Goal: Task Accomplishment & Management: Manage account settings

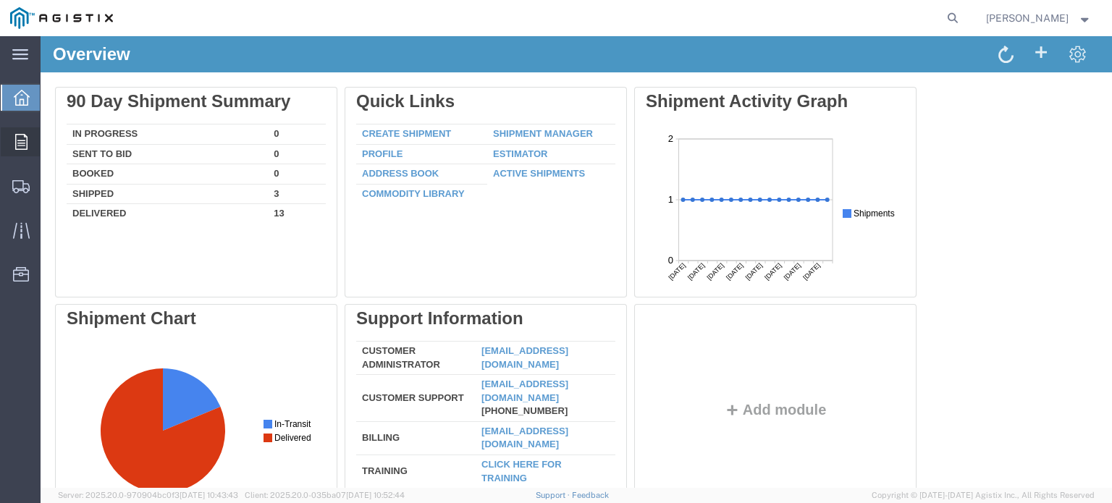
click at [20, 135] on icon at bounding box center [21, 142] width 12 height 16
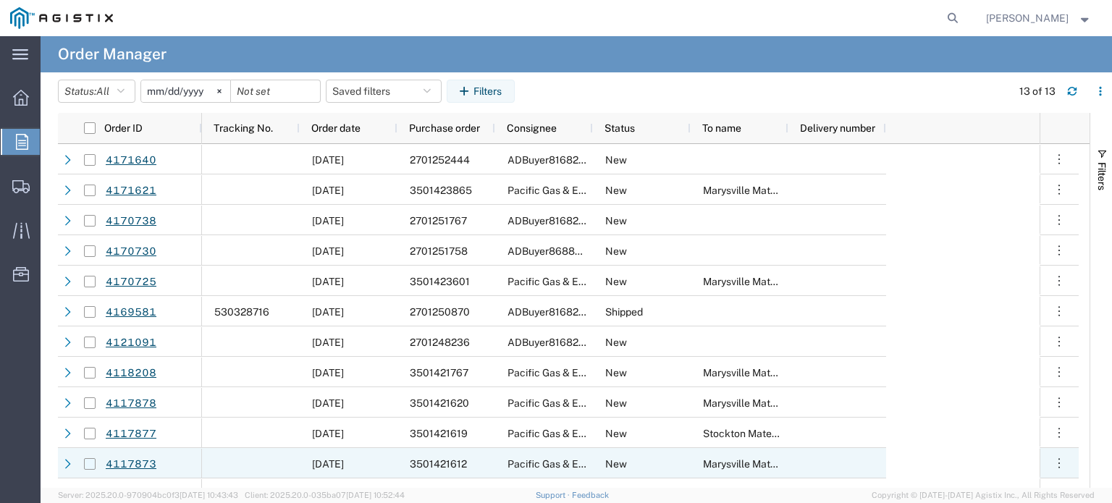
click at [88, 464] on input "Press Space to toggle row selection (unchecked)" at bounding box center [90, 464] width 12 height 12
checkbox input "true"
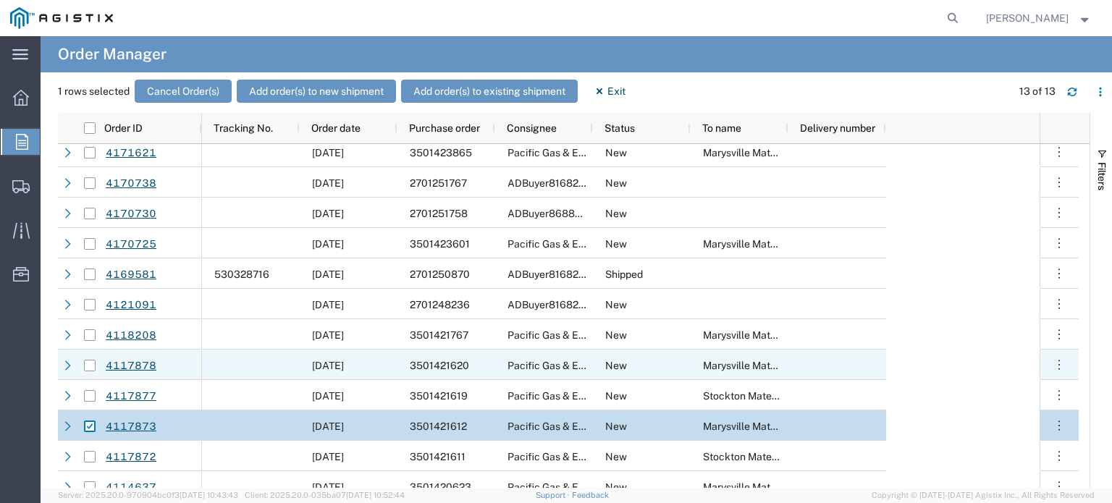
scroll to position [51, 0]
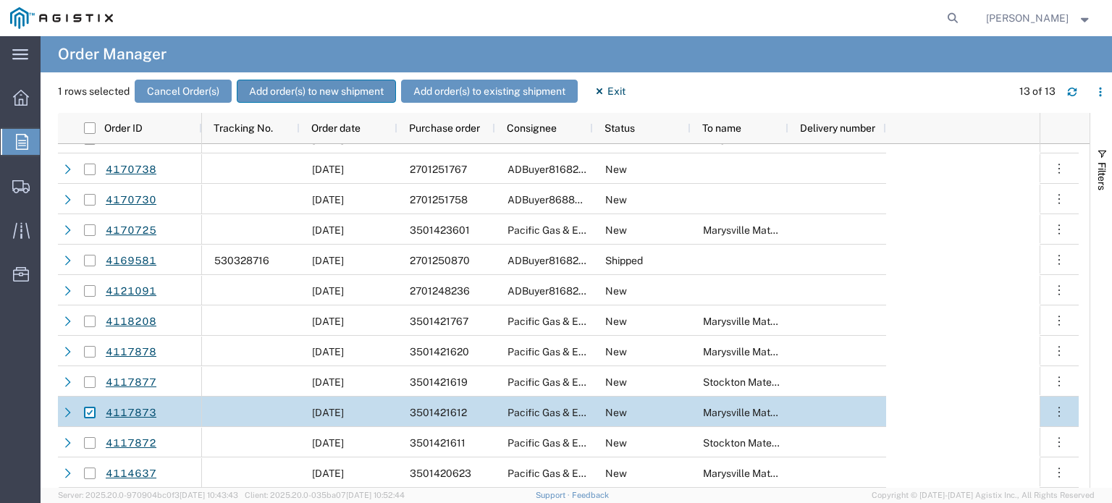
click at [307, 92] on button "Add order(s) to new shipment" at bounding box center [316, 91] width 159 height 23
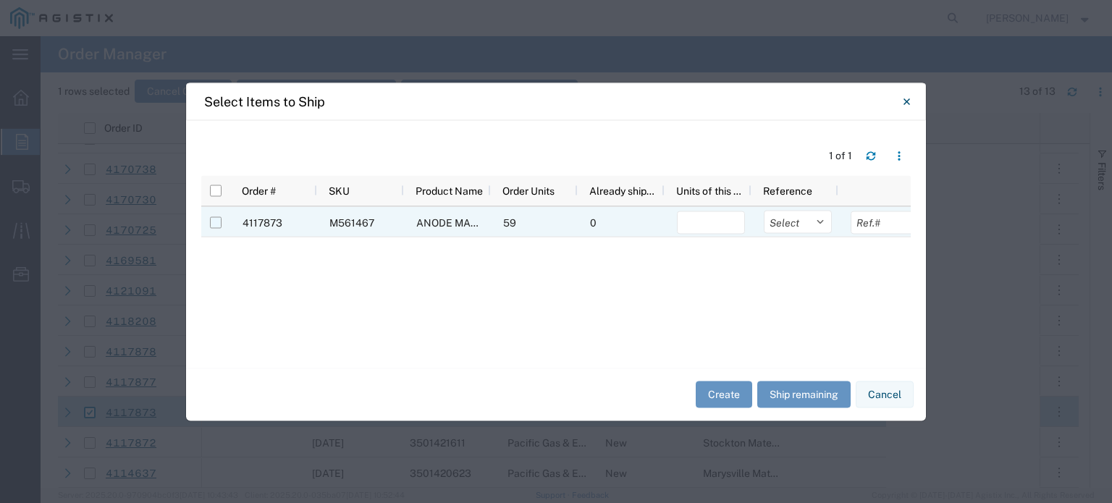
click at [209, 219] on div at bounding box center [216, 222] width 28 height 30
drag, startPoint x: 217, startPoint y: 220, endPoint x: 263, endPoint y: 224, distance: 45.8
click at [218, 220] on input "Press Space to toggle row selection (unchecked)" at bounding box center [216, 223] width 12 height 12
checkbox input "true"
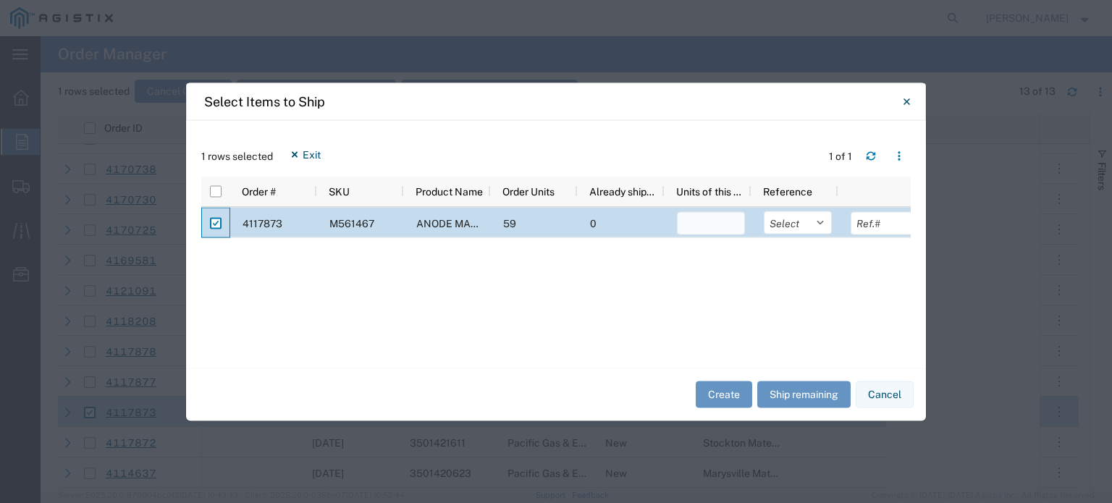
click at [708, 228] on input "number" at bounding box center [711, 222] width 68 height 23
type input "59"
click at [732, 391] on button "Create" at bounding box center [724, 395] width 56 height 27
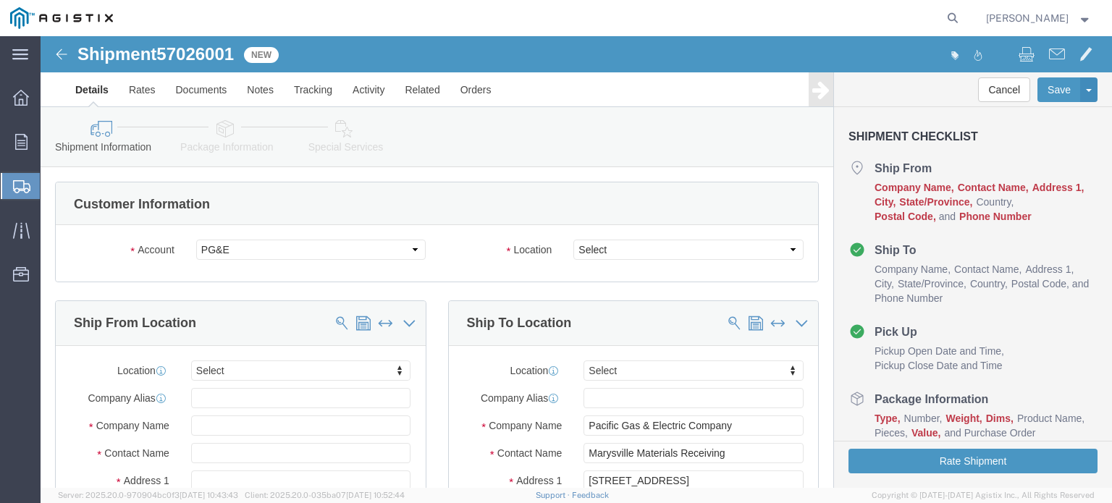
select select
drag, startPoint x: 559, startPoint y: 213, endPoint x: 558, endPoint y: 223, distance: 10.2
click select "Select All Others [GEOGRAPHIC_DATA] [GEOGRAPHIC_DATA] [GEOGRAPHIC_DATA] [GEOGRA…"
select select "19996"
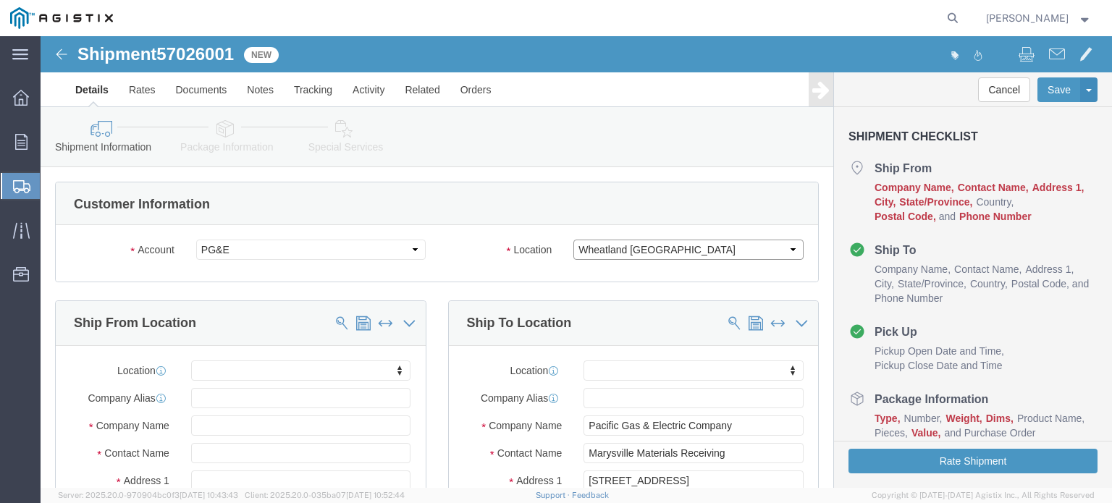
click select "Select All Others [GEOGRAPHIC_DATA] [GEOGRAPHIC_DATA] [GEOGRAPHIC_DATA] [GEOGRA…"
click input "text"
drag, startPoint x: 194, startPoint y: 361, endPoint x: 135, endPoint y: 359, distance: 59.4
click div "Company [PERSON_NAME]"
type input "Markhm"
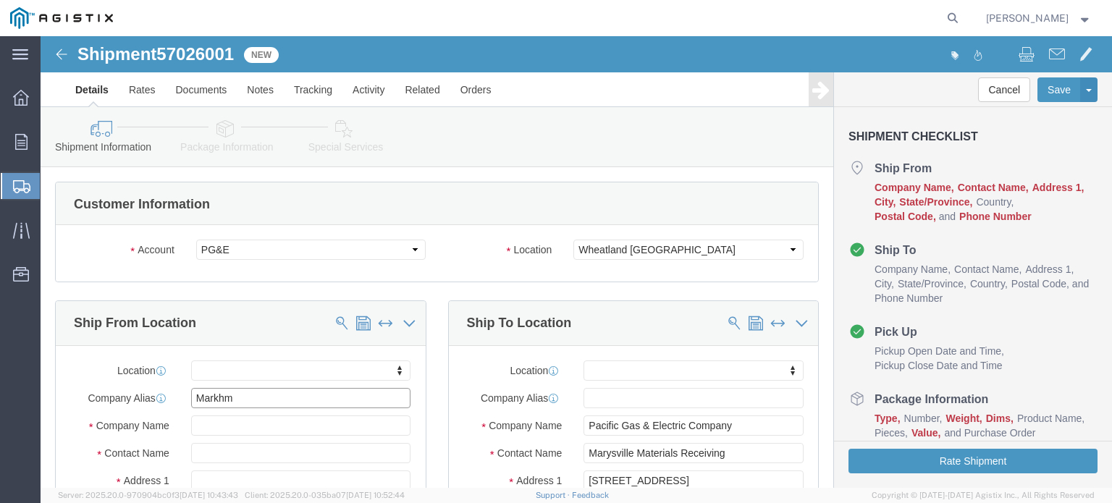
drag, startPoint x: 203, startPoint y: 358, endPoint x: 121, endPoint y: 361, distance: 81.9
click div "Company [PERSON_NAME]"
type input "Markha"
select select "51552"
select select "ON"
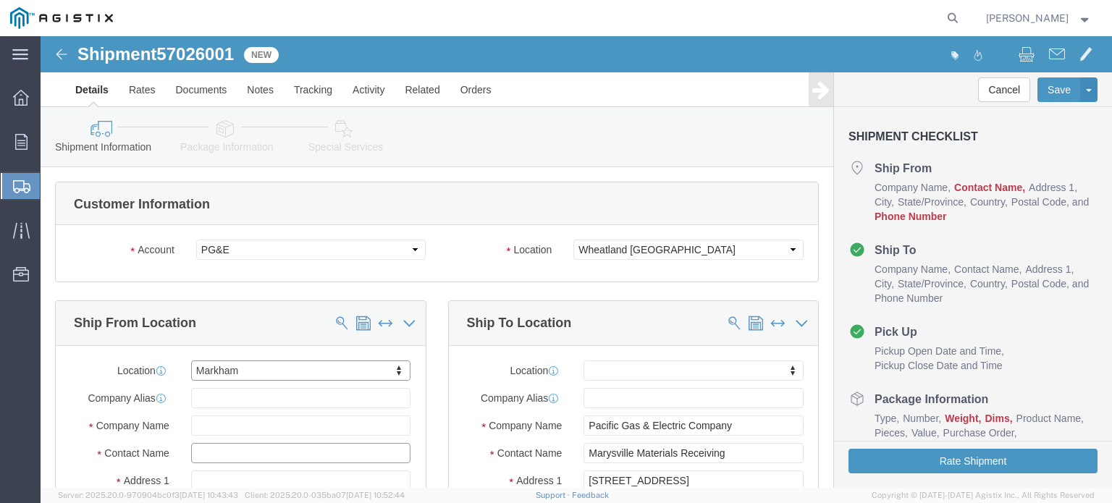
click input "text"
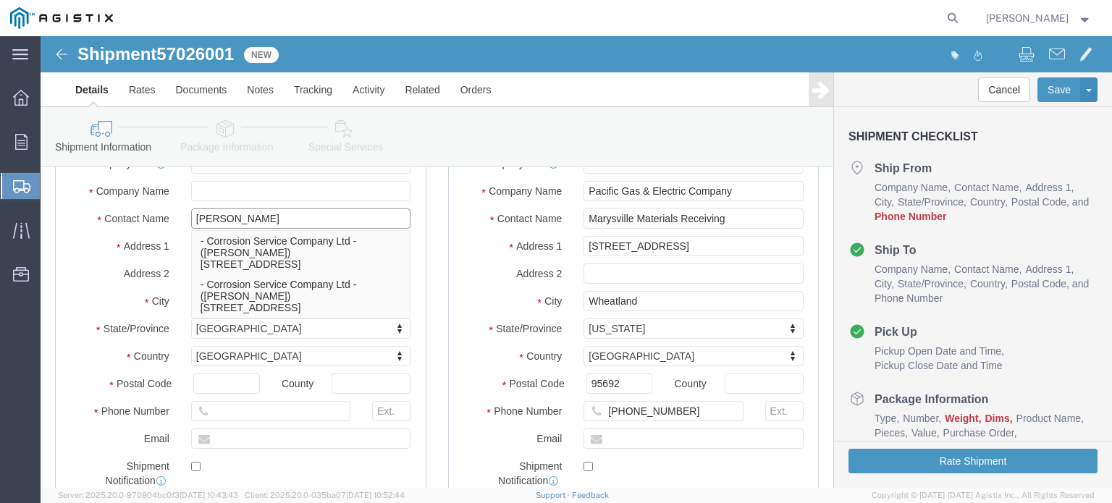
scroll to position [362, 0]
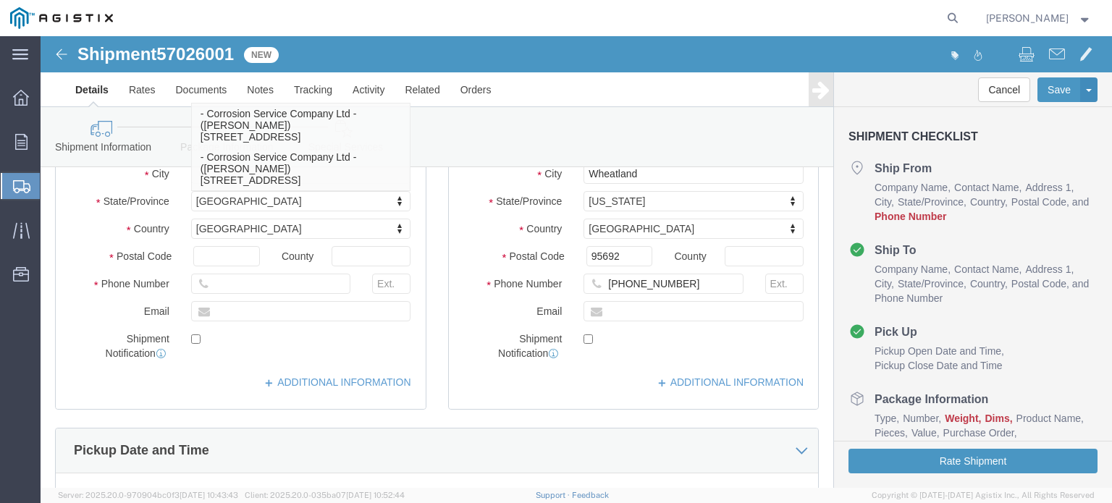
type input "[PERSON_NAME]"
click input "text"
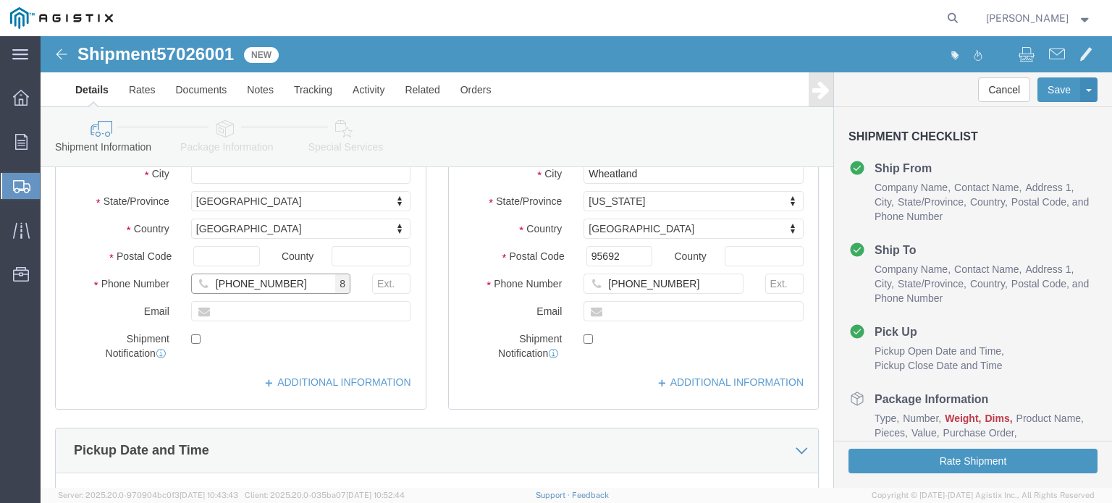
type input "[PHONE_NUMBER]"
type input "[EMAIL_ADDRESS][DOMAIN_NAME]"
click input "checkbox"
checkbox input "true"
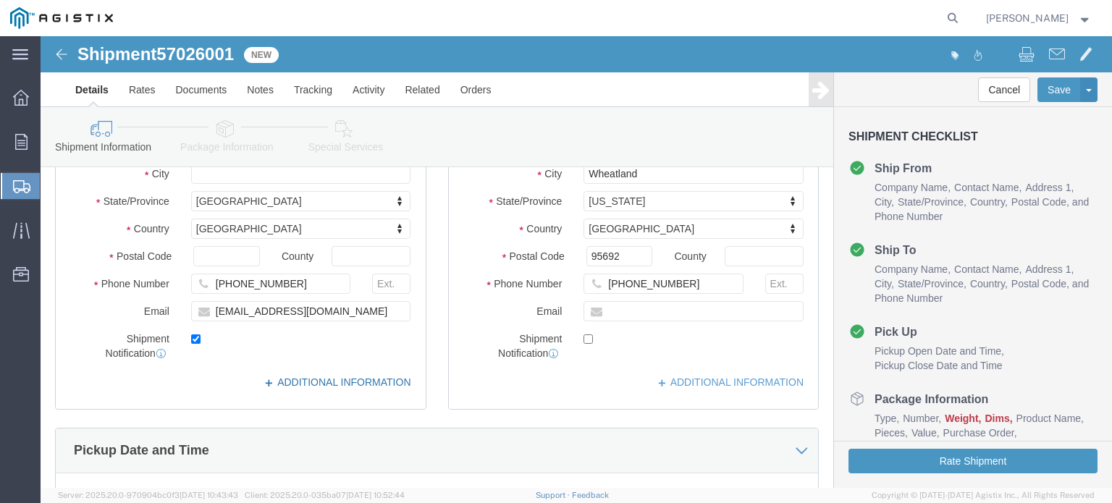
click link "ADDITIONAL INFORMATION"
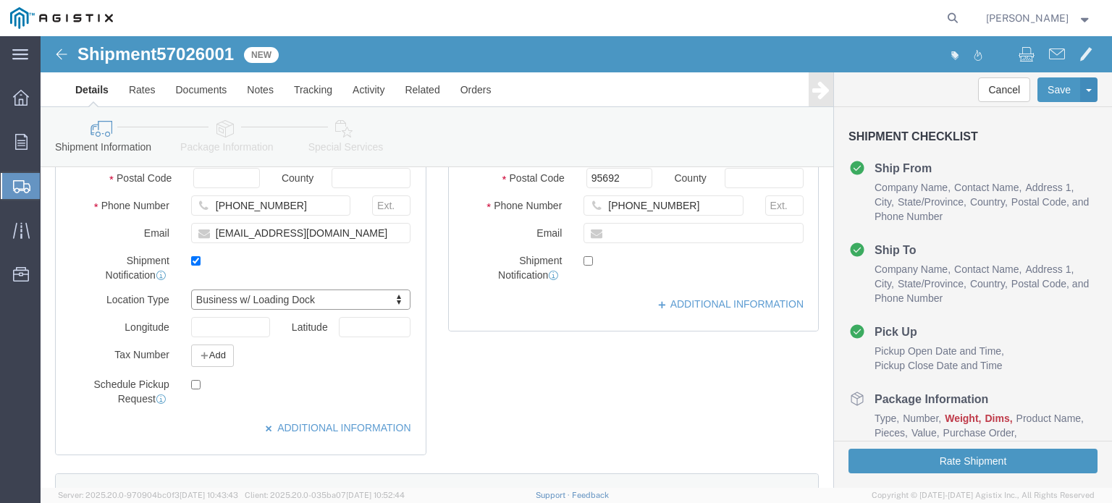
scroll to position [507, 0]
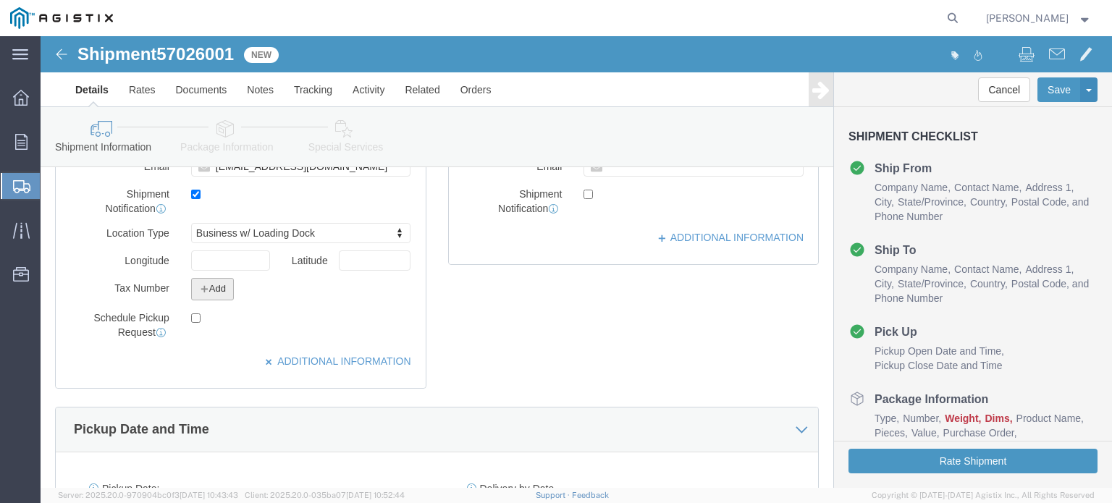
click button "Add"
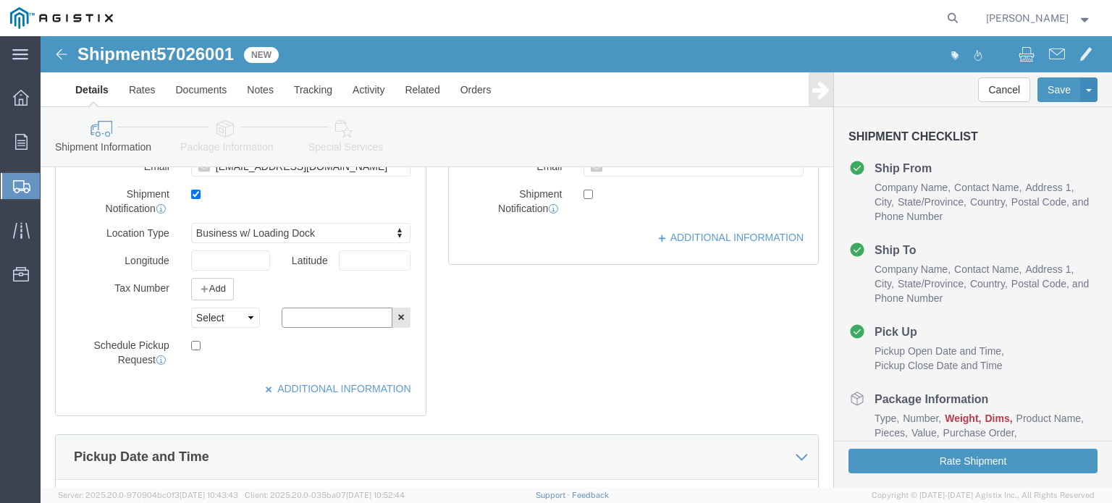
click input "text"
type input "91090101277"
click input "checkbox"
checkbox input "true"
click select "Select EIN EORI TIN VAT Other"
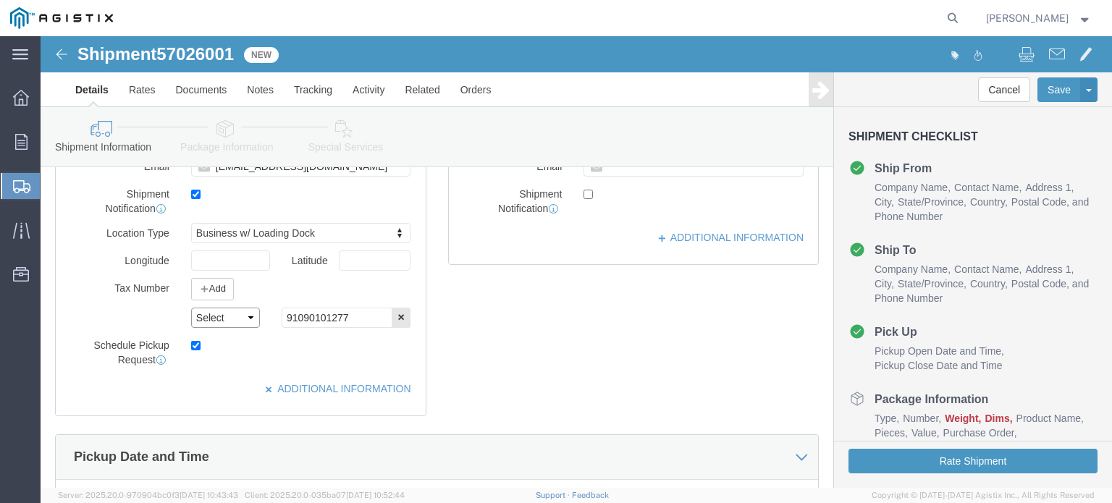
select select "EIN"
click select "Select EIN EORI TIN VAT Other"
click link "ADDITIONAL INFORMATION"
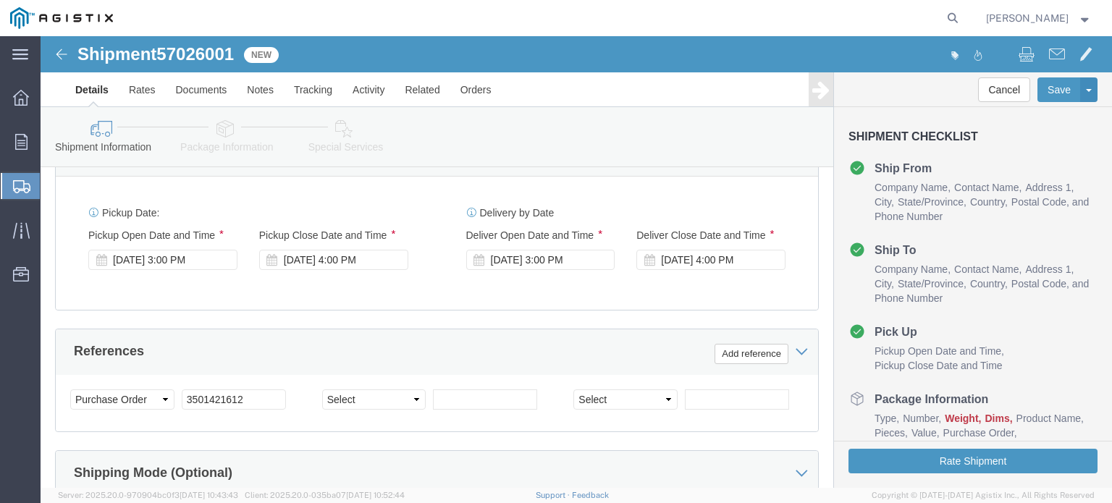
scroll to position [614, 0]
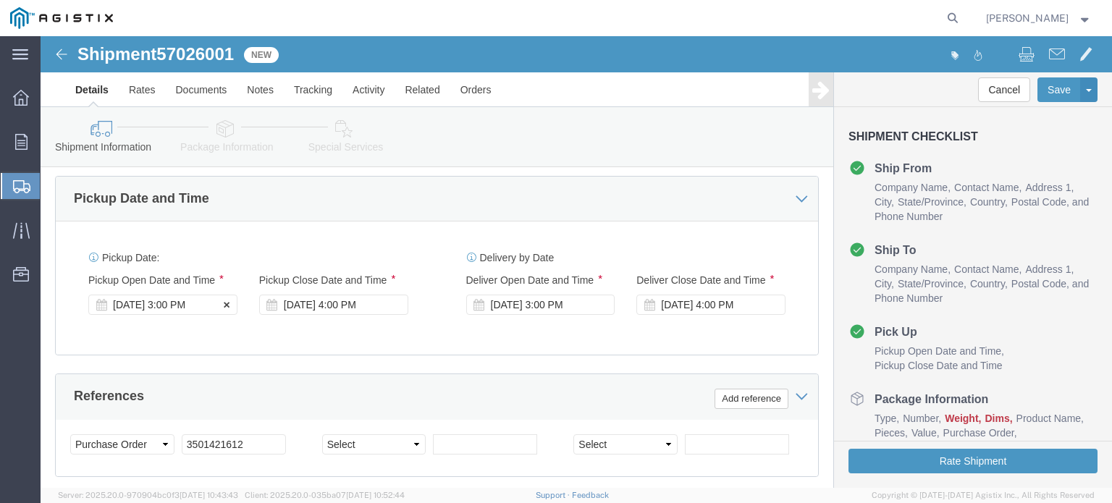
click div "[DATE] 3:00 PM"
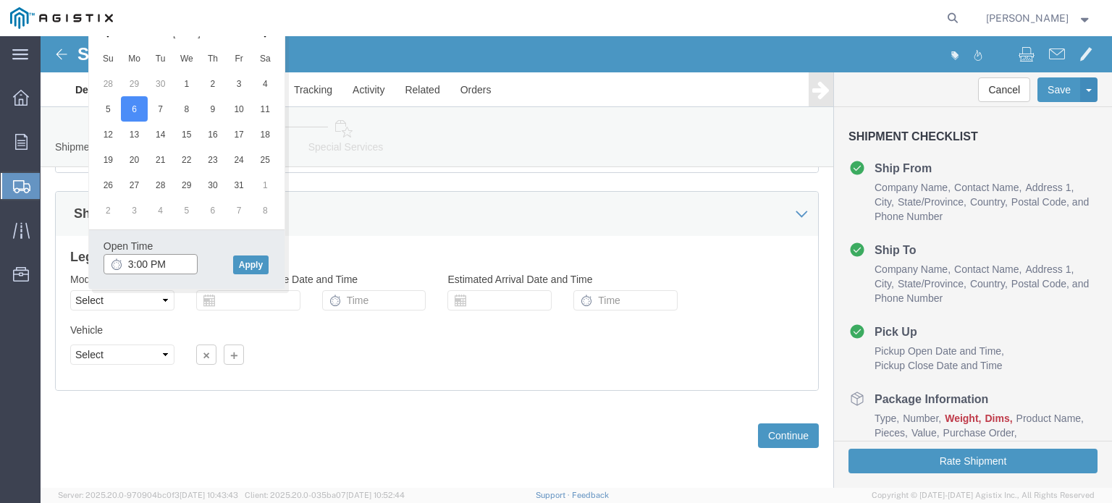
click input "3:00 PM"
type input "9:00 AM"
click button "Apply"
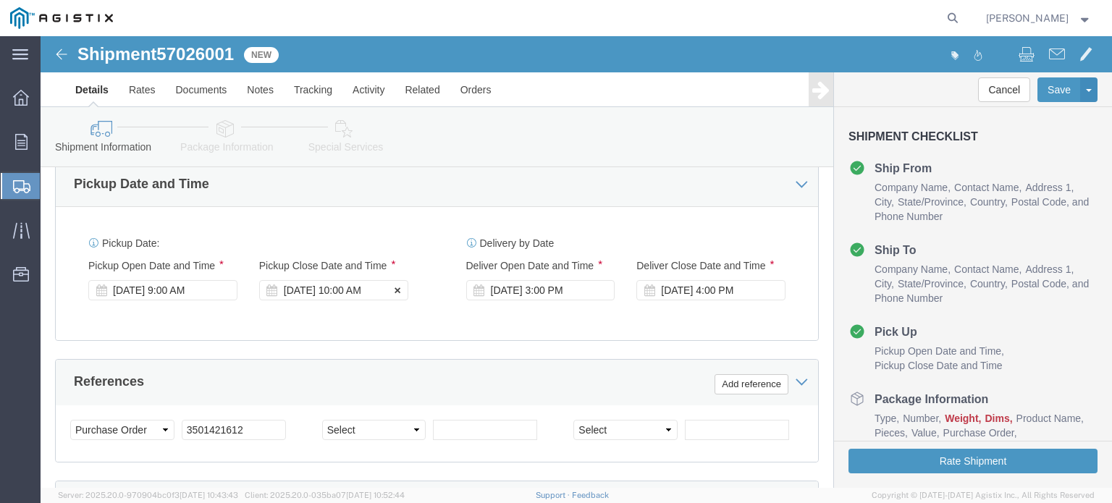
click div "[DATE] 10:00 AM"
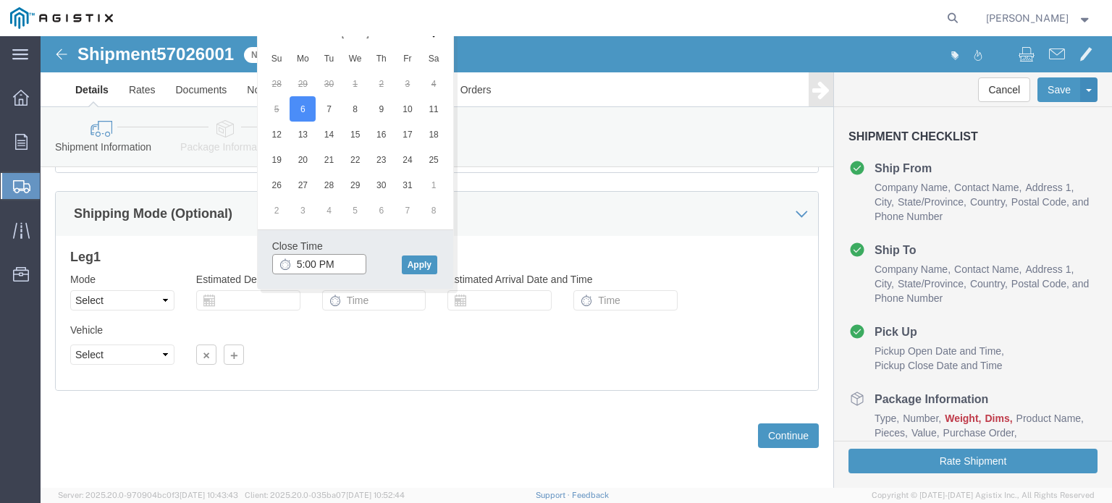
type input "4:00 PM"
click button "Apply"
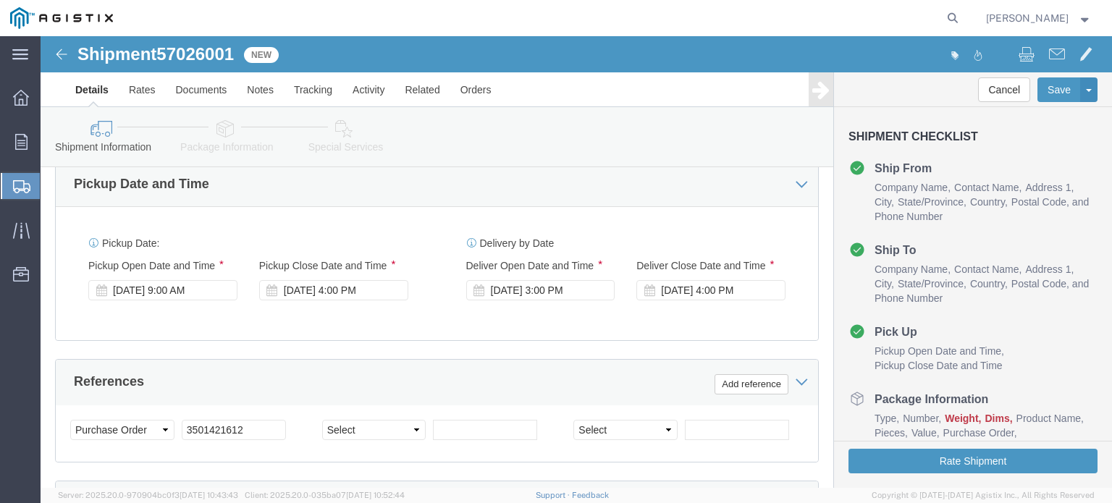
click div "[DATE] 3:00 PM"
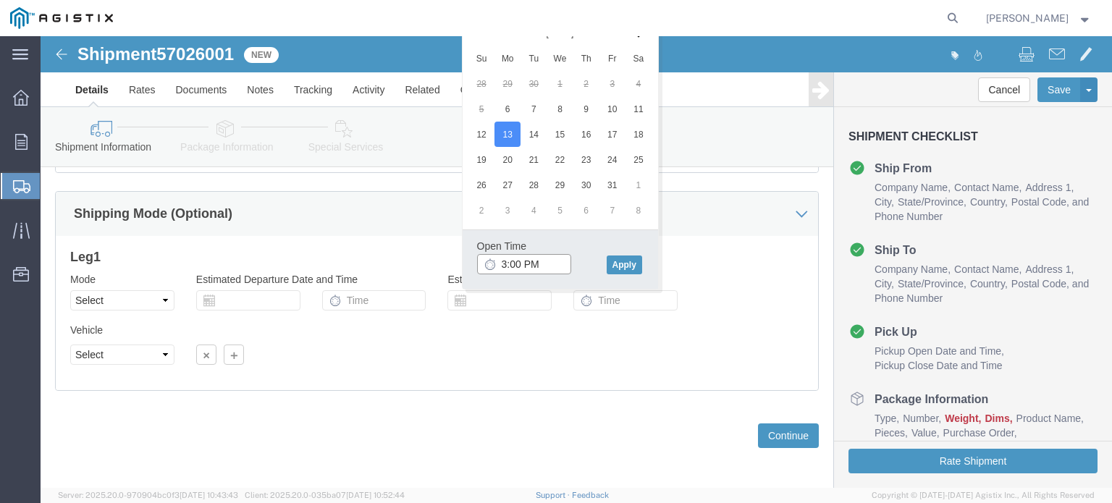
click input "3:00 PM"
type input "9:00 AM"
click button "Apply"
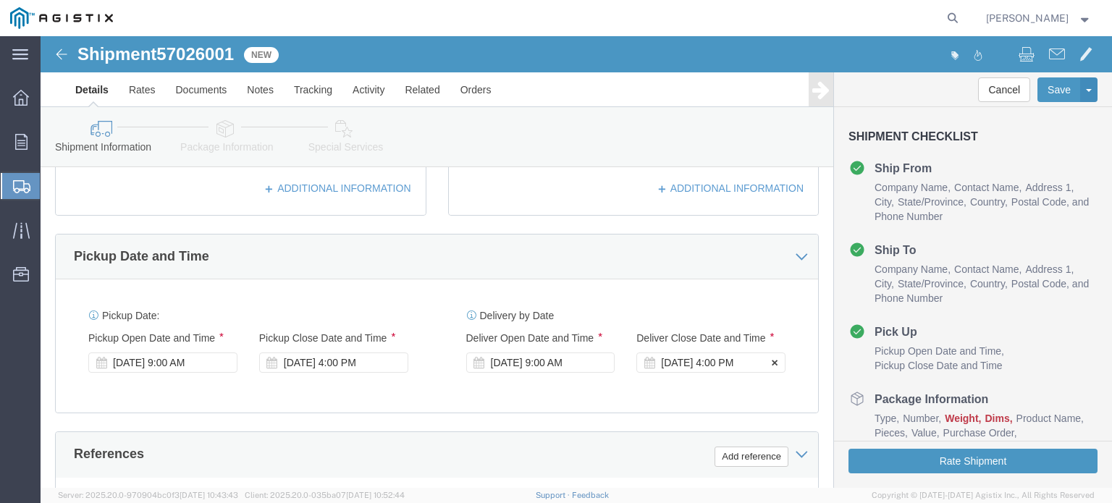
click div "[DATE] 4:00 PM"
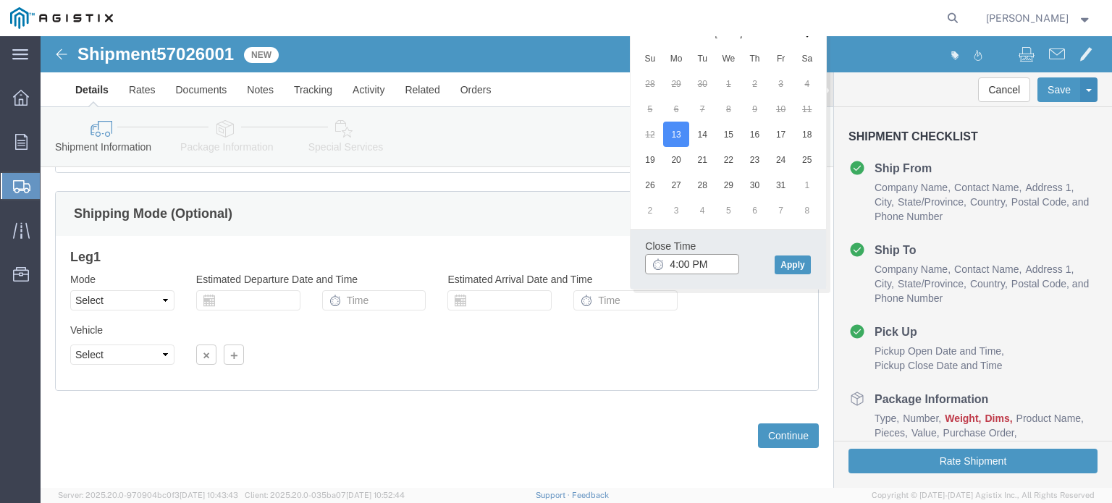
click input "4:00 PM"
type input "5:00 PM"
click button "Apply"
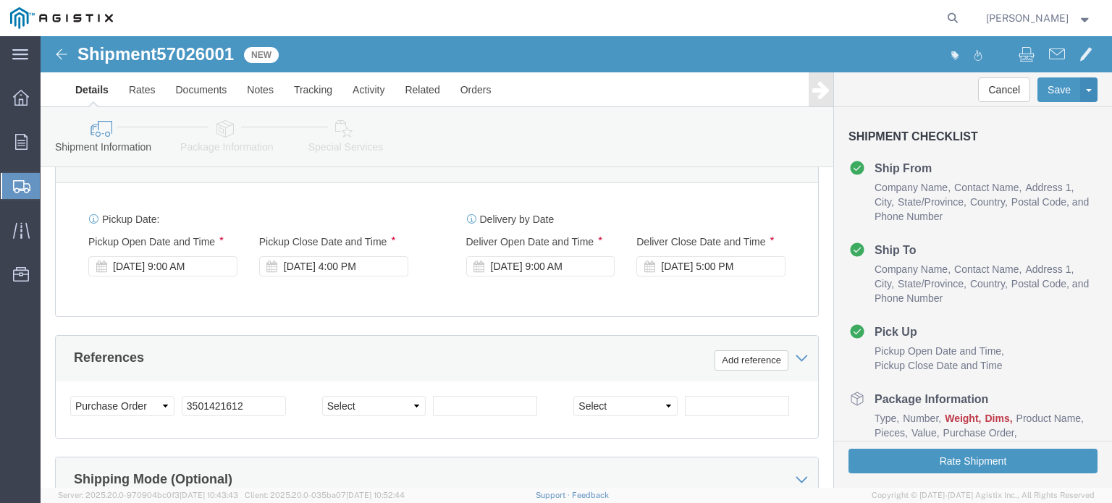
scroll to position [629, 0]
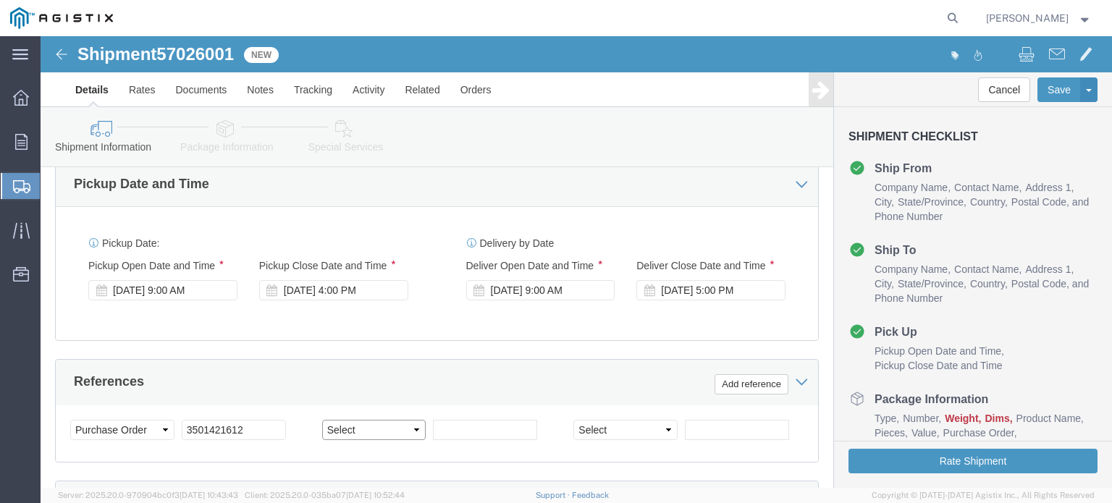
drag, startPoint x: 325, startPoint y: 392, endPoint x: 335, endPoint y: 387, distance: 10.7
click select "Select Account Type Activity ID Airline Appointment Number ASN Batch Request # …"
select select "PCKSLIP"
click select "Select Account Type Activity ID Airline Appointment Number ASN Batch Request # …"
type input "142341"
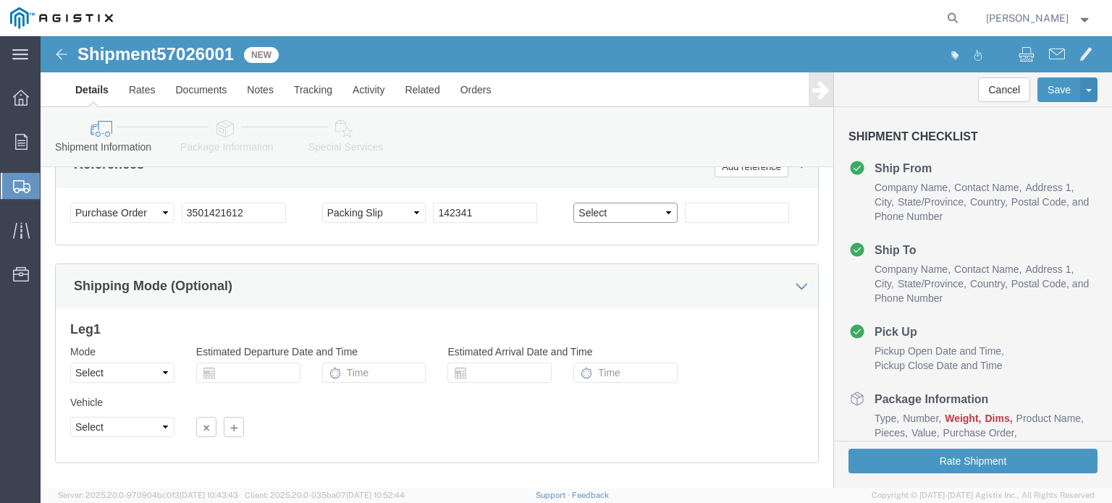
scroll to position [918, 0]
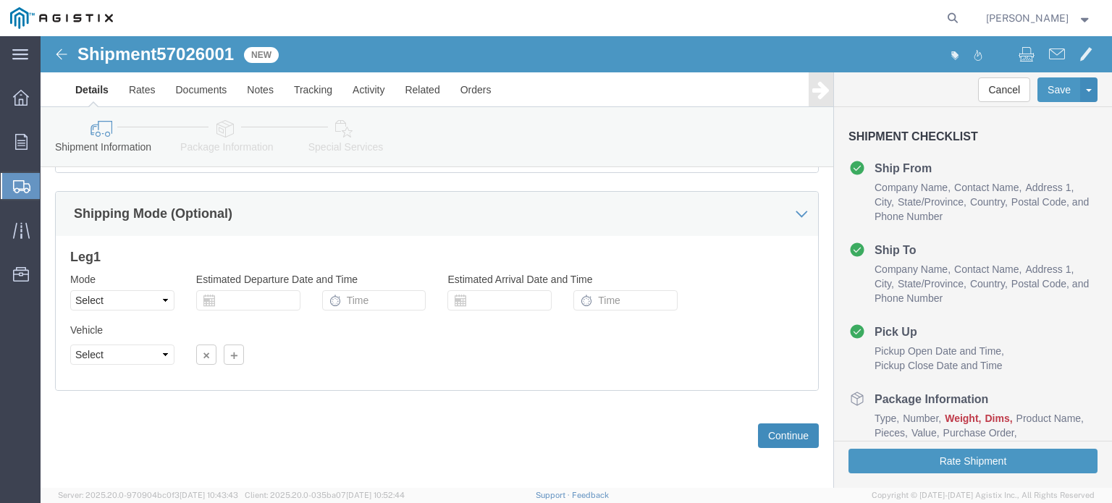
click button "Continue"
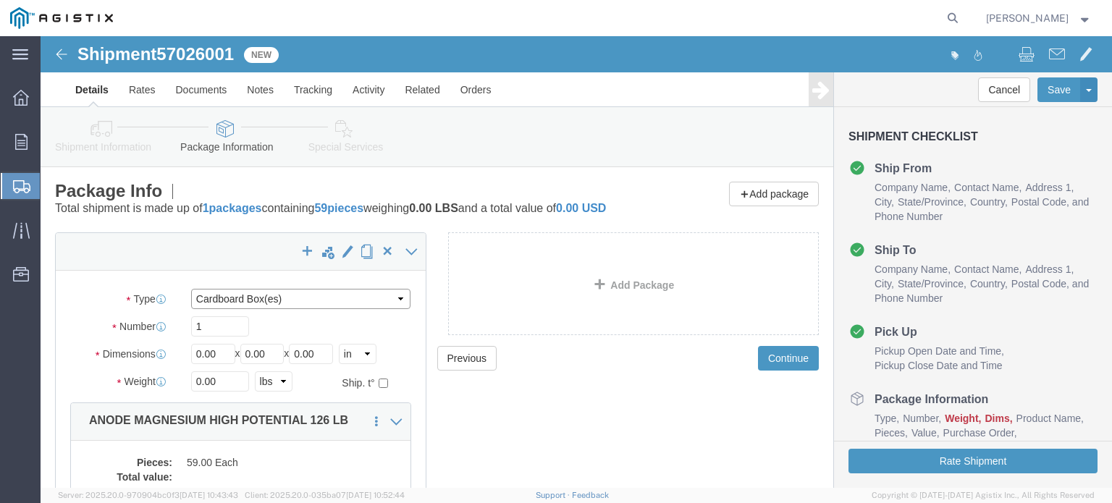
click select "Select Bulk Bundle(s) Cardboard Box(es) Carton(s) Crate(s) Drum(s) (Fiberboard)…"
select select "PONS"
click select "Select Bulk Bundle(s) Cardboard Box(es) Carton(s) Crate(s) Drum(s) (Fiberboard)…"
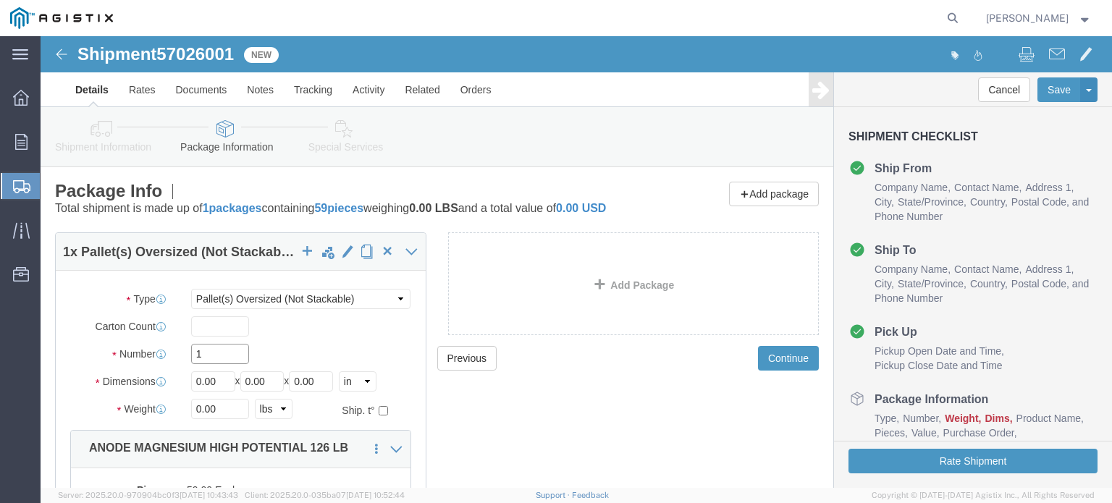
click input "1"
click div "Number 1"
type input "6"
type input "72"
type input "48"
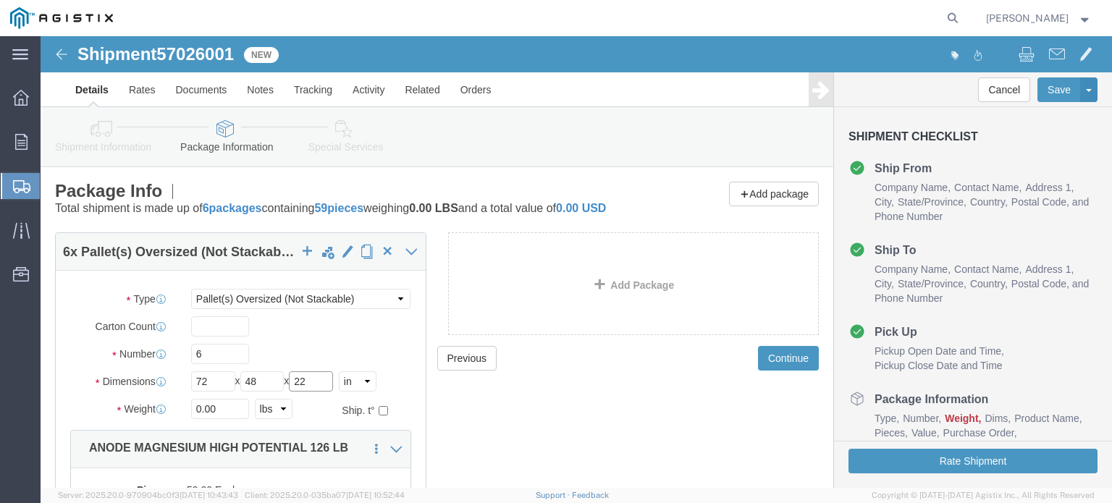
type input "22"
click input "0.00"
drag, startPoint x: 184, startPoint y: 385, endPoint x: 130, endPoint y: 387, distance: 54.4
click div "Weight 0.00 Select kgs lbs Ship. t°"
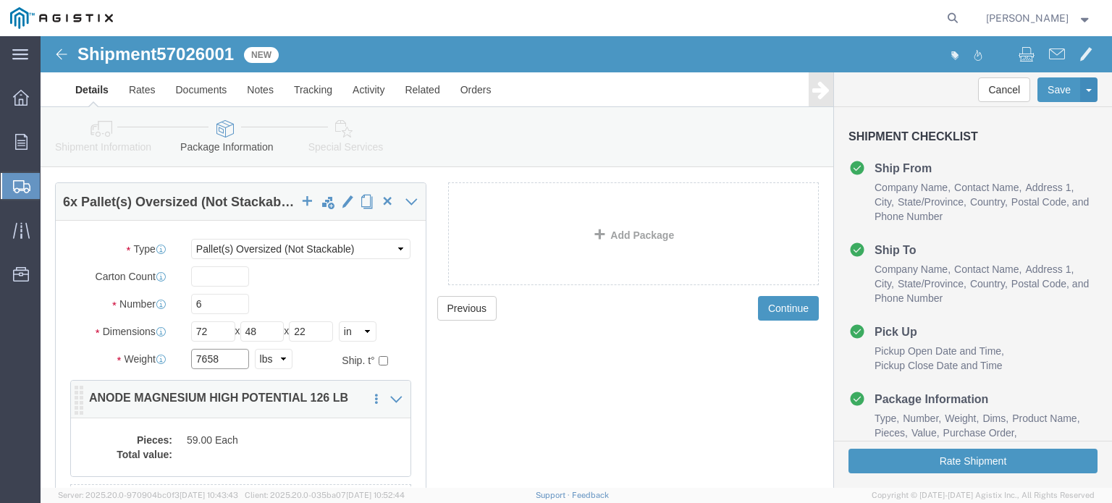
scroll to position [72, 0]
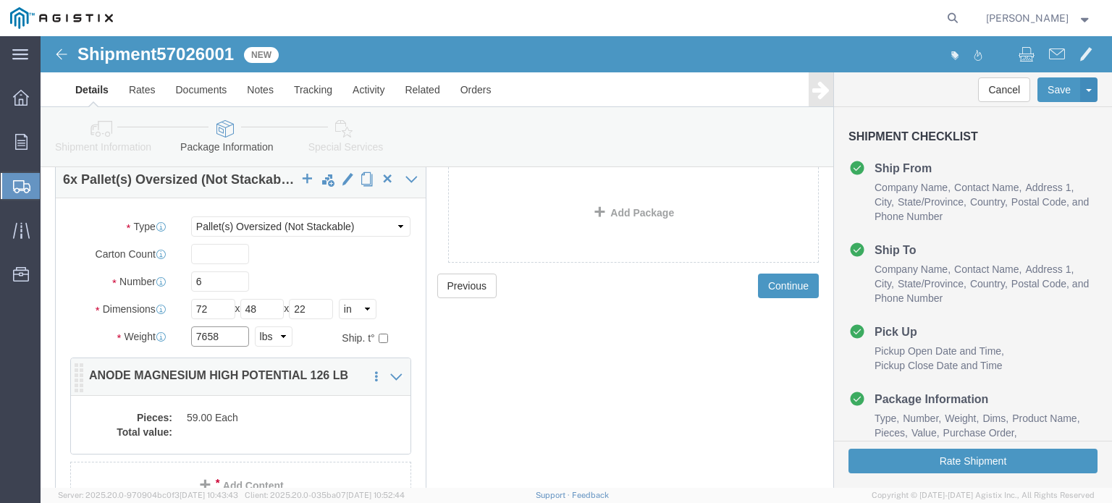
type input "7658"
click p "ANODE MAGNESIUM HIGH POTENTIAL 126 LB"
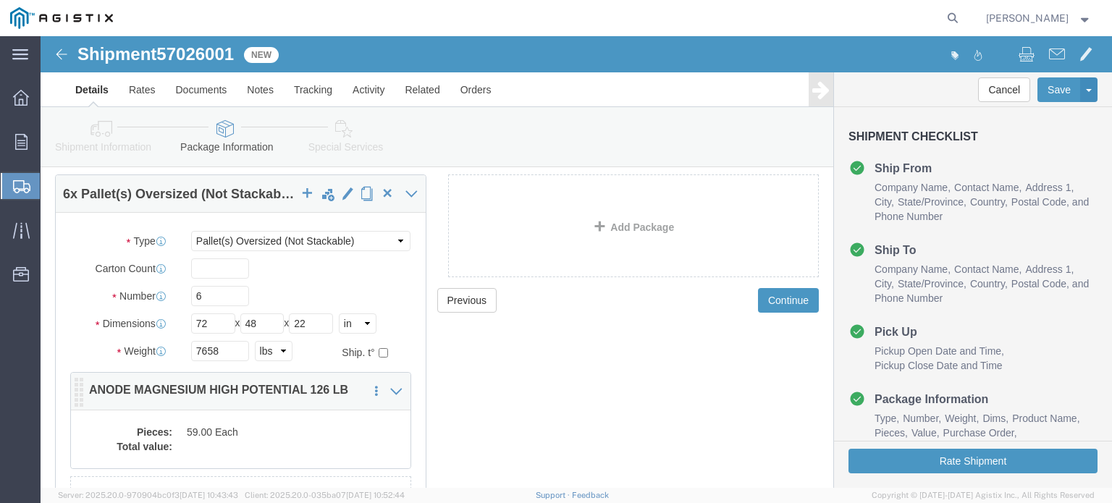
click div "Pieces: 59.00 Each Total value:"
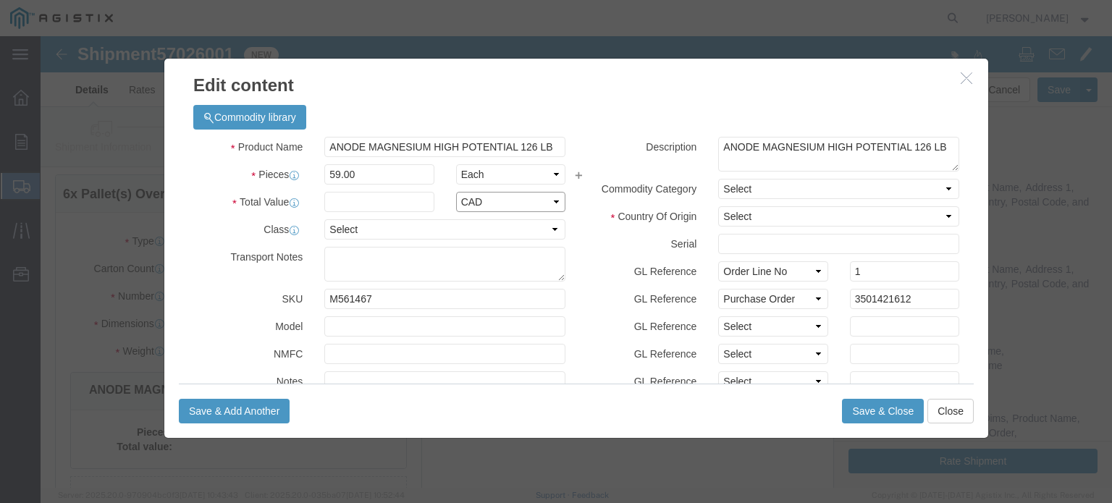
click select "Select ADP AED AFN ALL AMD AOA ARS ATS AUD AWG AZN BAM BBD BDT BGL BGN BHD BIF …"
select select "USD"
click select "Select ADP AED AFN ALL AMD AOA ARS ATS AUD AWG AZN BAM BBD BDT BGL BGN BHD BIF …"
type input "17498.81"
click select "Select 50 55 60 65 70 85 92.5 100 125 175 250 300 400"
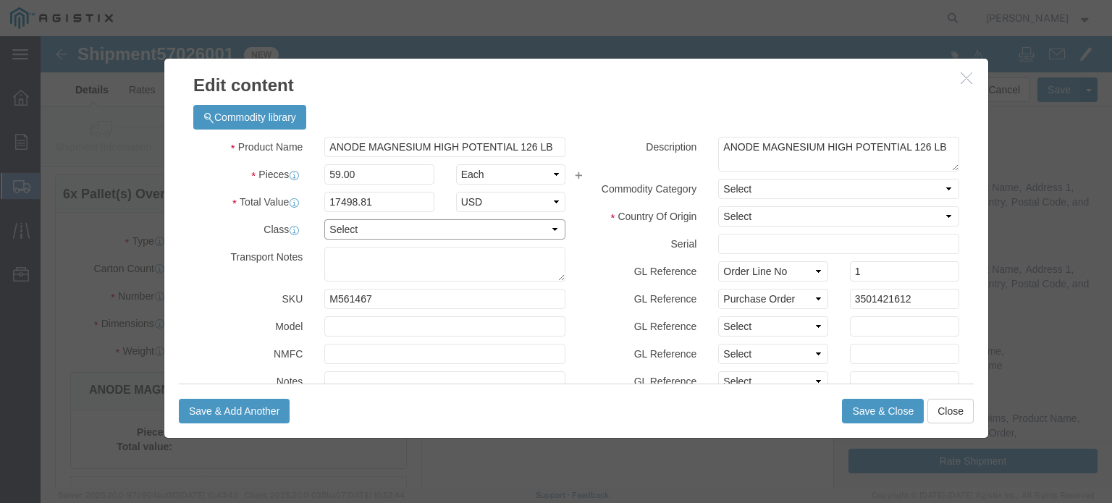
select select "65"
click select "Select 50 55 60 65 70 85 92.5 100 125 175 250 300 400"
click select "Select [GEOGRAPHIC_DATA] [GEOGRAPHIC_DATA] [GEOGRAPHIC_DATA] [GEOGRAPHIC_DATA] …"
select select "CA"
click select "Select [GEOGRAPHIC_DATA] [GEOGRAPHIC_DATA] [GEOGRAPHIC_DATA] [GEOGRAPHIC_DATA] …"
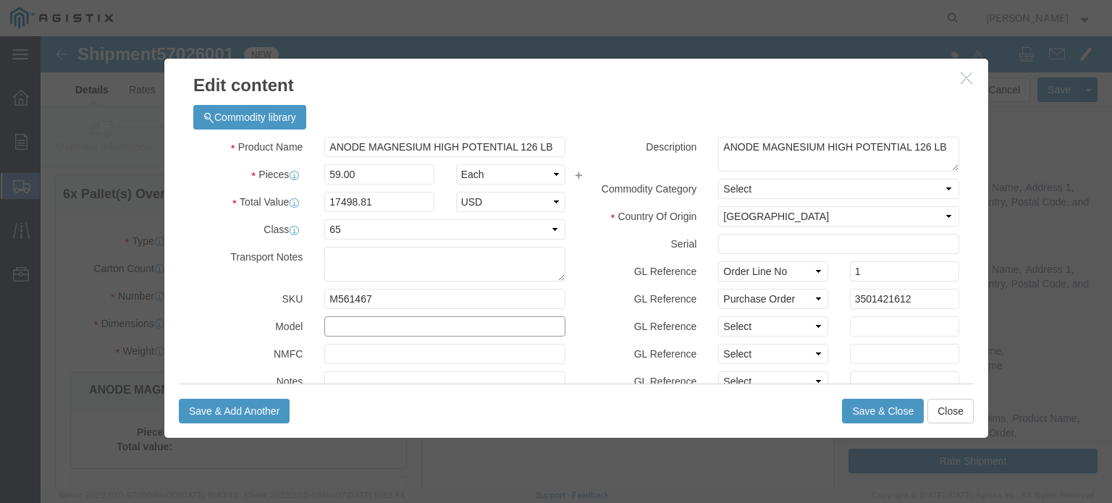
click input "text"
type input "MAQ00483"
click select "Select Account Type Activity ID Airline Appointment Number ASN Batch Number Bil…"
select select "PCKSLIP"
click select "Select Account Type Activity ID Airline Appointment Number ASN Batch Number Bil…"
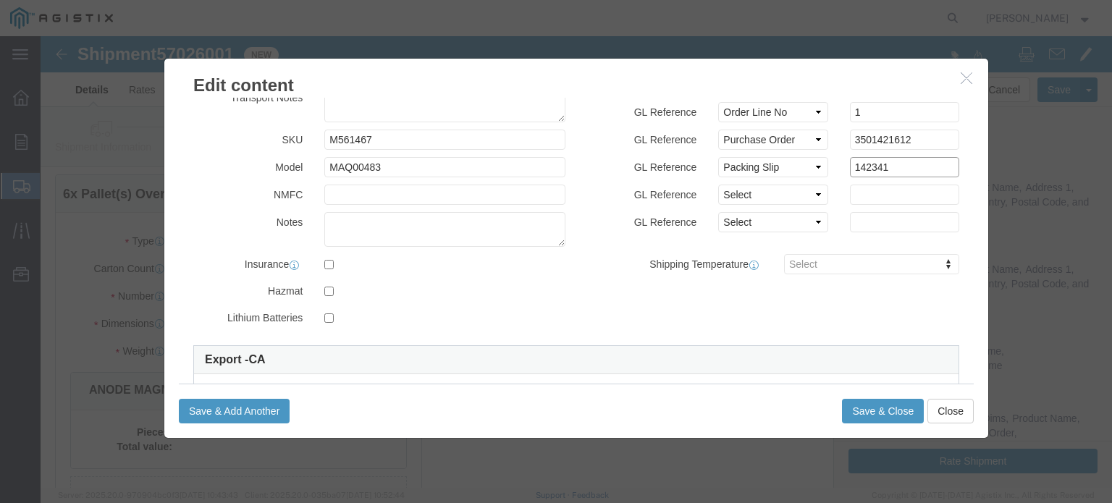
scroll to position [217, 0]
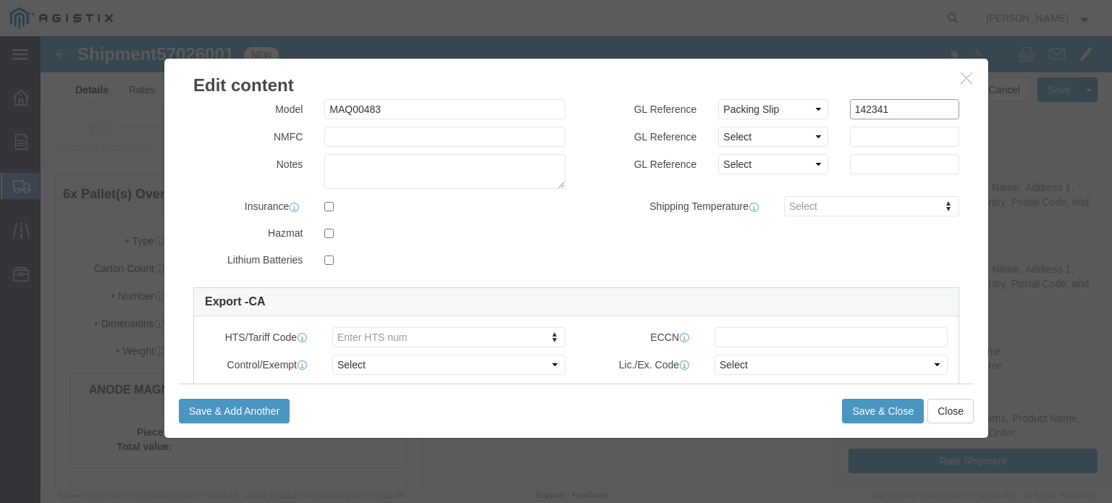
type input "142341"
drag, startPoint x: 322, startPoint y: 299, endPoint x: 358, endPoint y: 296, distance: 35.6
type input "85433090"
click button "Save & Close"
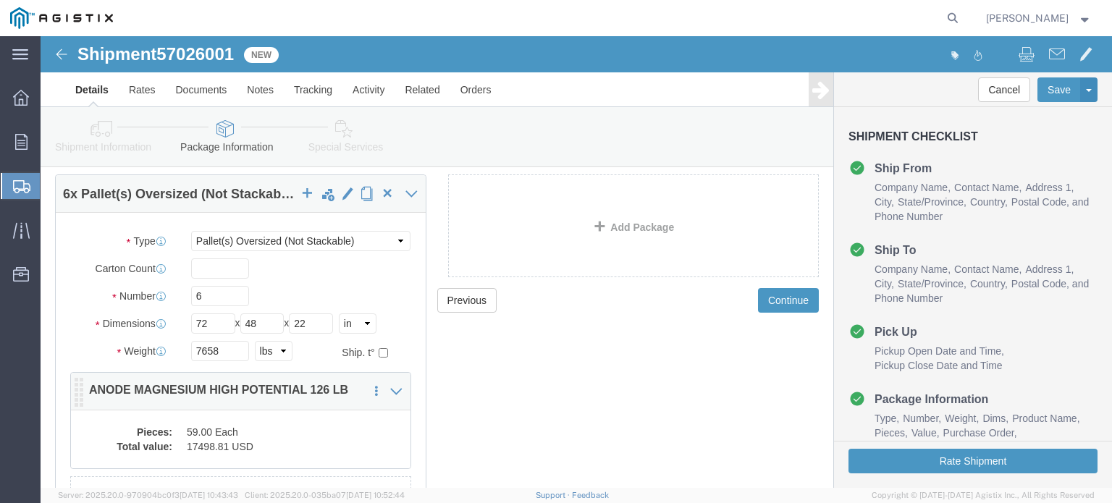
click dd "59.00 Each"
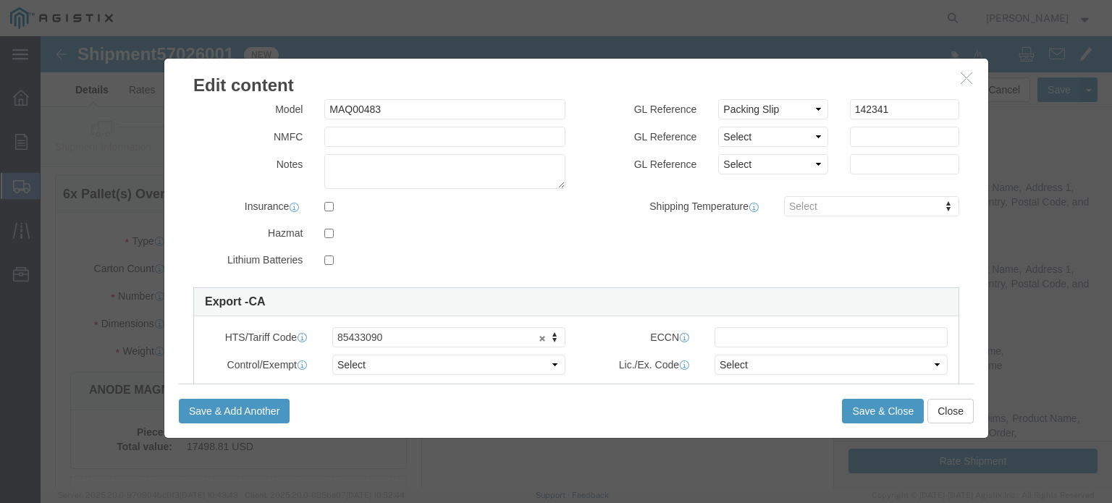
scroll to position [405, 0]
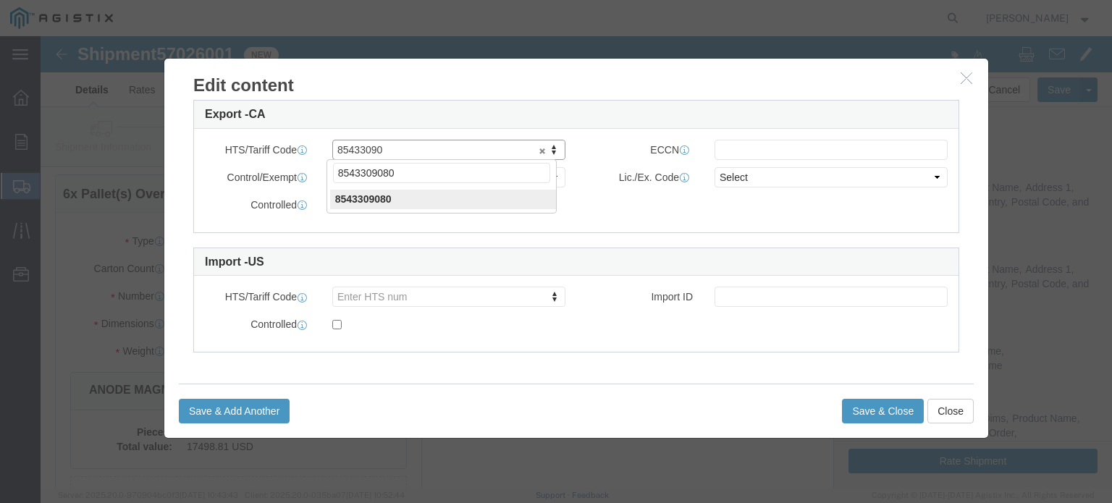
type input "8543309080"
drag, startPoint x: 366, startPoint y: 163, endPoint x: 516, endPoint y: 227, distance: 163.6
type input "8543309080"
click button "Save & Close"
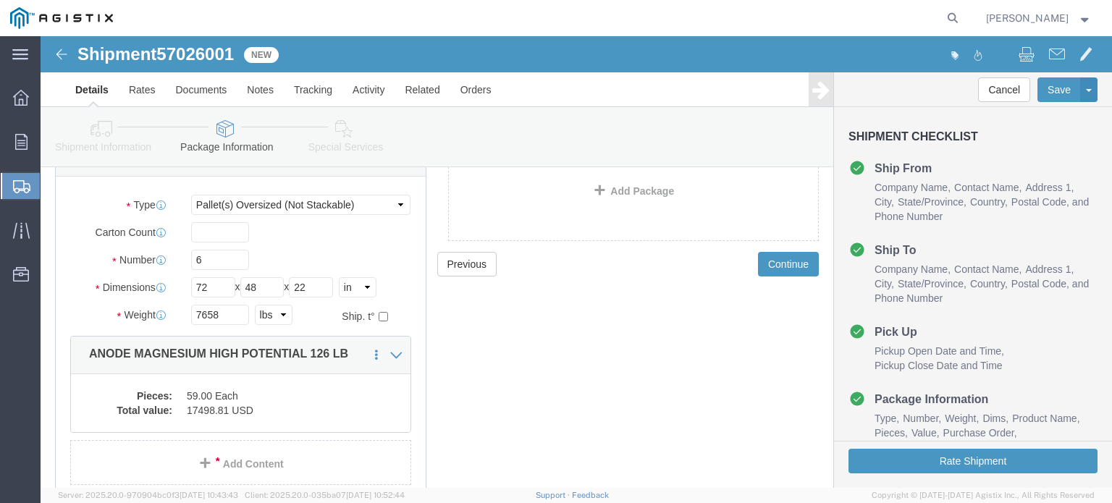
scroll to position [38, 0]
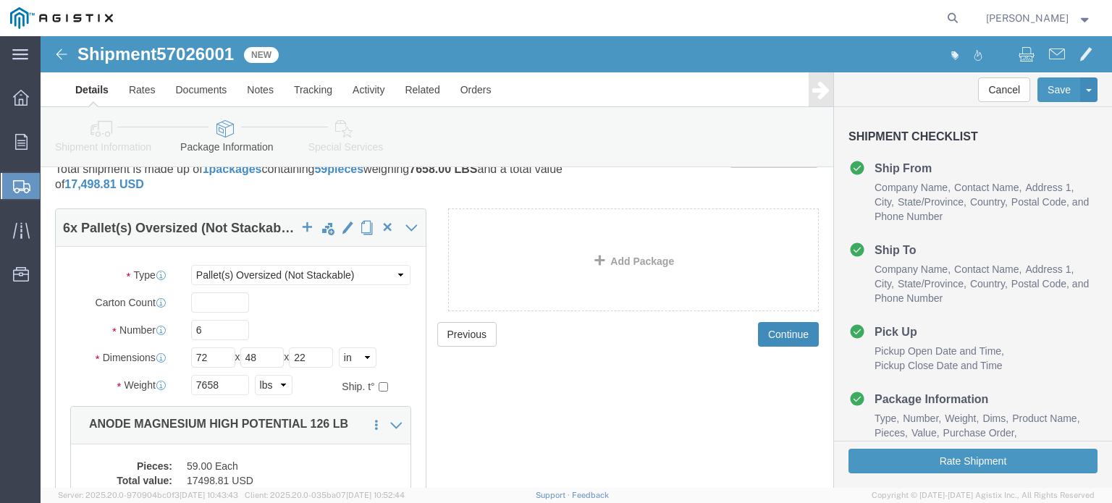
click button "Continue"
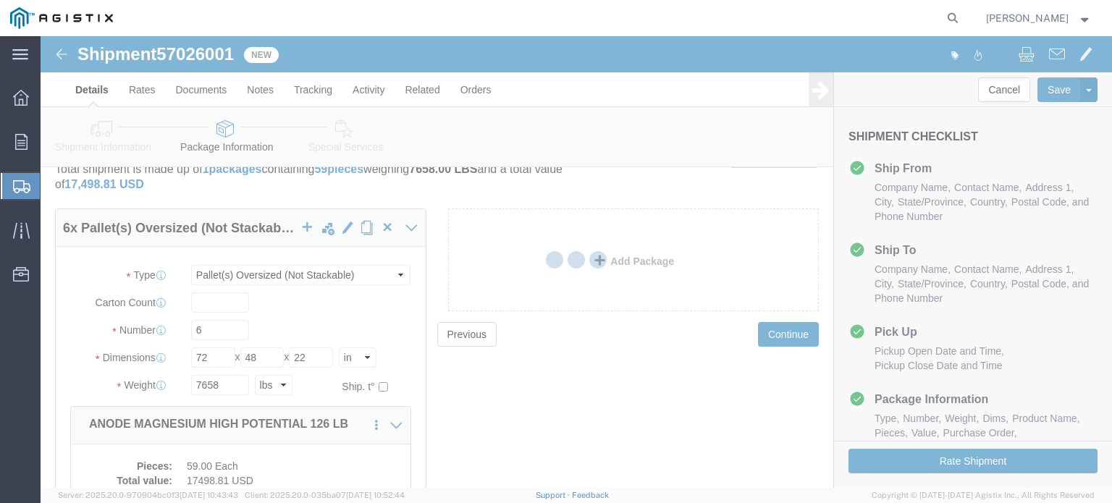
select select
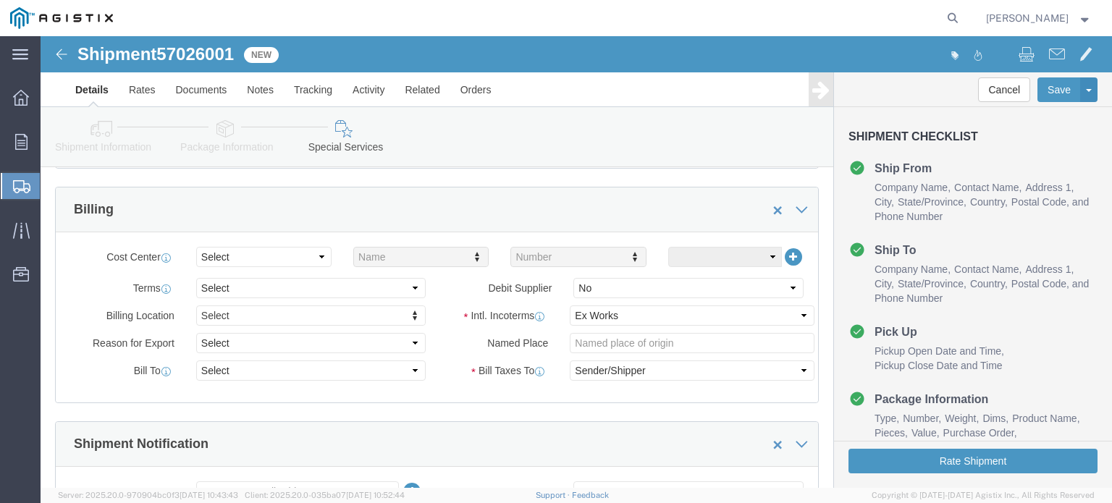
scroll to position [434, 0]
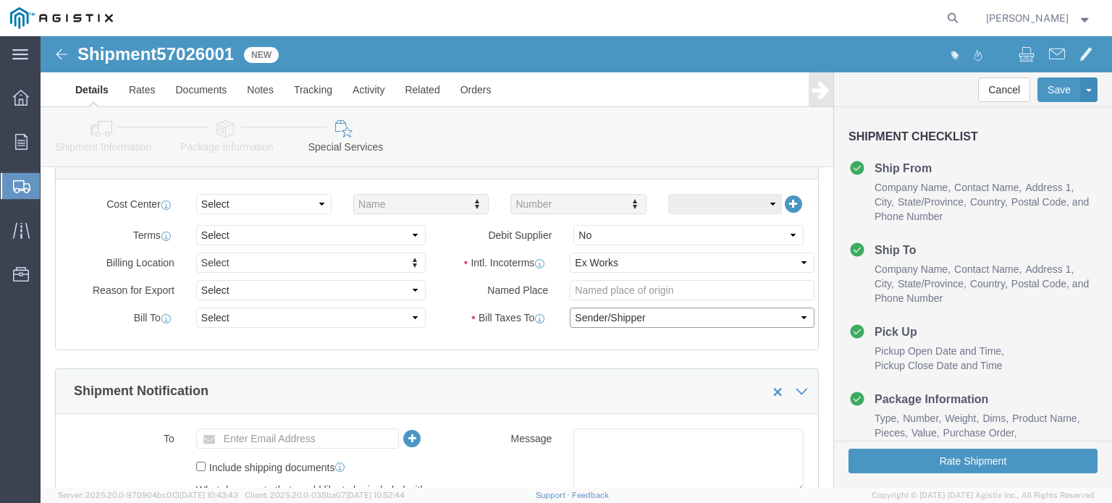
drag, startPoint x: 565, startPoint y: 283, endPoint x: 562, endPoint y: 290, distance: 7.8
click select "Select Recipient Account Sender/Shipper Third Party Account"
select select "RCPN"
click select "Select Recipient Account Sender/Shipper Third Party Account"
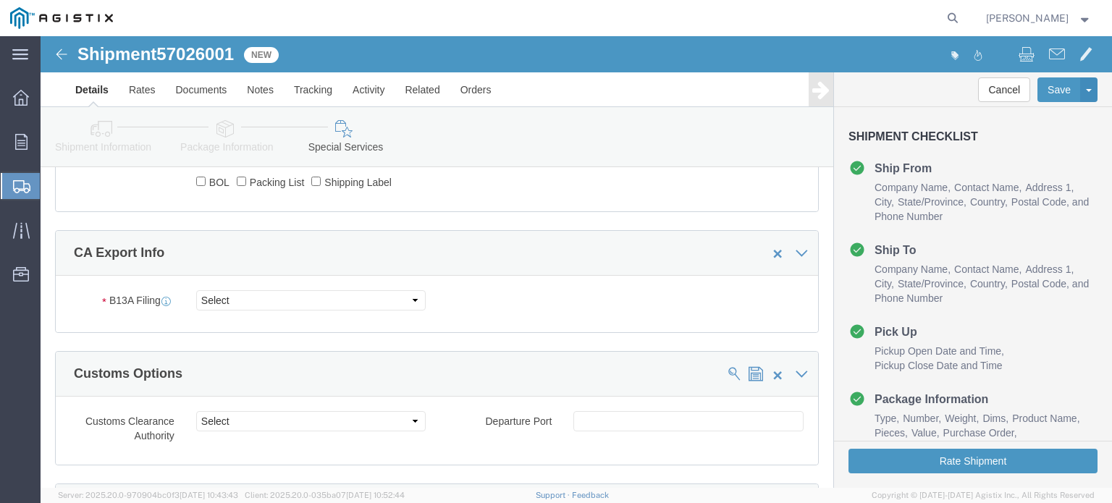
scroll to position [869, 0]
click select "Select Filed Electronically Manually Attached Not Required Summary Reporting"
select select "NOT_REQUIRED"
click select "Select Filed Electronically Manually Attached Not Required Summary Reporting"
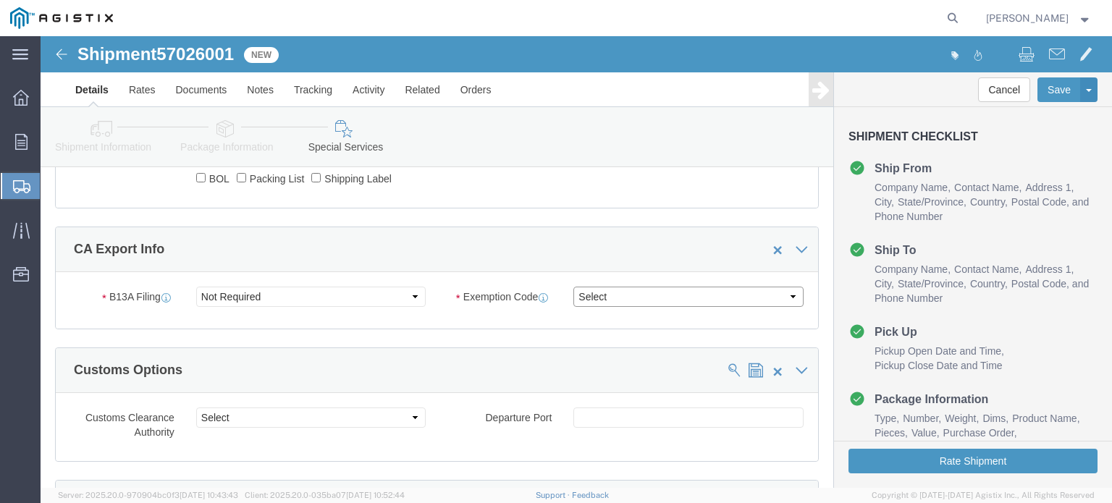
drag, startPoint x: 652, startPoint y: 264, endPoint x: 627, endPoint y: 253, distance: 26.6
click select "Select 01 02 03 04 05 06 07 08 10 11 12 13 14 15 16"
select select "01"
click select "Select 01 02 03 04 05 06 07 08 10 11 12 13 14 15 16"
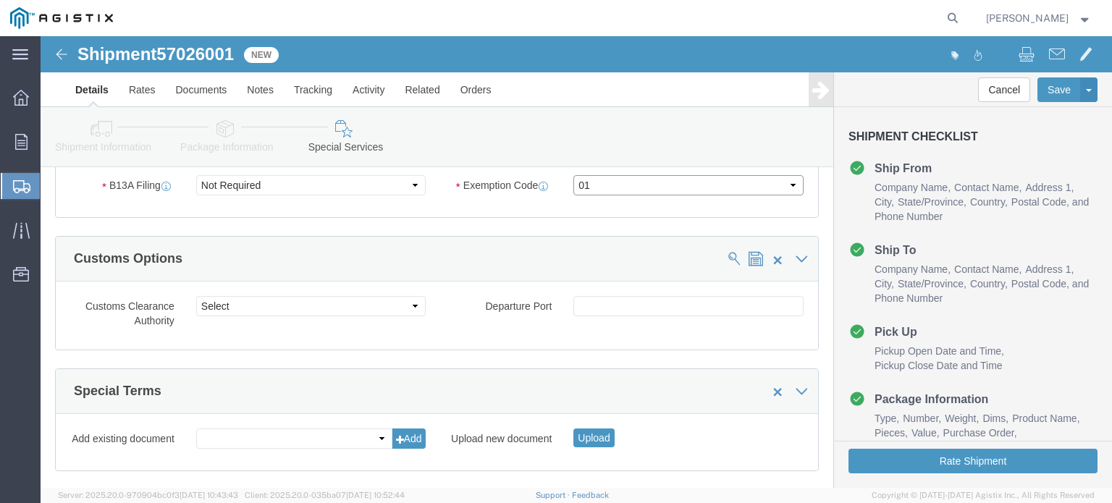
scroll to position [1065, 0]
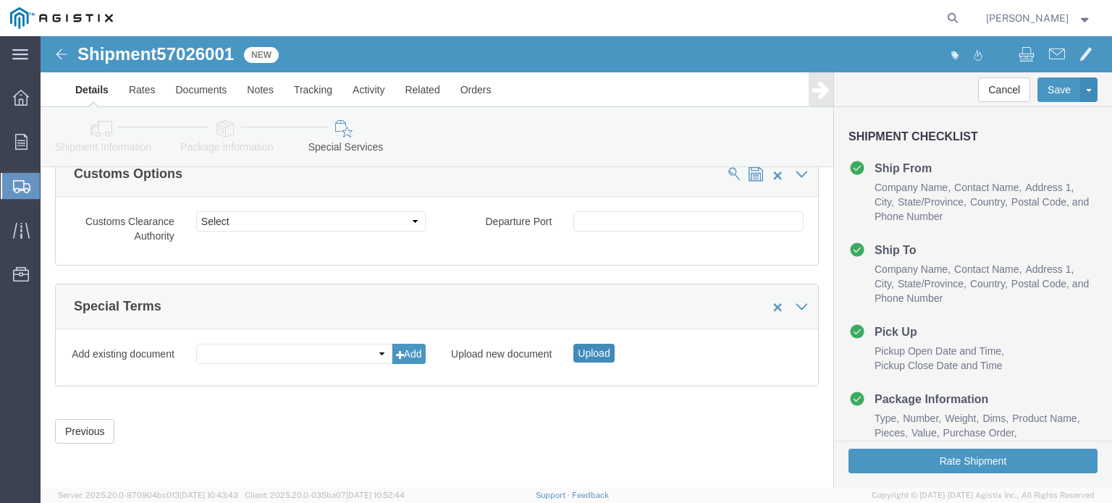
click button "Upload"
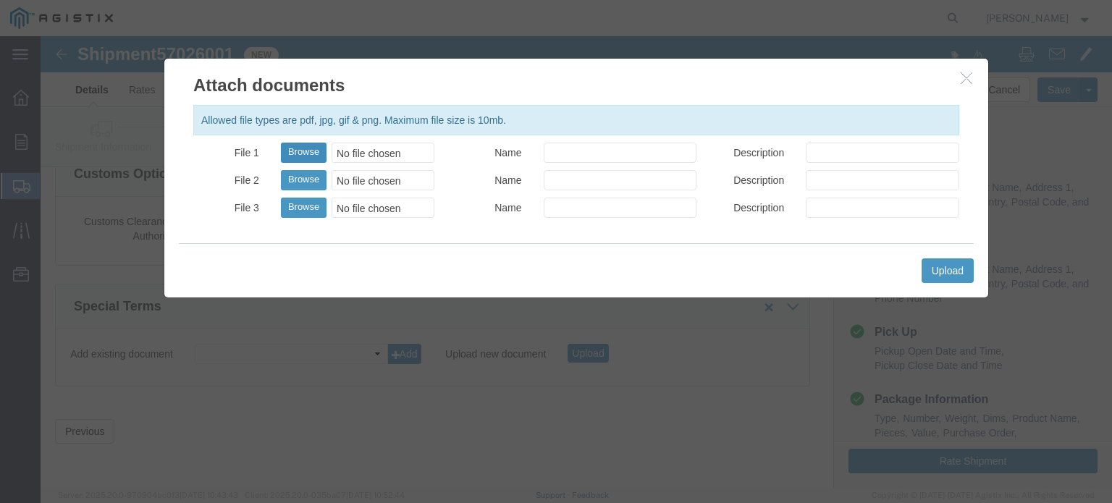
click button "Browse"
type input "C:\fakepath\USMCA_26196_20251003.pdf"
click input "Name"
type input "USMCA Declaration"
click input "Description"
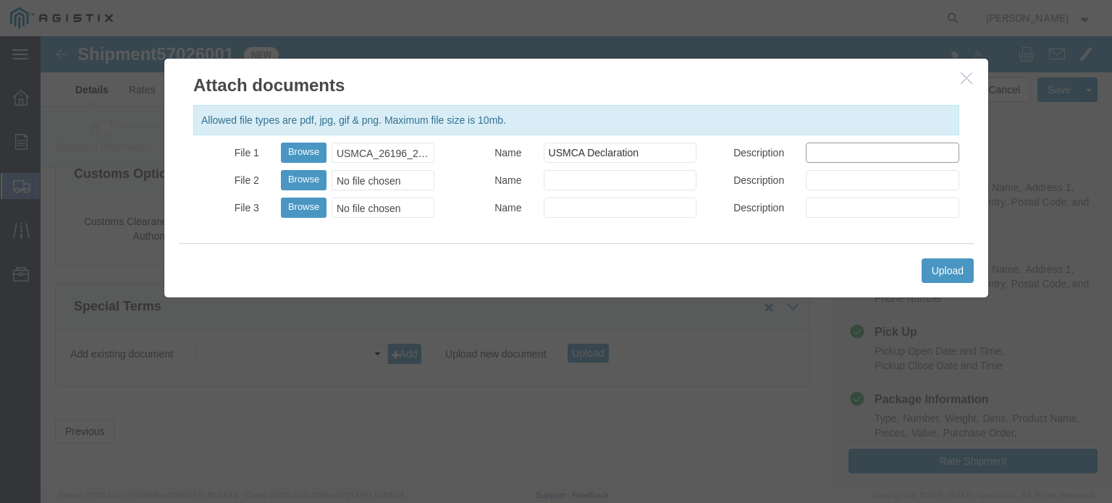
type input "USMCA"
click button "Upload"
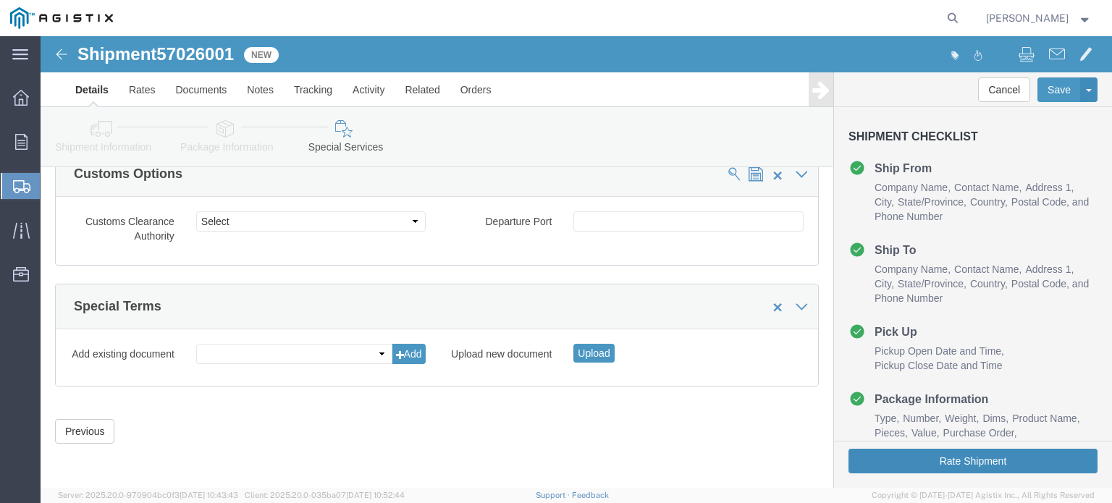
click button "Rate Shipment"
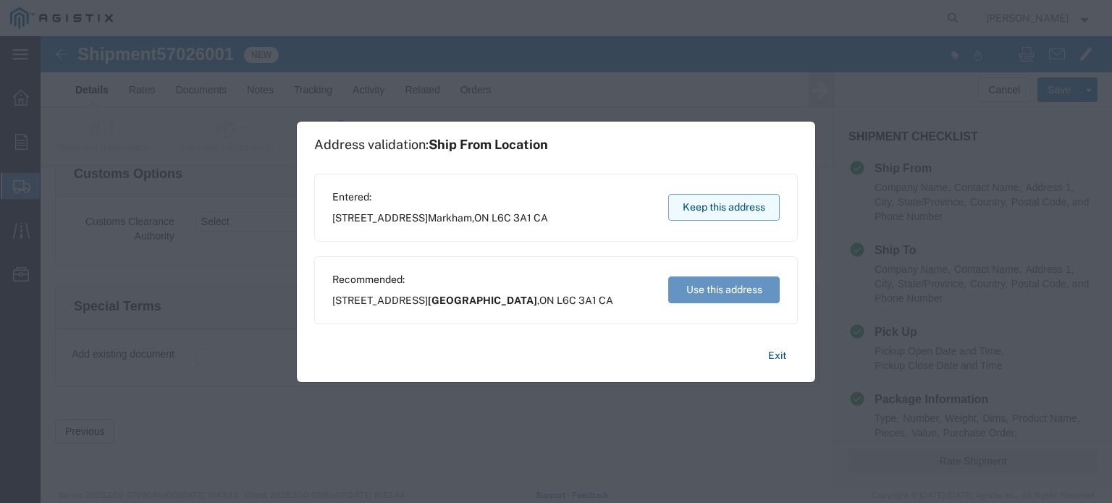
click at [715, 208] on button "Keep this address" at bounding box center [724, 207] width 112 height 27
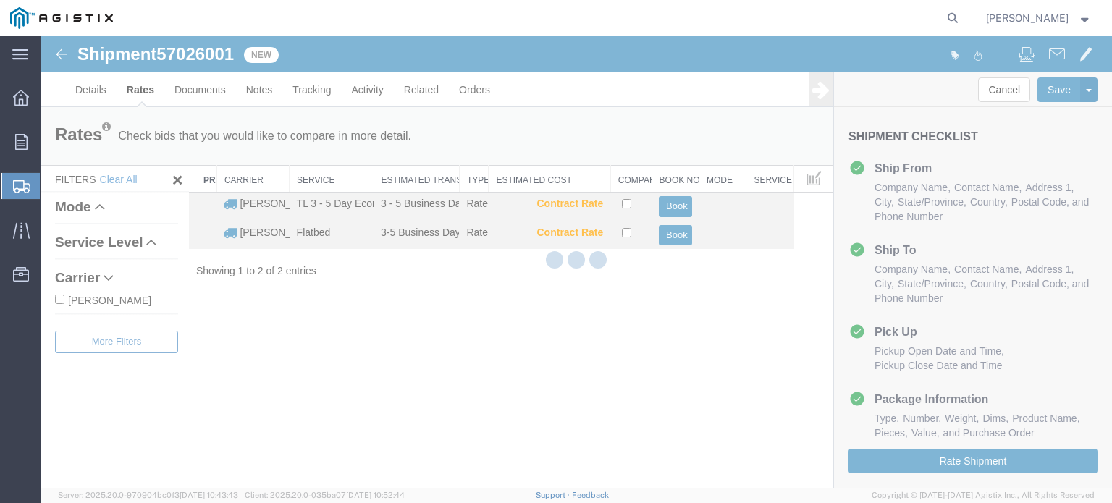
scroll to position [0, 0]
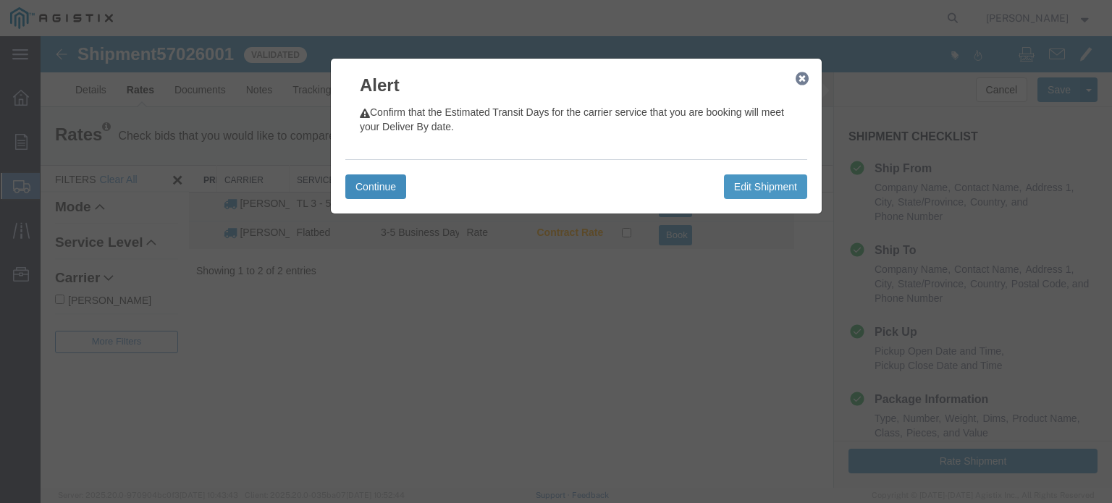
click at [374, 180] on button "Continue" at bounding box center [375, 187] width 61 height 25
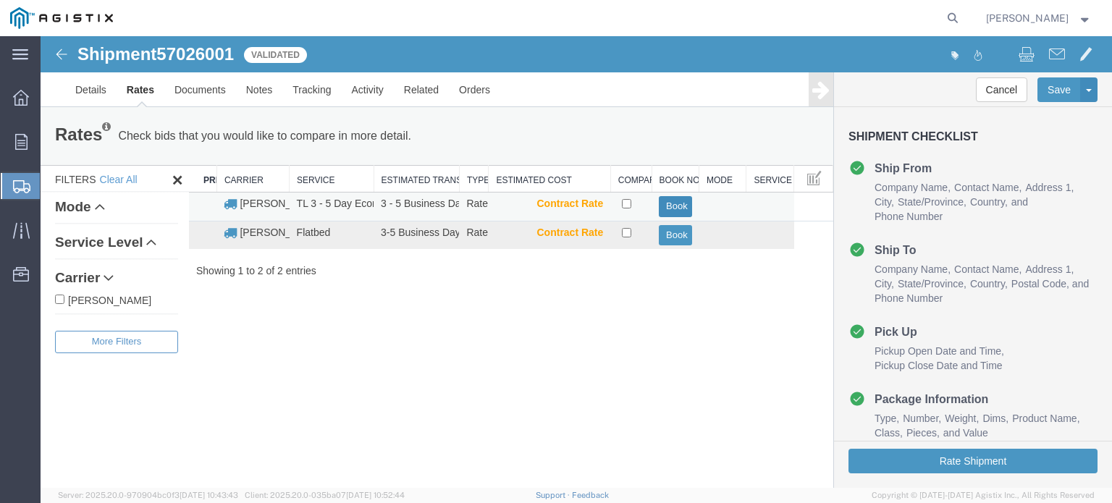
click at [676, 199] on button "Book" at bounding box center [675, 206] width 33 height 21
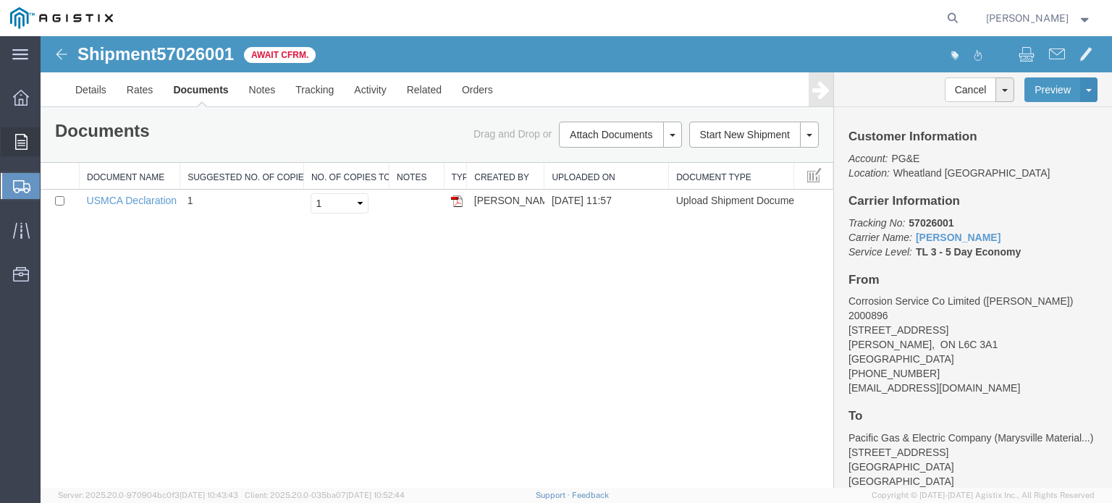
drag, startPoint x: 27, startPoint y: 147, endPoint x: 72, endPoint y: 148, distance: 44.9
click at [27, 147] on div at bounding box center [21, 141] width 41 height 29
click at [50, 148] on span "Orders" at bounding box center [45, 141] width 10 height 29
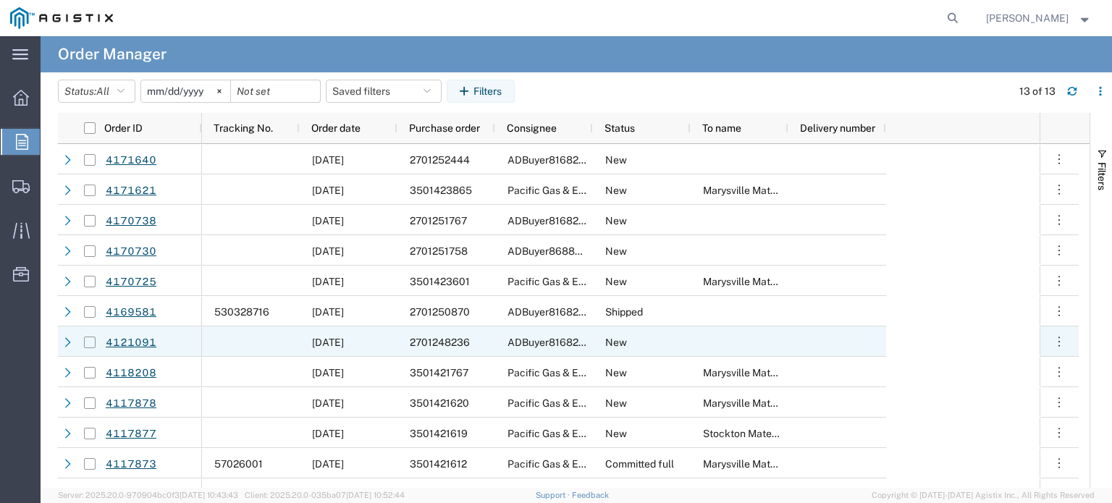
click at [87, 343] on input "Press Space to toggle row selection (unchecked)" at bounding box center [90, 343] width 12 height 12
checkbox input "true"
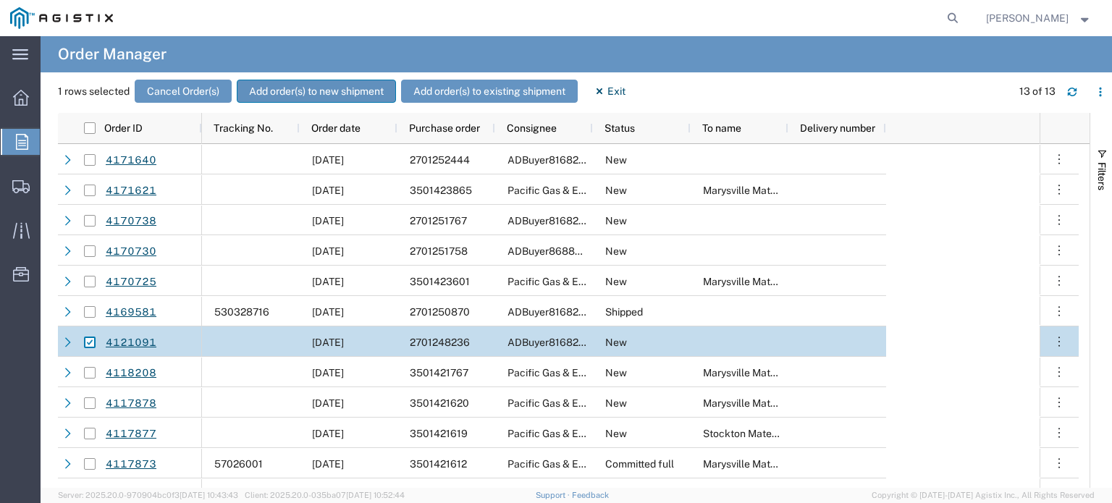
click at [287, 87] on button "Add order(s) to new shipment" at bounding box center [316, 91] width 159 height 23
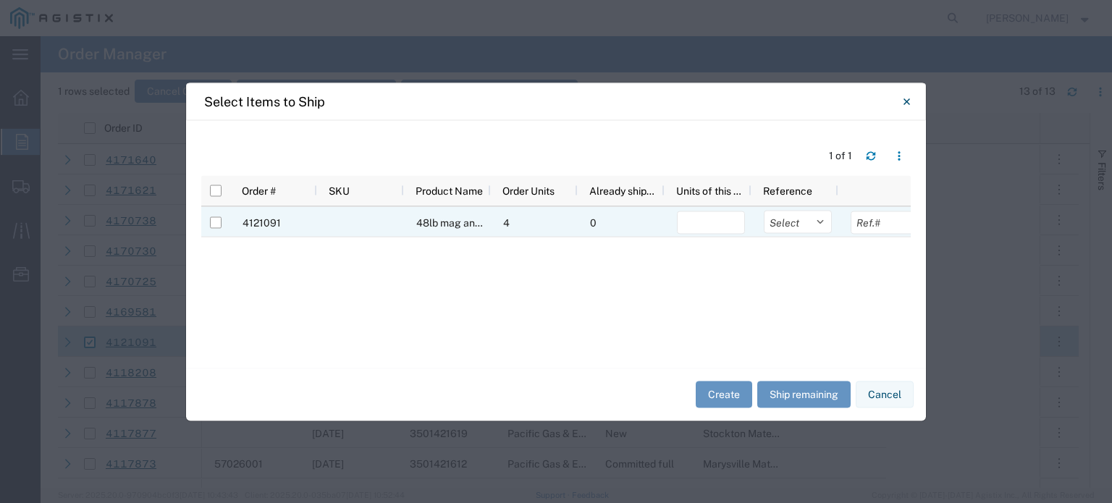
drag, startPoint x: 214, startPoint y: 221, endPoint x: 223, endPoint y: 222, distance: 8.7
click at [220, 222] on input "Press Space to toggle row selection (unchecked)" at bounding box center [216, 223] width 12 height 12
checkbox input "true"
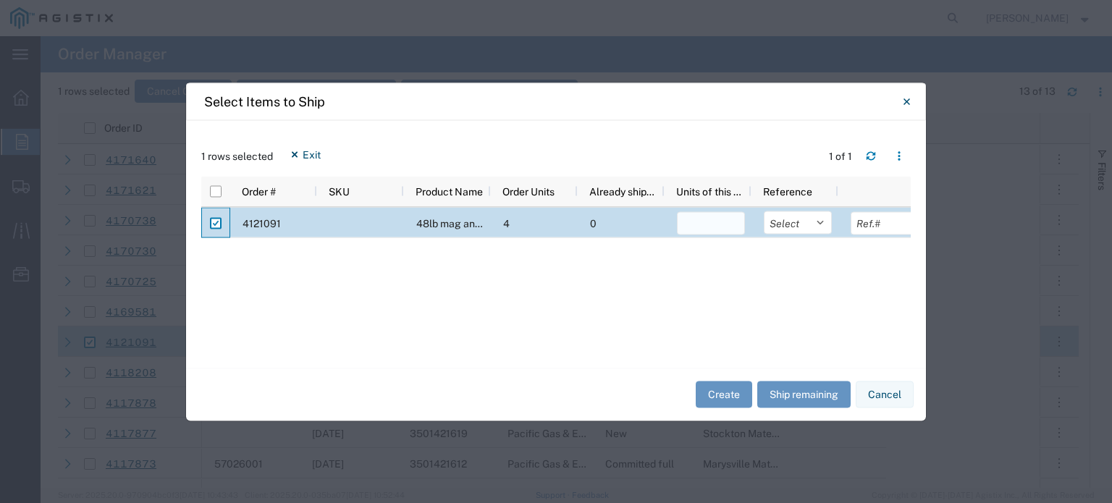
click at [700, 227] on input "number" at bounding box center [711, 222] width 68 height 23
type input "4"
click at [730, 396] on button "Create" at bounding box center [724, 395] width 56 height 27
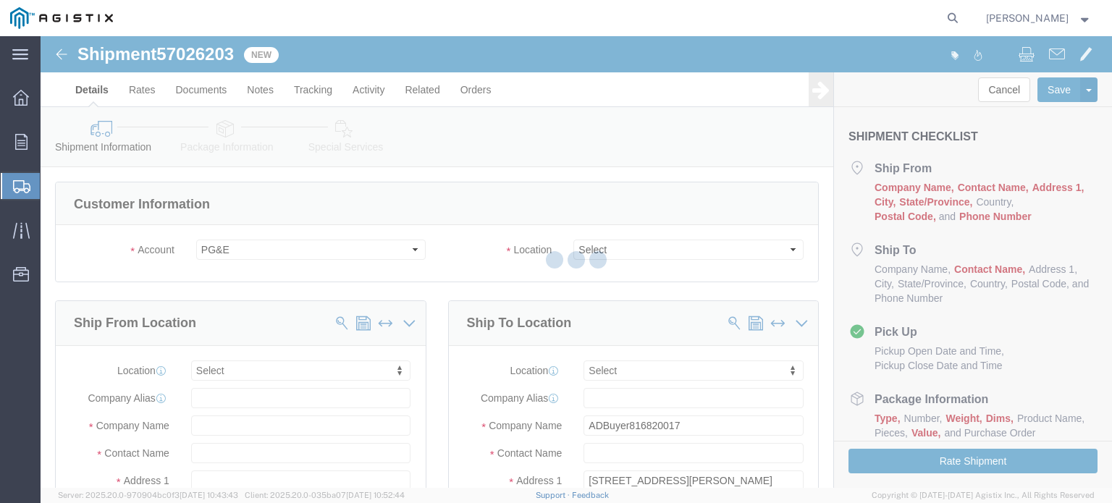
select select
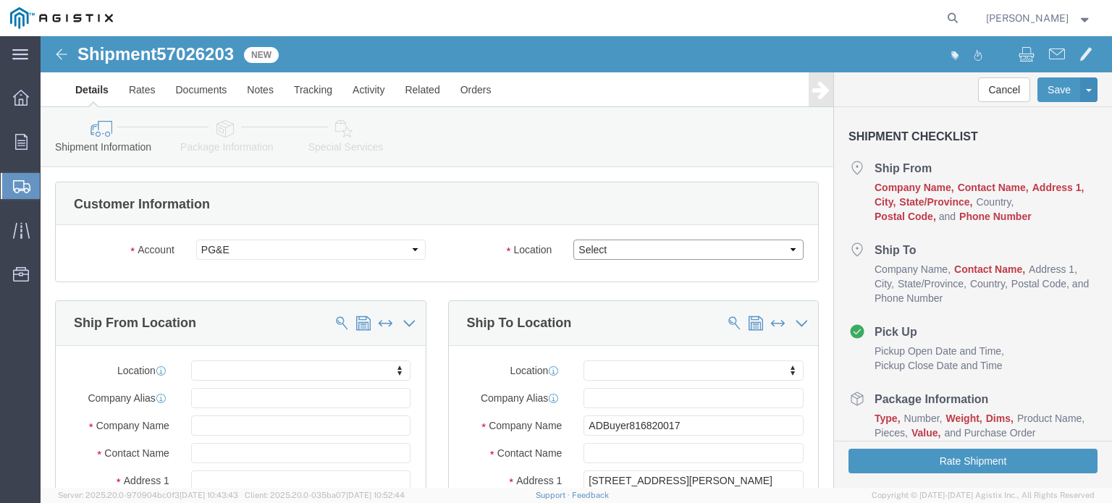
drag, startPoint x: 626, startPoint y: 253, endPoint x: 583, endPoint y: 220, distance: 54.2
click select "Select All Others [GEOGRAPHIC_DATA] [GEOGRAPHIC_DATA] [GEOGRAPHIC_DATA] [GEOGRA…"
select select "23082"
click select "Select All Others [GEOGRAPHIC_DATA] [GEOGRAPHIC_DATA] [GEOGRAPHIC_DATA] [GEOGRA…"
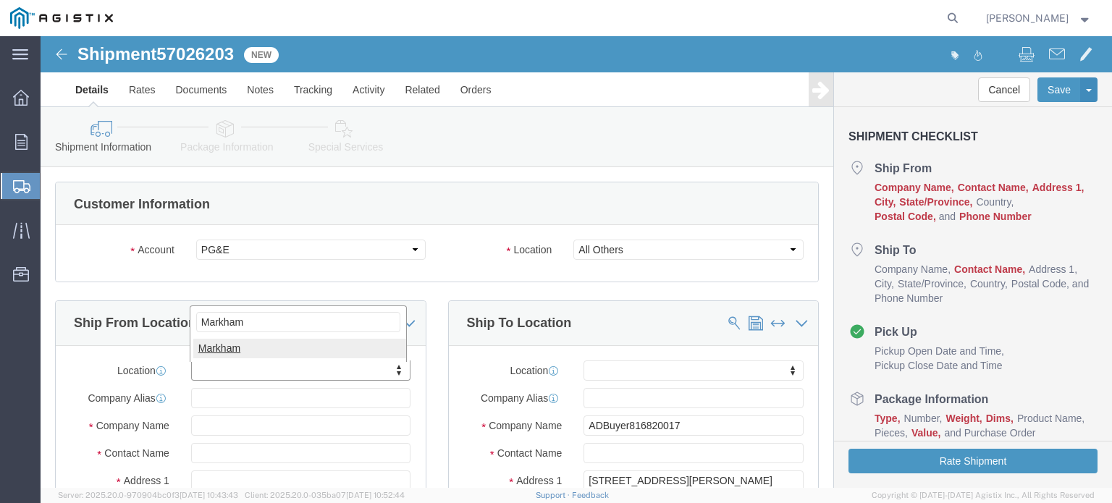
type input "Markham"
select select "51552"
select select "ON"
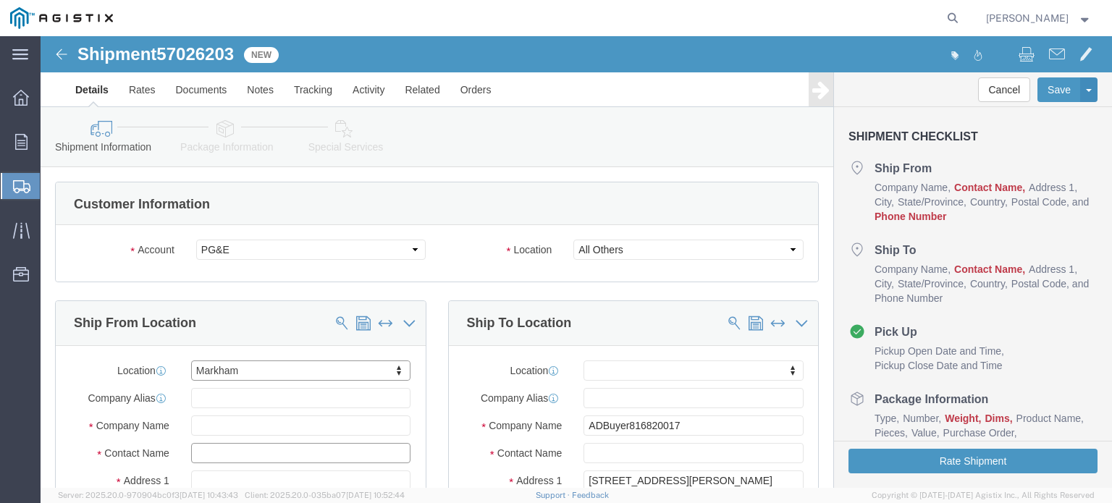
click input "text"
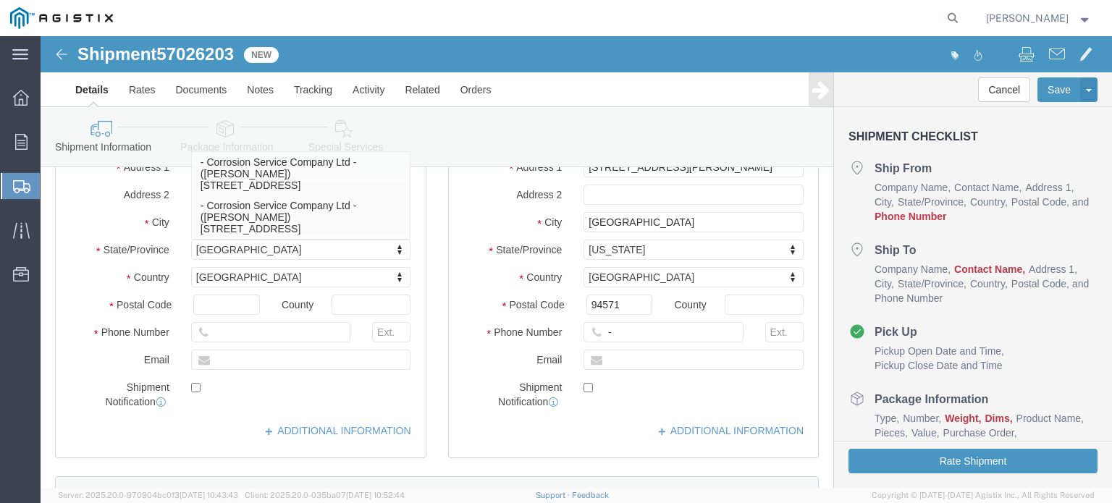
scroll to position [362, 0]
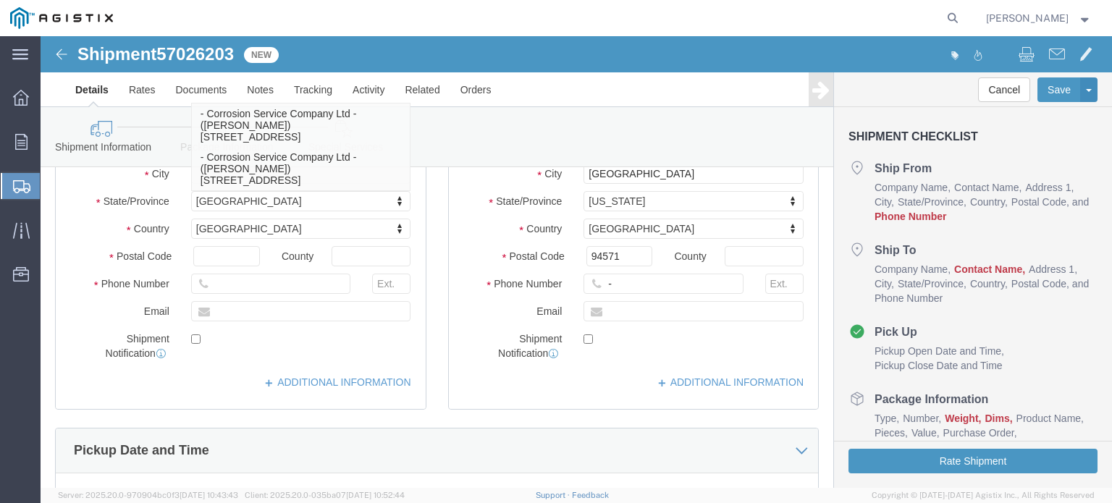
type input "[PERSON_NAME]"
click input "text"
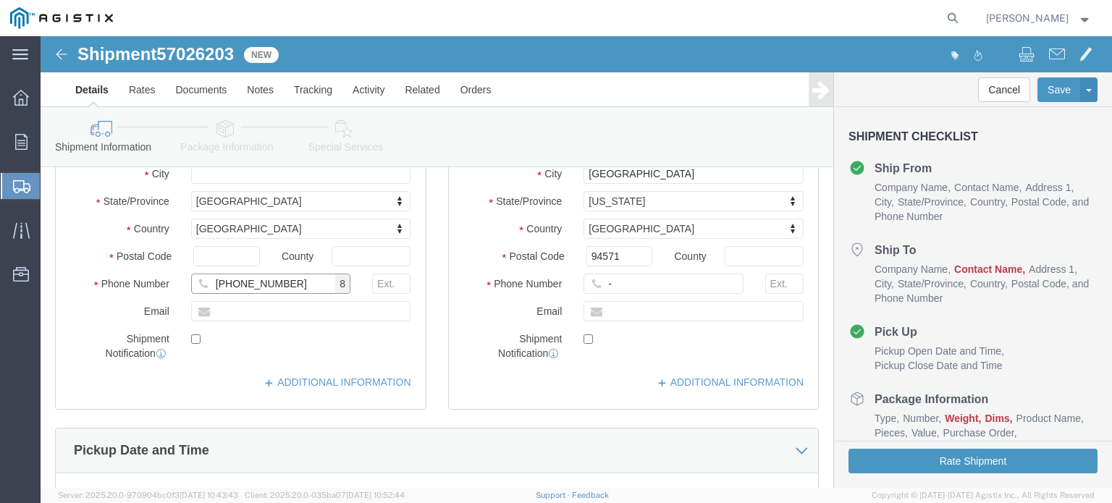
type input "[PHONE_NUMBER]"
type input "l"
type input "[EMAIL_ADDRESS][DOMAIN_NAME]"
checkbox input "true"
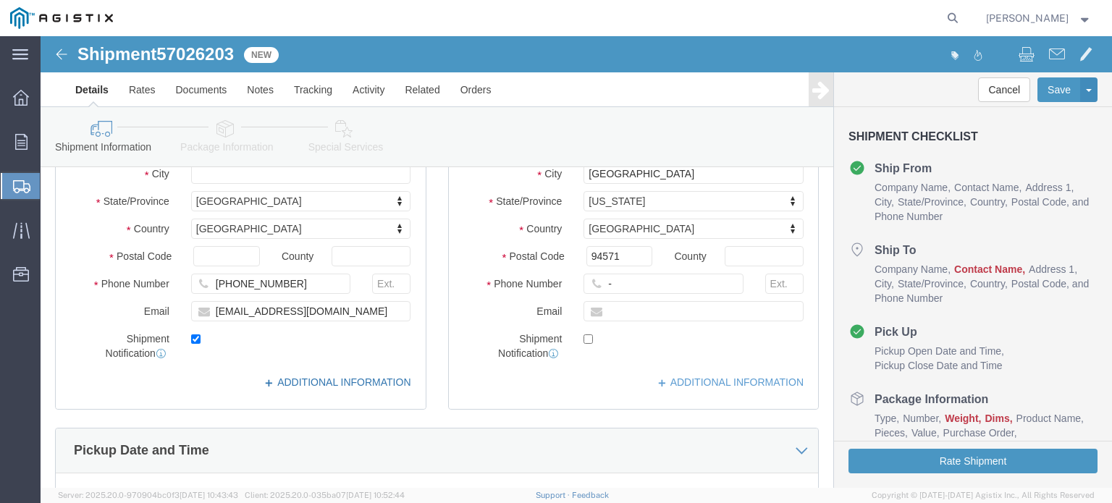
click div "Location [GEOGRAPHIC_DATA] My Profile Location (OBSOLETE) [GEOGRAPHIC_DATA] SC …"
click link "ADDITIONAL INFORMATION"
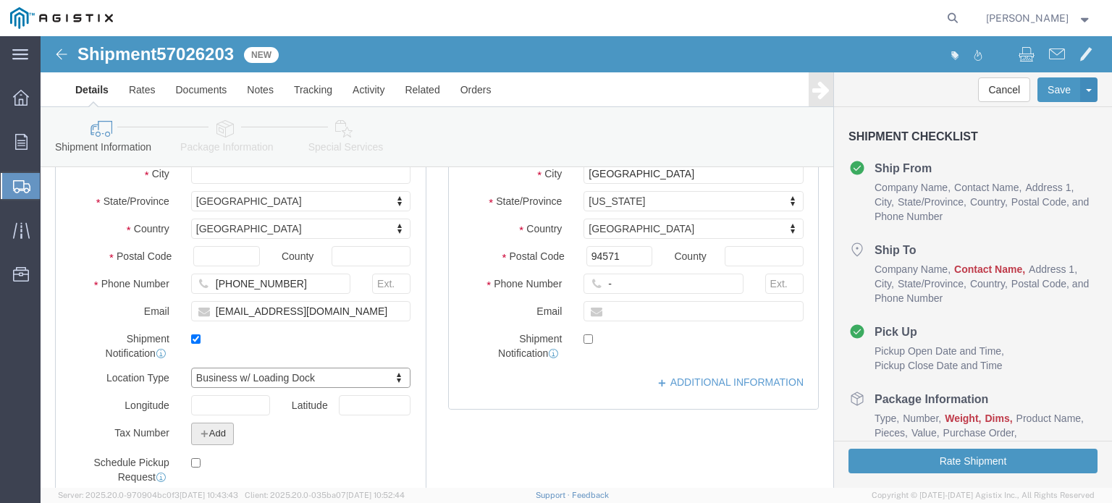
click icon "button"
click select "Select EIN EORI TIN VAT Other"
select select "EIN"
click select "Select EIN EORI TIN VAT Other"
click input "text"
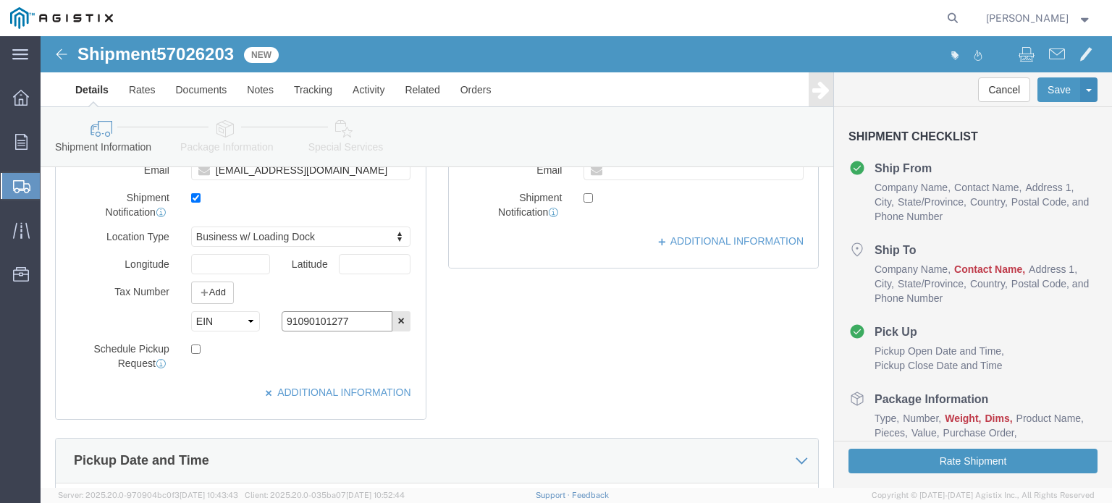
scroll to position [507, 0]
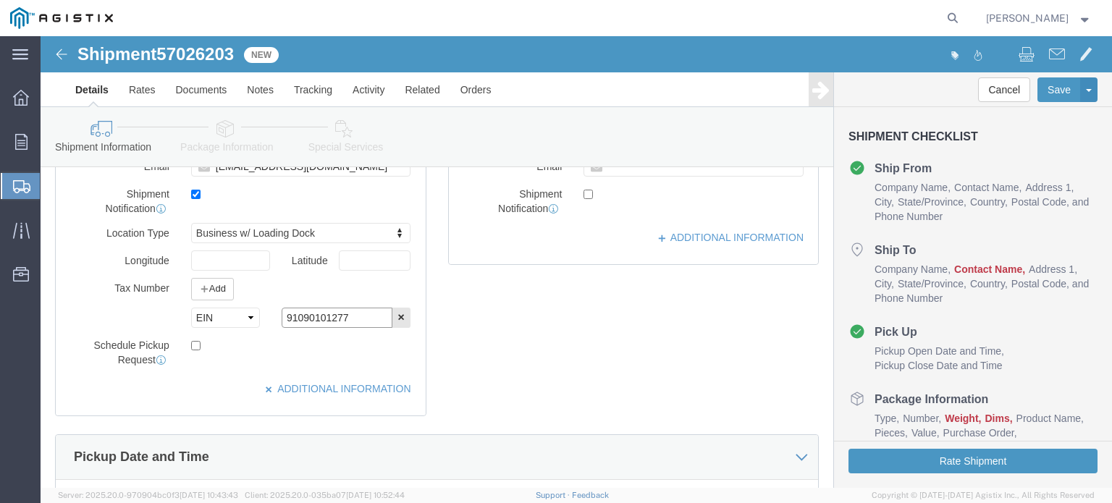
type input "91090101277"
click input "checkbox"
checkbox input "true"
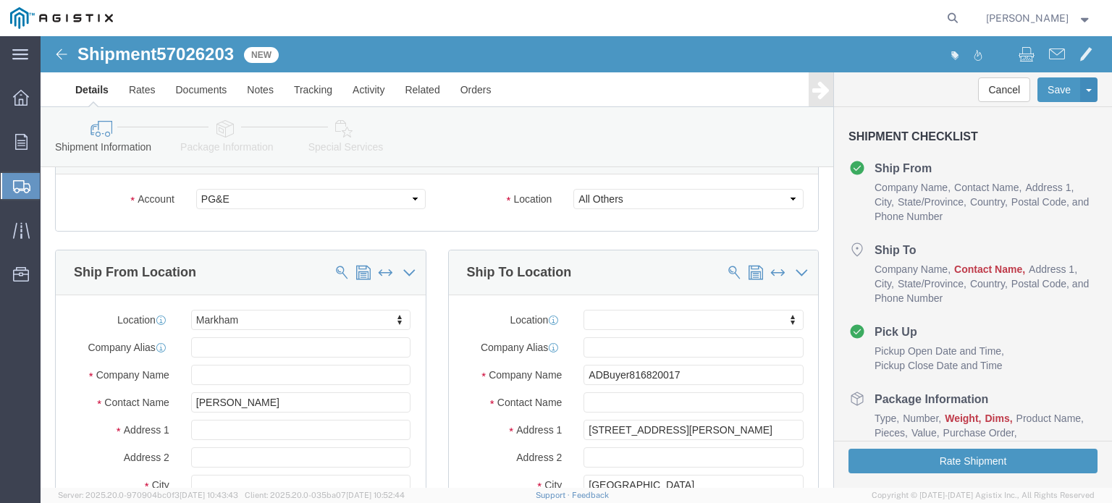
scroll to position [145, 0]
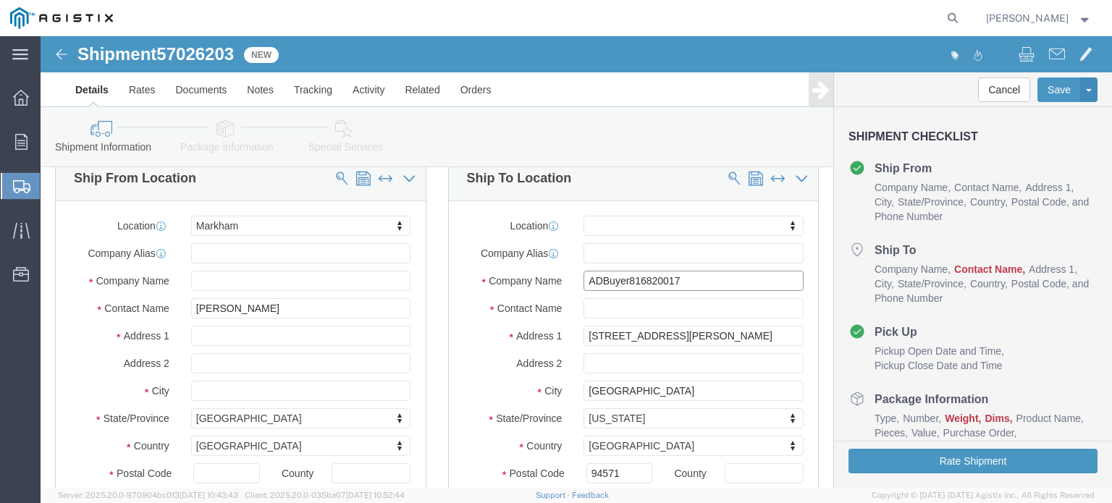
click input "ADBuyer816820017"
drag, startPoint x: 393, startPoint y: 248, endPoint x: 379, endPoint y: 249, distance: 14.5
click div "Ship From Location Location [GEOGRAPHIC_DATA] My Profile Location (OBSOLETE) [G…"
type input "Pacific Gas & Electric"
type input "[PERSON_NAME]"
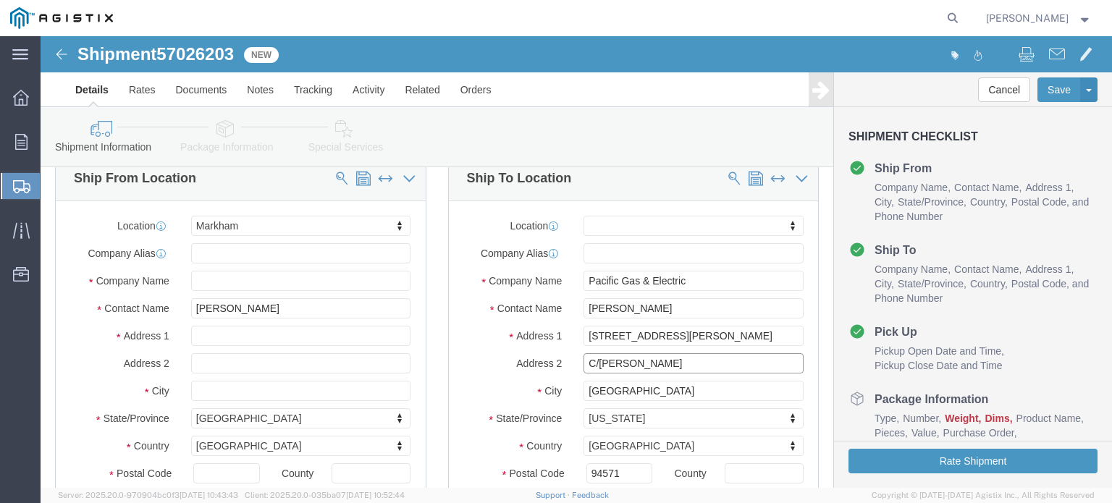
type input "C/[PERSON_NAME]"
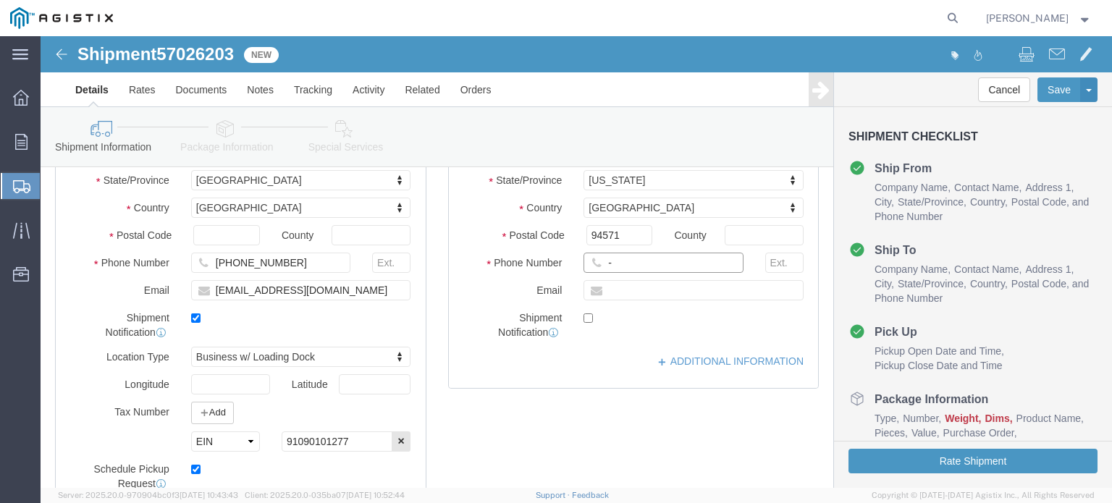
click input "-"
type input "[PHONE_NUMBER]"
type input "[PERSON_NAME][EMAIL_ADDRESS][PERSON_NAME][DOMAIN_NAME]"
checkbox input "true"
click link "ADDITIONAL INFORMATION"
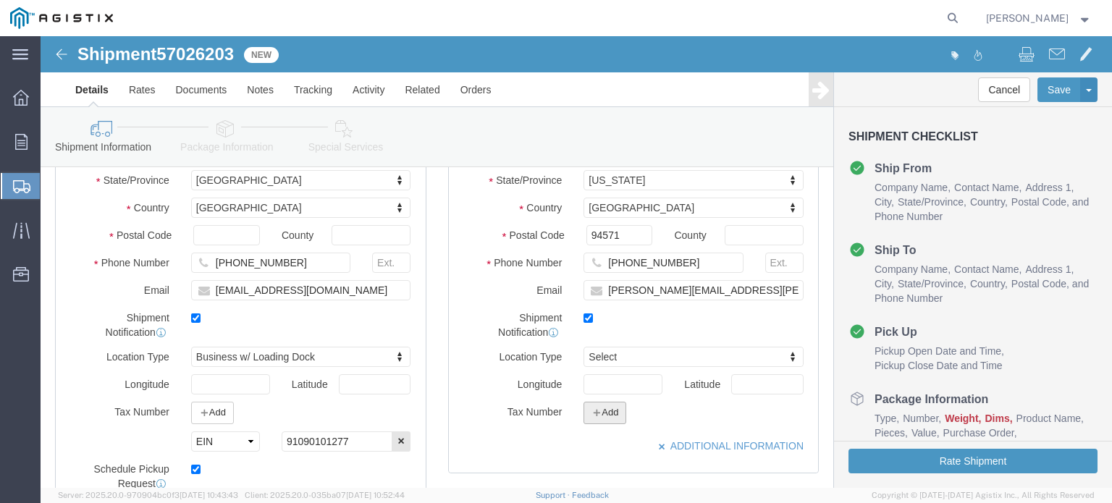
click button "Add"
click select "Select EIN EORI TIN VAT Other"
select select "EIN"
click select "Select EIN EORI TIN VAT Other"
click input "text"
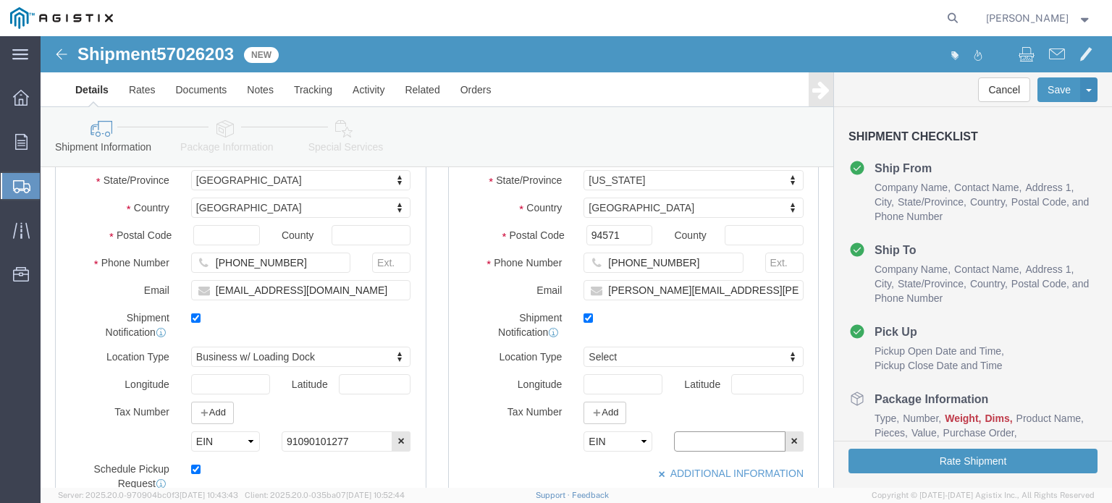
click input "text"
paste input "94074264000"
type input "94074264000"
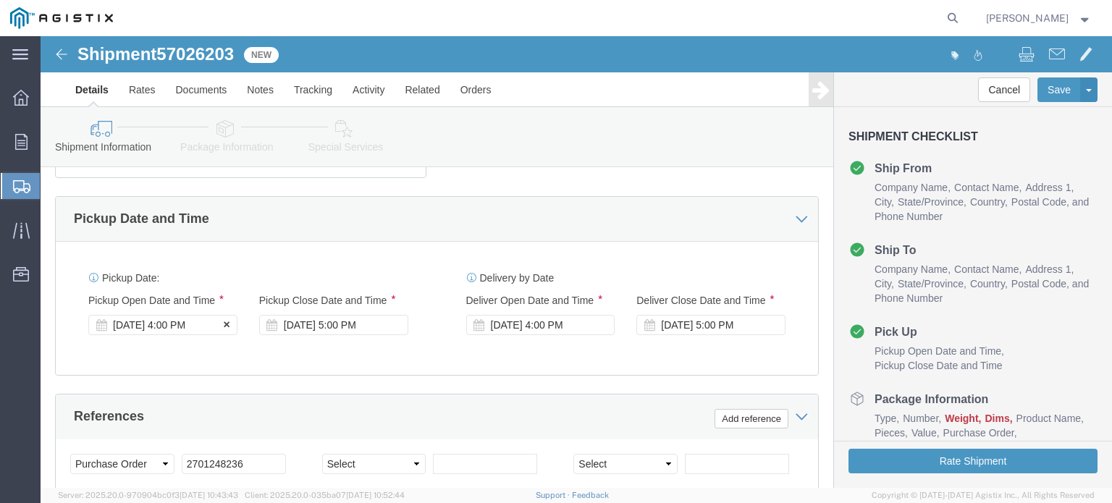
click div "[DATE] 4:00 PM"
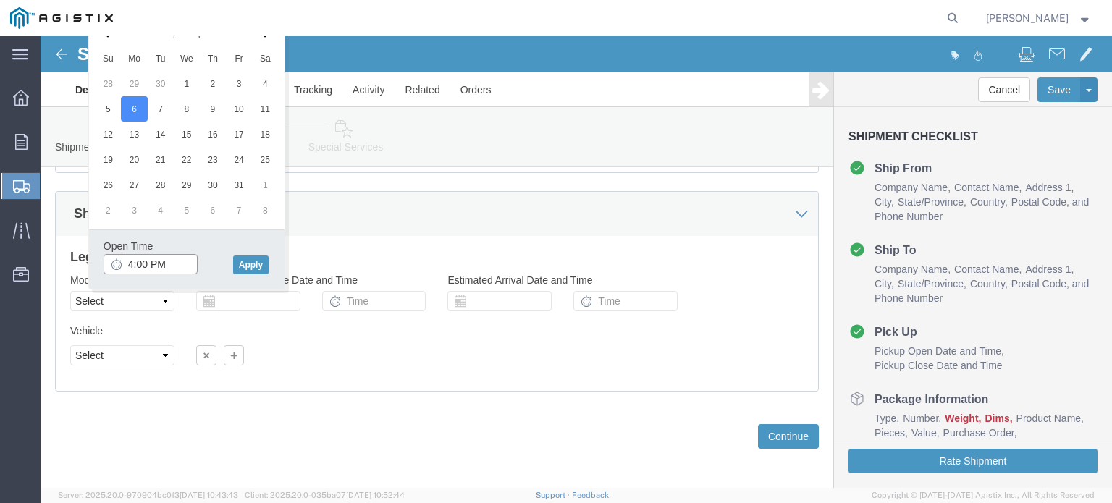
click input "4:00 PM"
type input "9:00 AM"
click button "Apply"
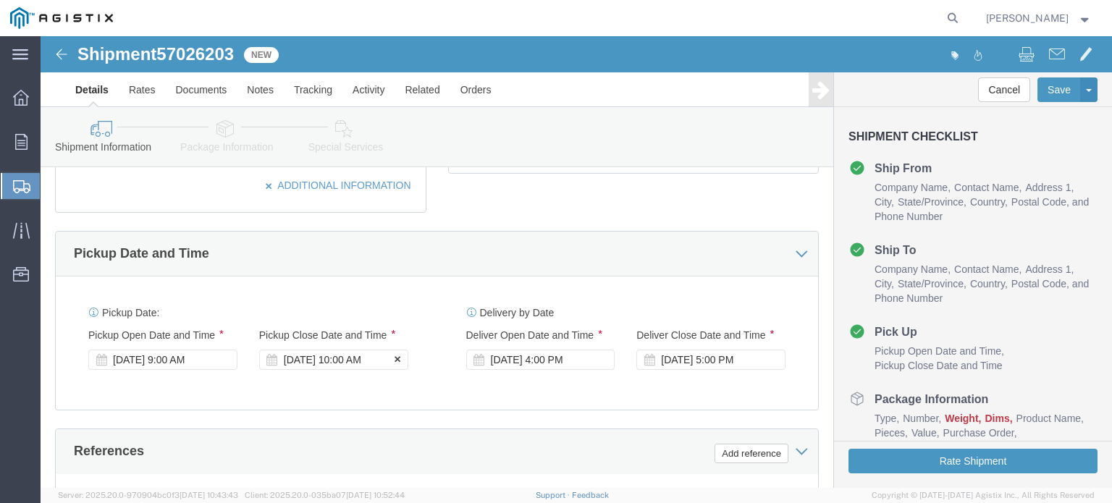
click div "[DATE] 10:00 AM"
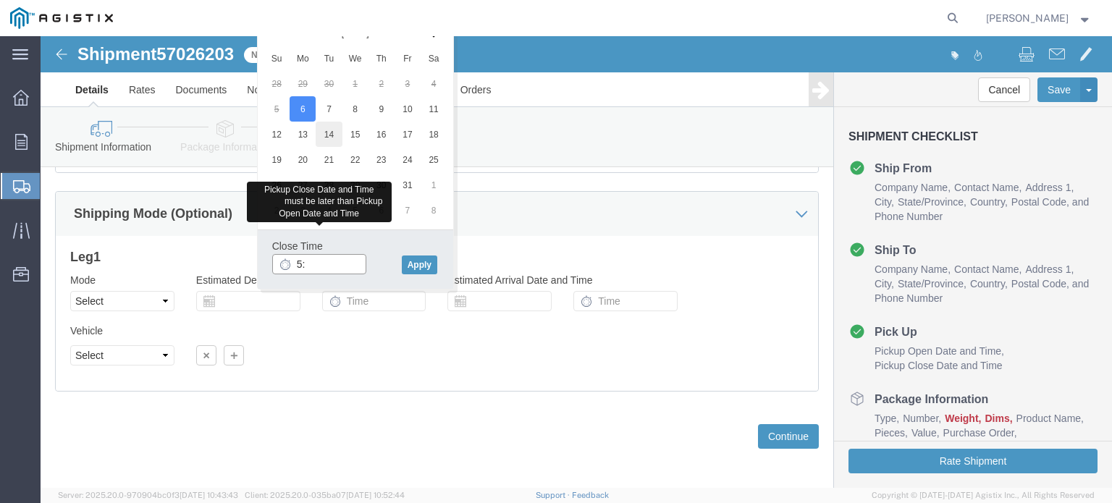
type input "5"
type input "4:00 PM"
click button "Apply"
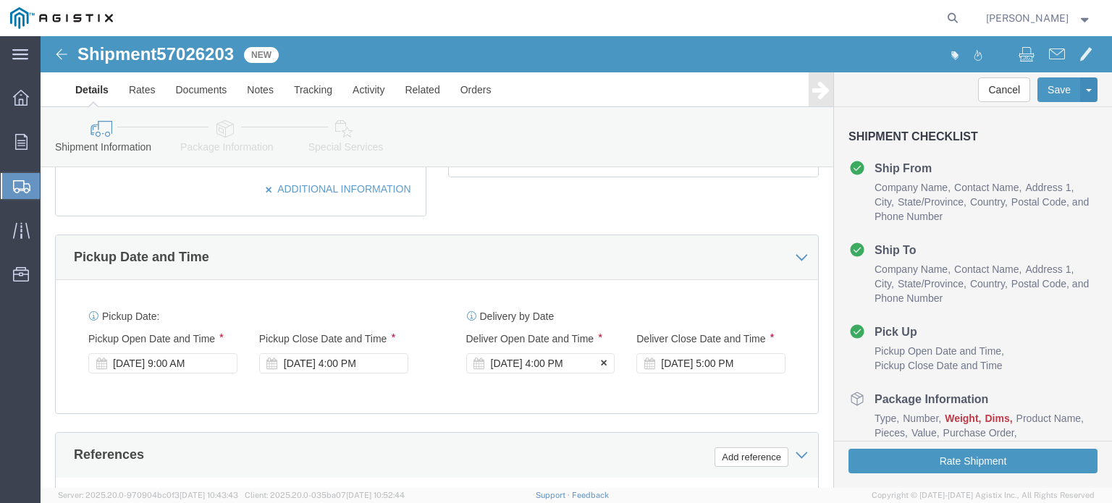
click div "[DATE] 4:00 PM"
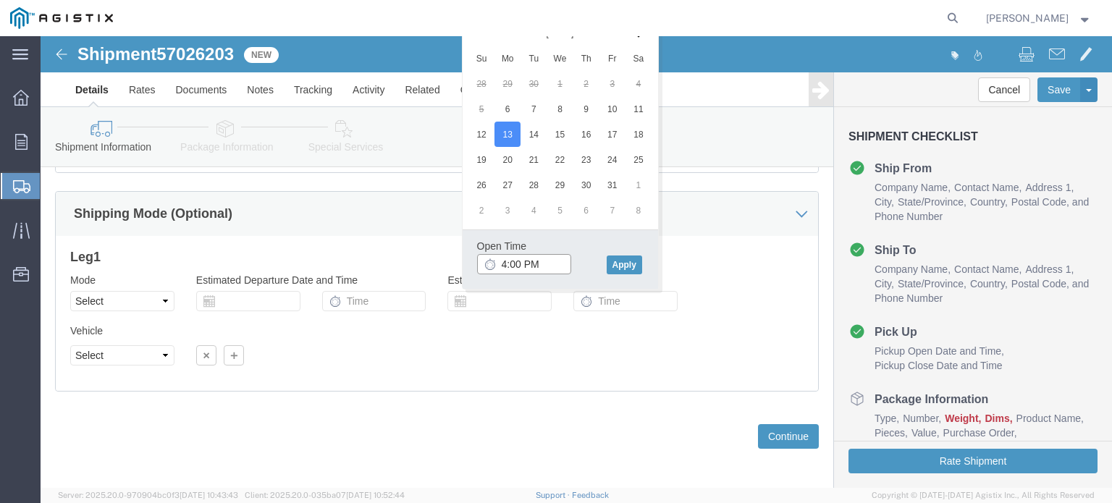
click input "4:00 PM"
type input "9:00 AM"
click button "Apply"
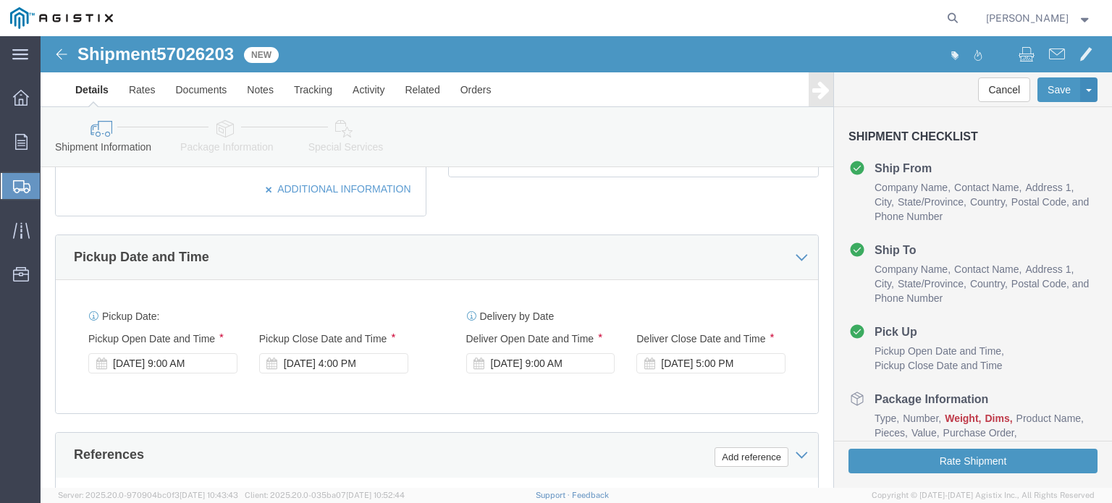
click div "[DATE] 5:00 PM"
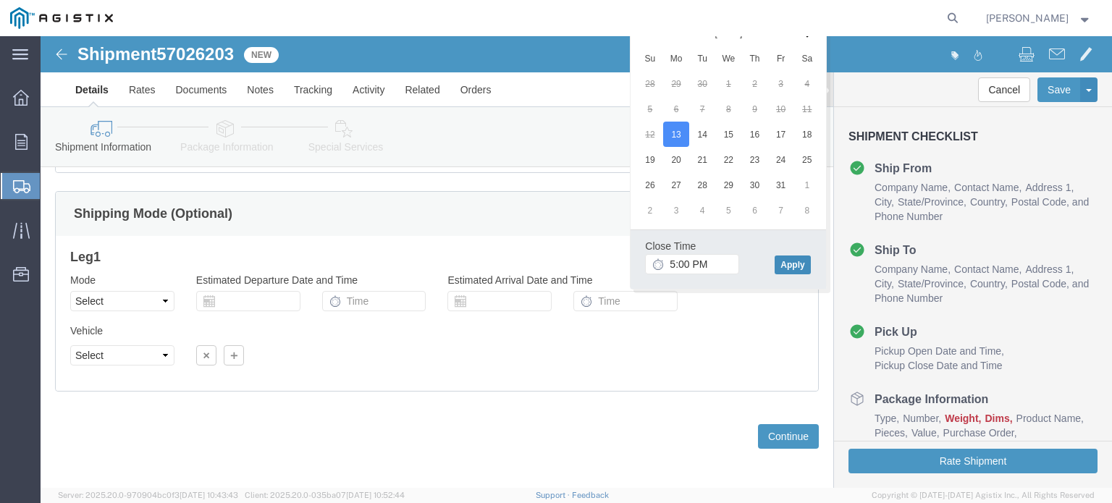
click button "Apply"
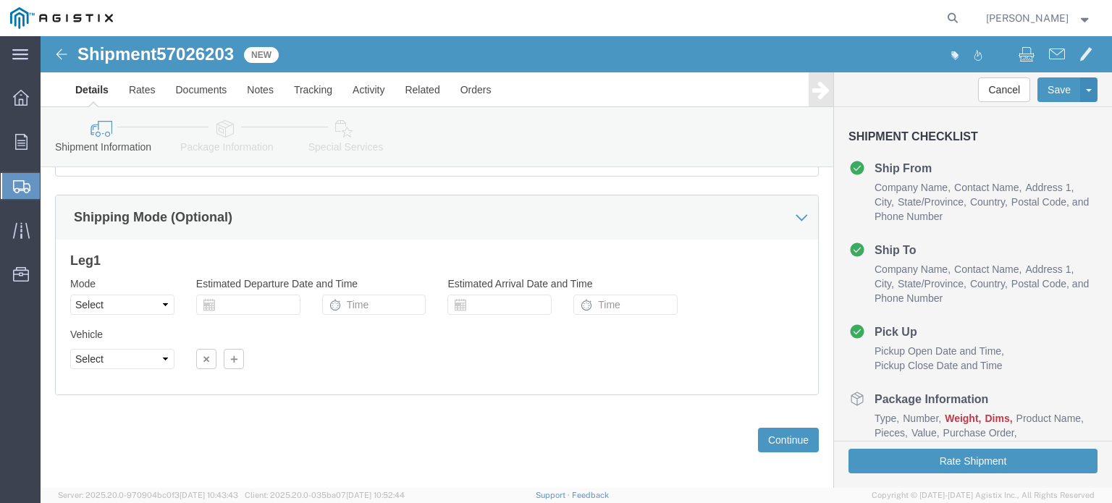
scroll to position [1072, 0]
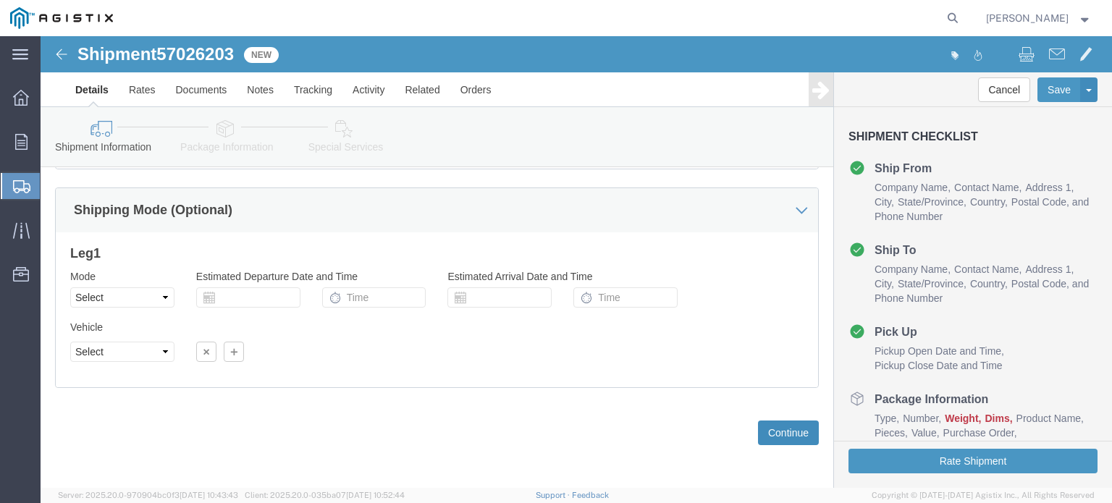
click button "Continue"
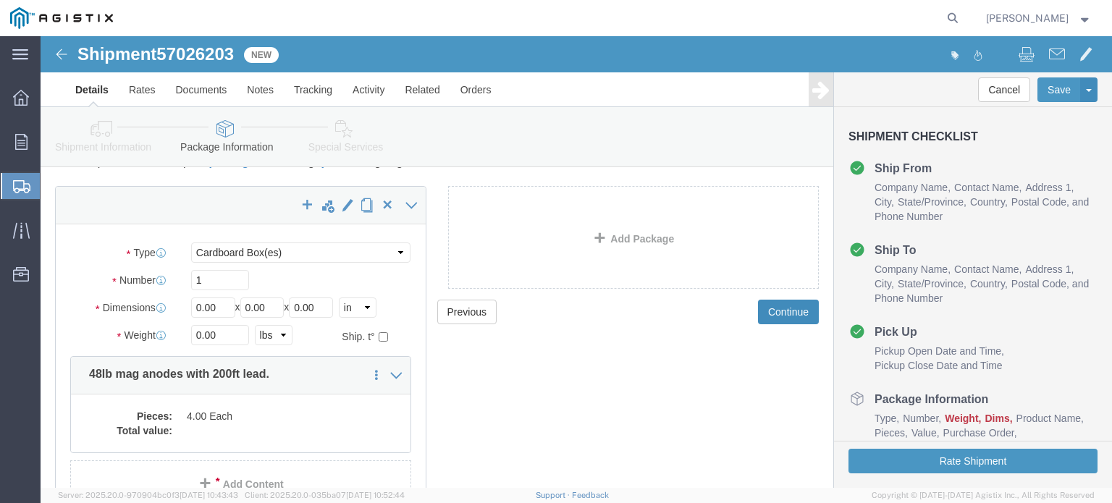
scroll to position [72, 0]
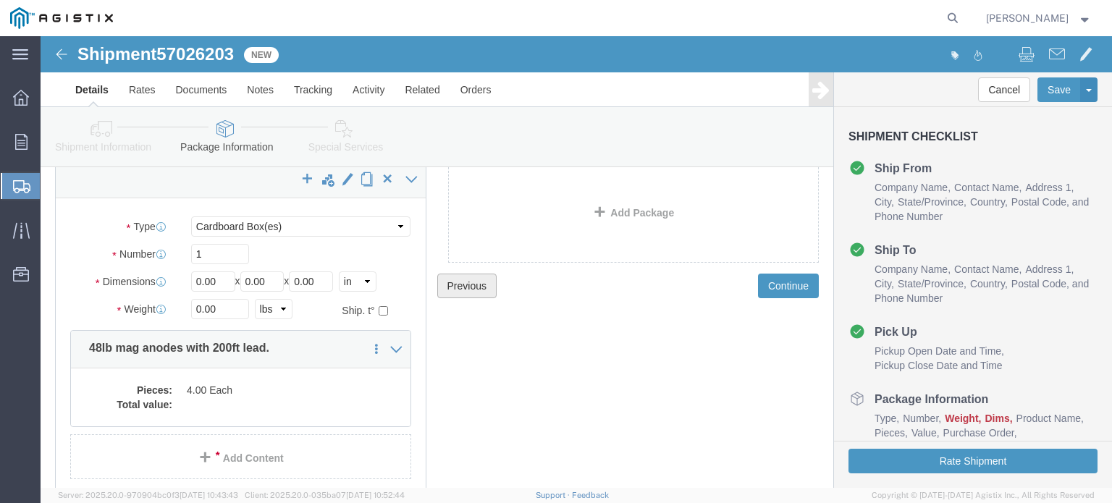
click button "Previous"
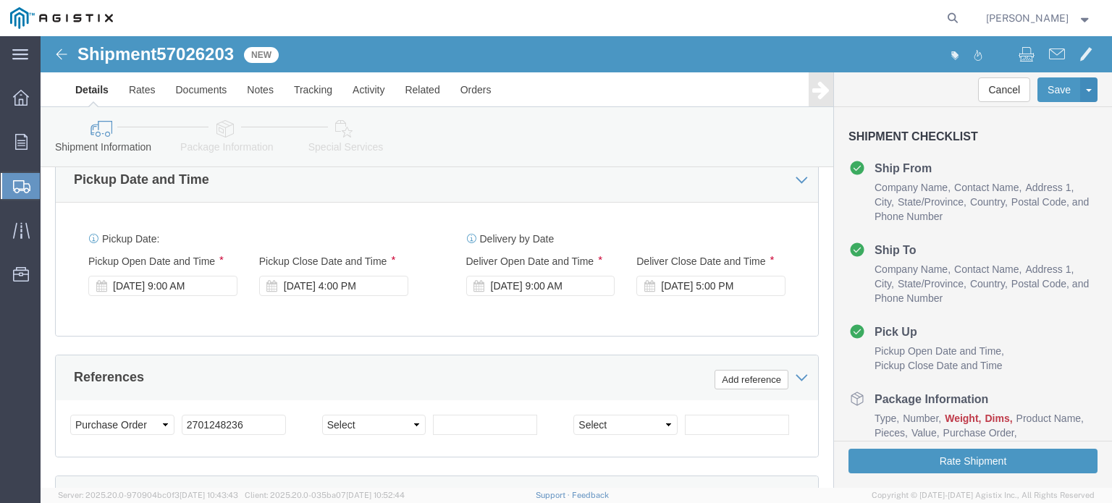
scroll to position [869, 0]
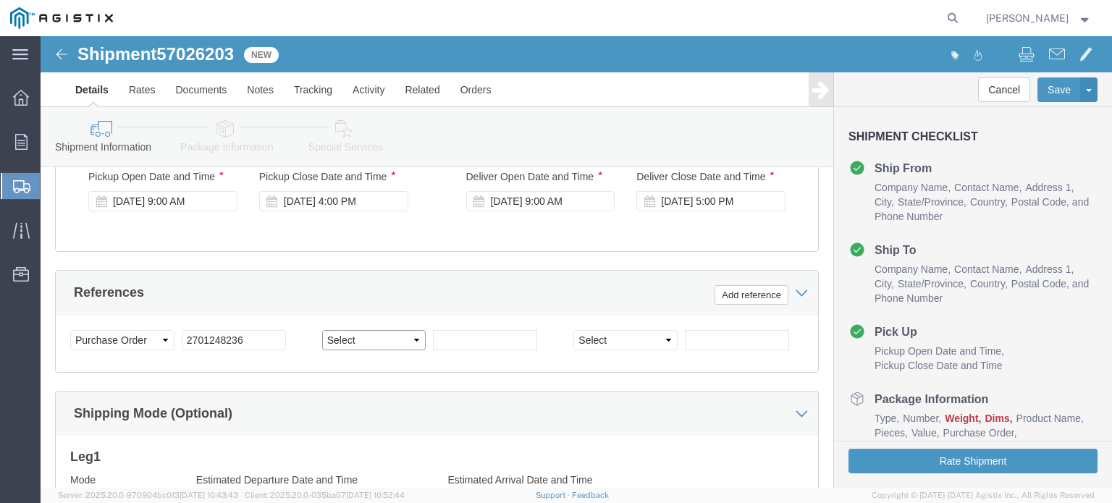
click select "Select Account Type Activity ID Airline Appointment Number ASN Batch Request # …"
select select "PCKSLIP"
click select "Select Account Type Activity ID Airline Appointment Number ASN Batch Request # …"
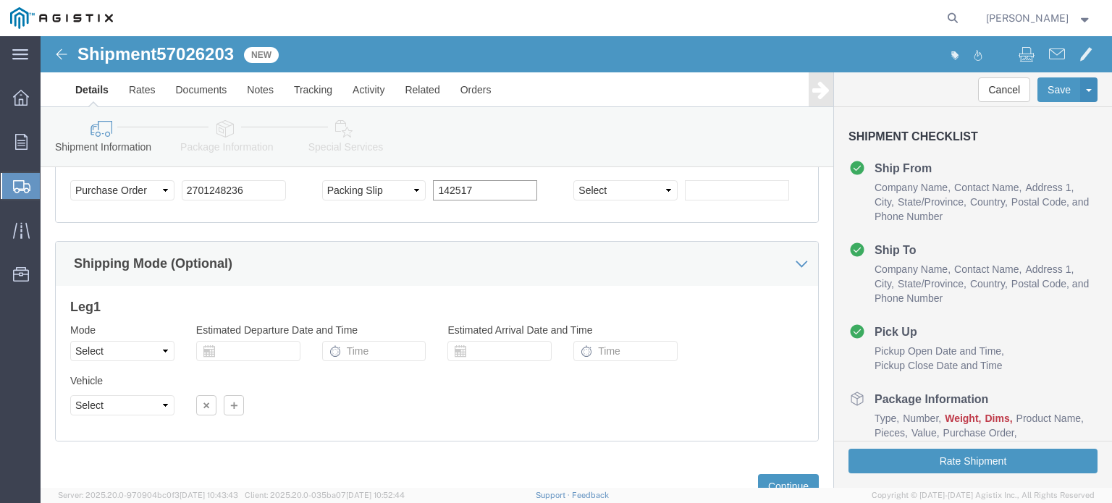
scroll to position [1072, 0]
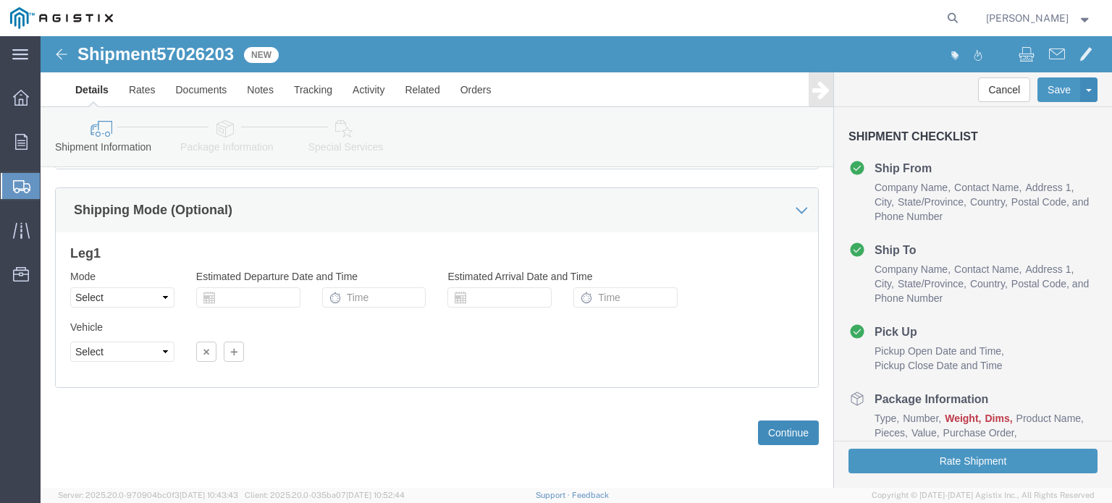
type input "142517"
click button "Continue"
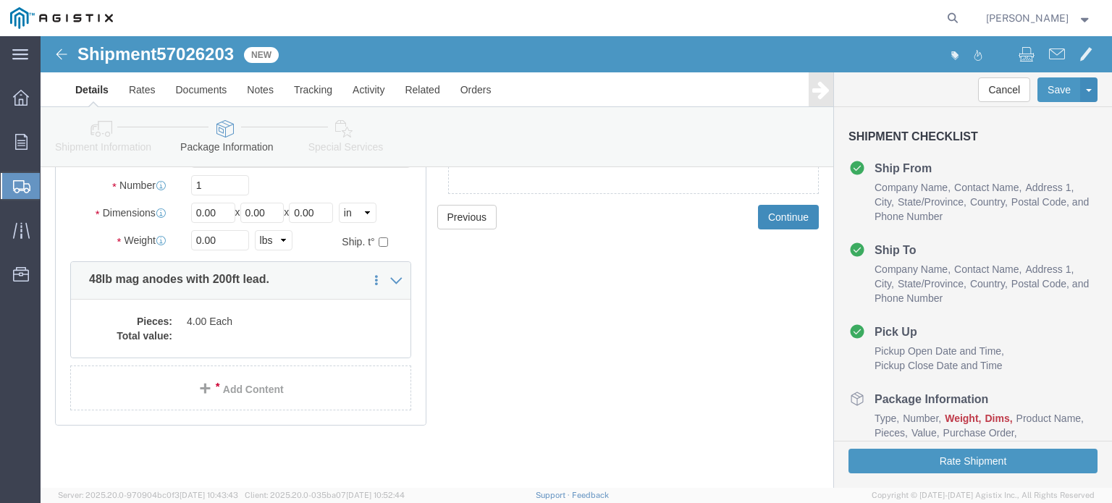
scroll to position [0, 0]
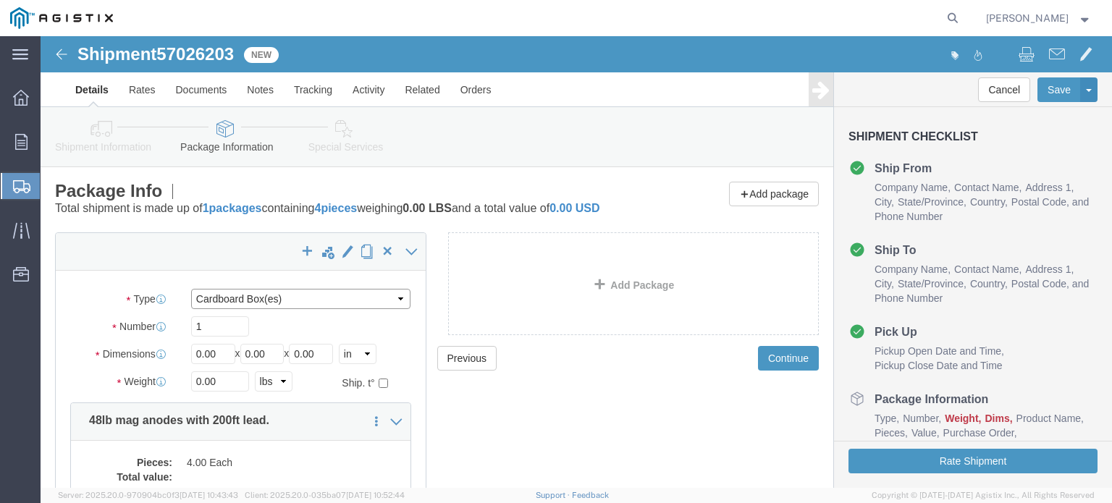
click select "Select Bulk Bundle(s) Cardboard Box(es) Carton(s) Crate(s) Drum(s) (Fiberboard)…"
select select "PSNS"
click select "Select Bulk Bundle(s) Cardboard Box(es) Carton(s) Crate(s) Drum(s) (Fiberboard)…"
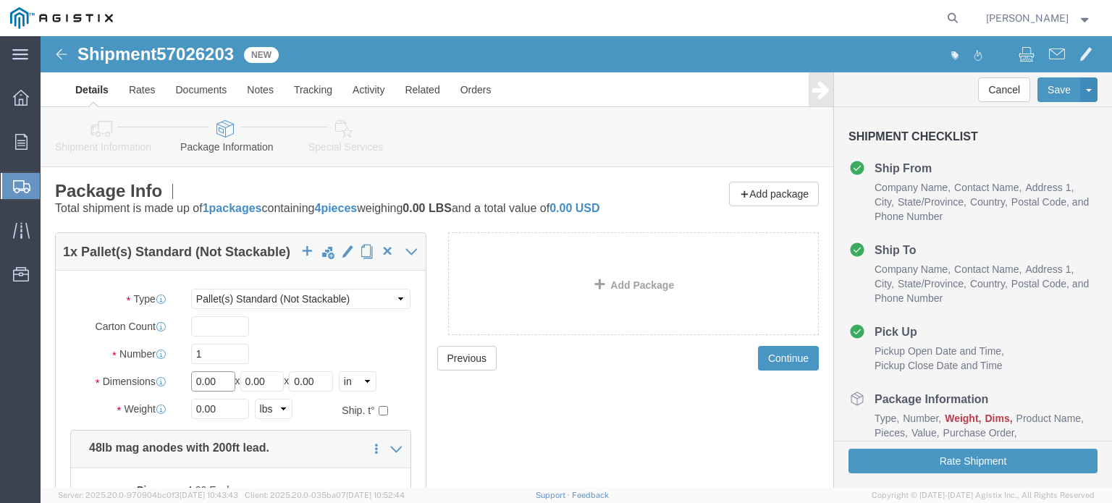
click input "0.00"
type input "0.0045"
type input "45"
type input "16"
type input "45"
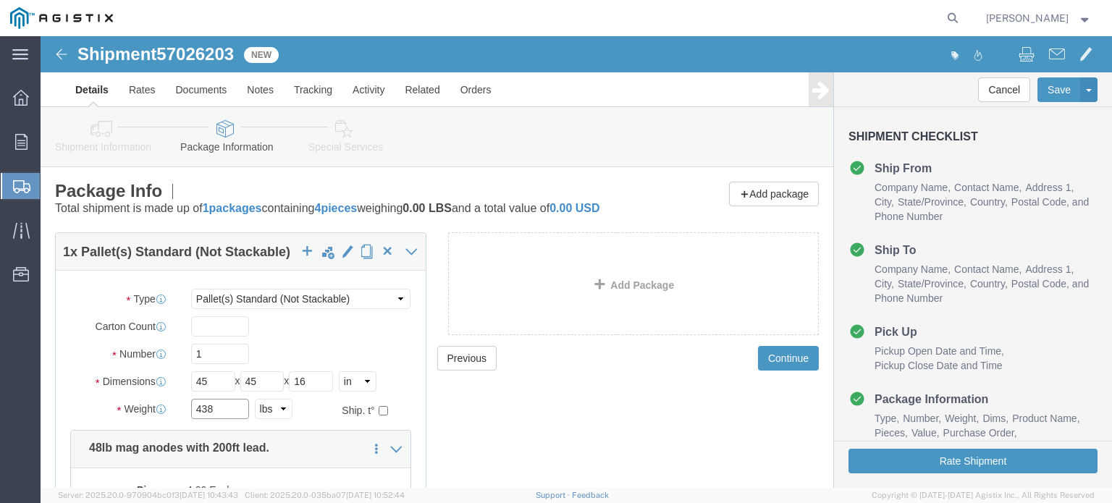
type input "438"
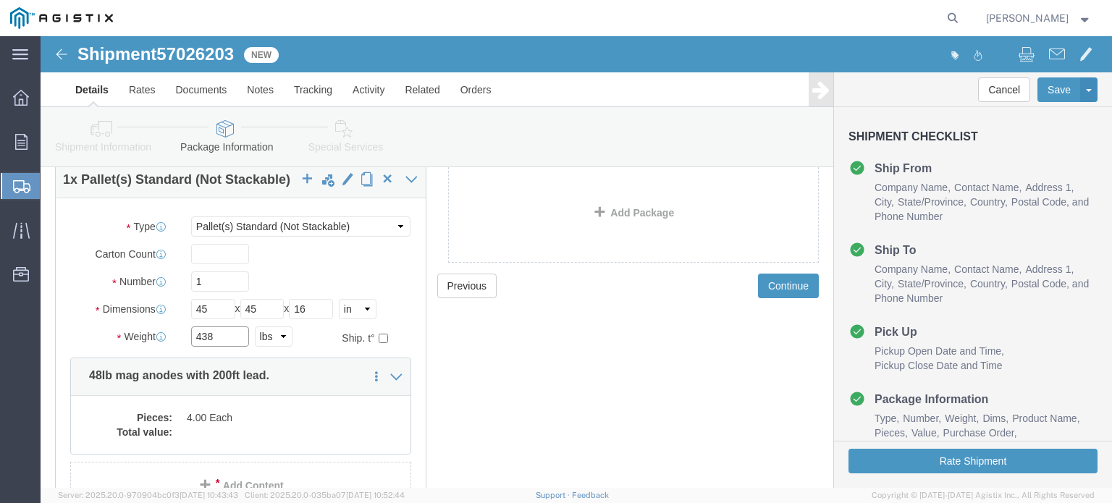
scroll to position [145, 0]
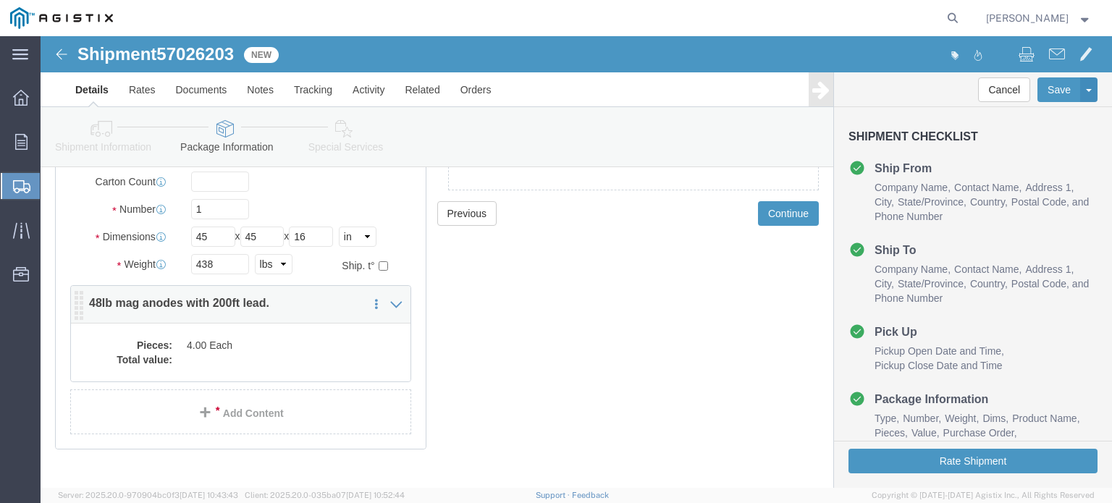
click dd "4.00 Each"
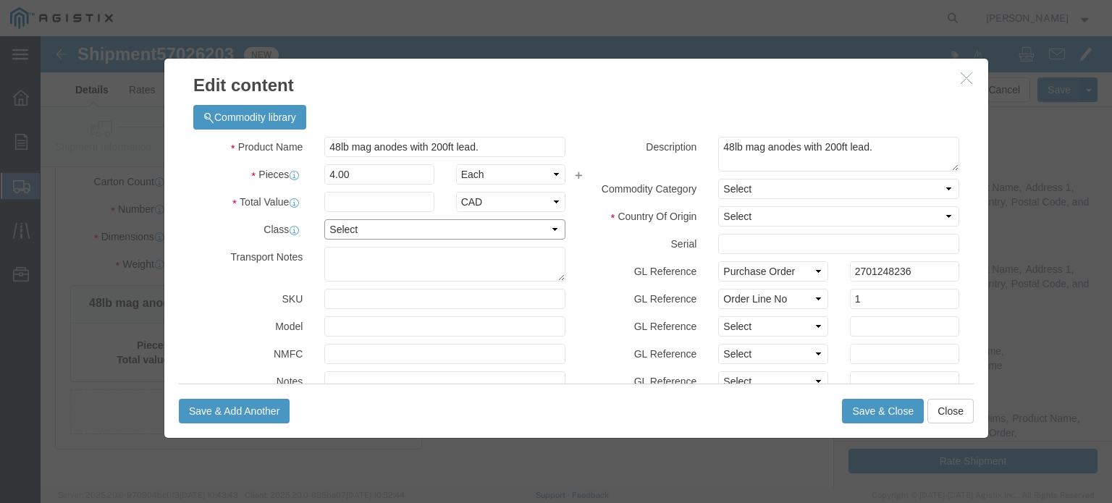
drag, startPoint x: 311, startPoint y: 189, endPoint x: 307, endPoint y: 196, distance: 8.1
click select "Select 50 55 60 65 70 85 92.5 100 125 175 250 300 400"
select select "65"
click select "Select 50 55 60 65 70 85 92.5 100 125 175 250 300 400"
click select "Select ADP AED AFN ALL AMD AOA ARS ATS AUD AWG AZN BAM BBD BDT BGL BGN BHD BIF …"
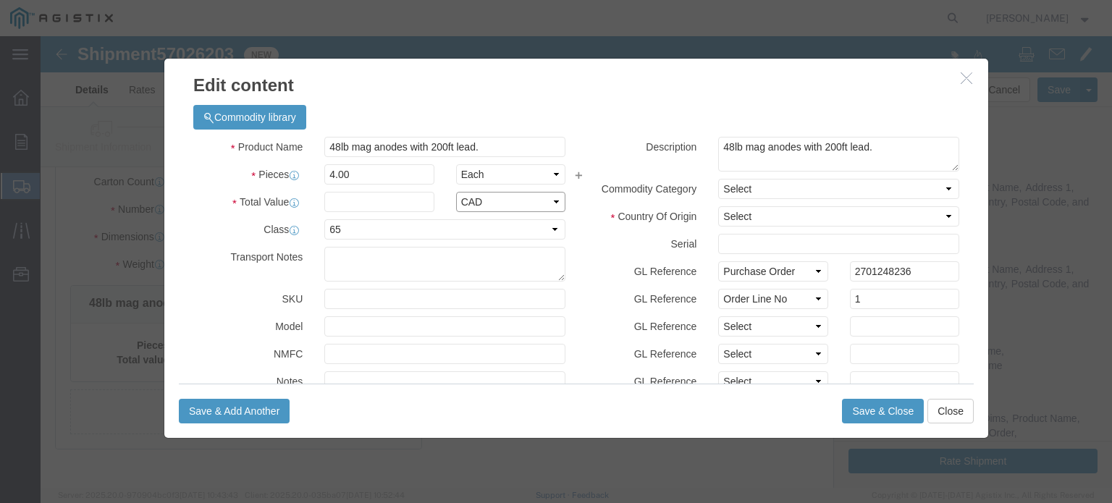
select select "USD"
click select "Select ADP AED AFN ALL AMD AOA ARS ATS AUD AWG AZN BAM BBD BDT BGL BGN BHD BIF …"
type input "999.92"
click select "Select [GEOGRAPHIC_DATA] [GEOGRAPHIC_DATA] [GEOGRAPHIC_DATA] [GEOGRAPHIC_DATA] …"
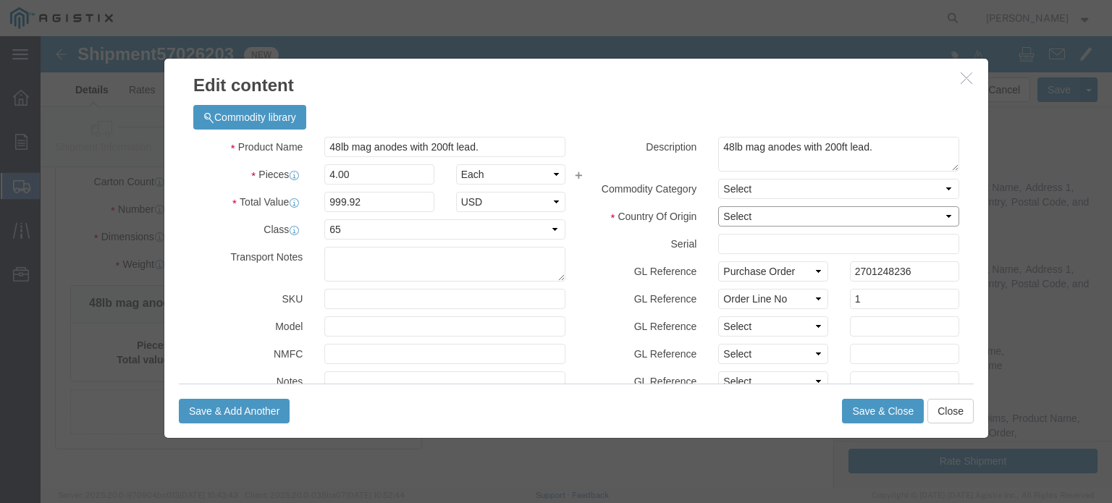
click select "Select [GEOGRAPHIC_DATA] [GEOGRAPHIC_DATA] [GEOGRAPHIC_DATA] [GEOGRAPHIC_DATA] …"
select select "CA"
click select "Select [GEOGRAPHIC_DATA] [GEOGRAPHIC_DATA] [GEOGRAPHIC_DATA] [GEOGRAPHIC_DATA] …"
click select "Select Account Type Activity ID Airline Appointment Number ASN Batch Number Bil…"
select select "PCKSLIP"
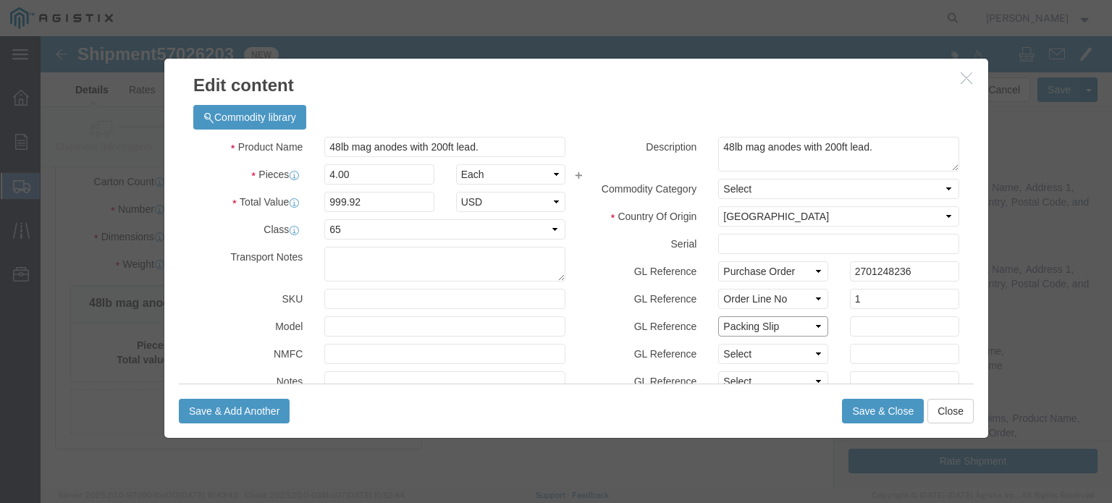
click select "Select Account Type Activity ID Airline Appointment Number ASN Batch Number Bil…"
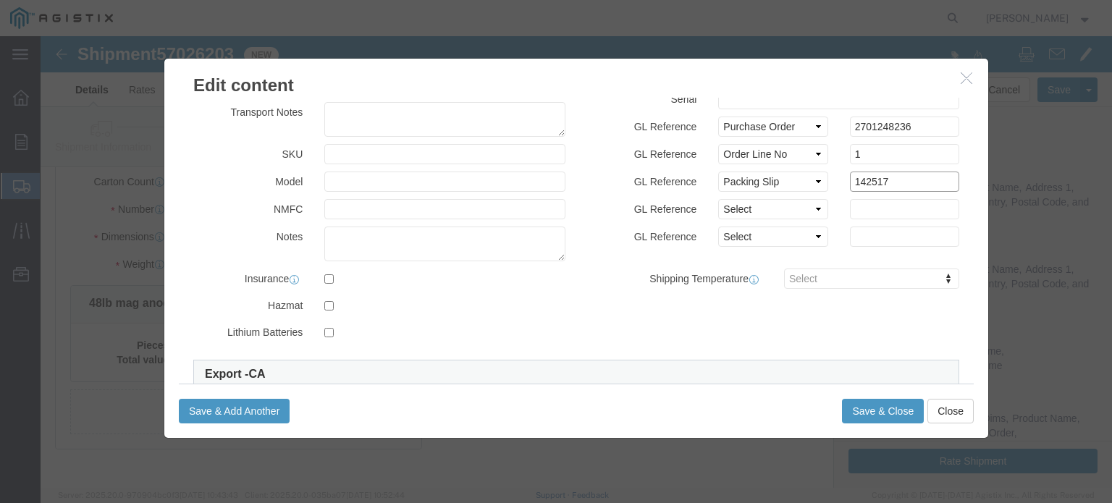
scroll to position [72, 0]
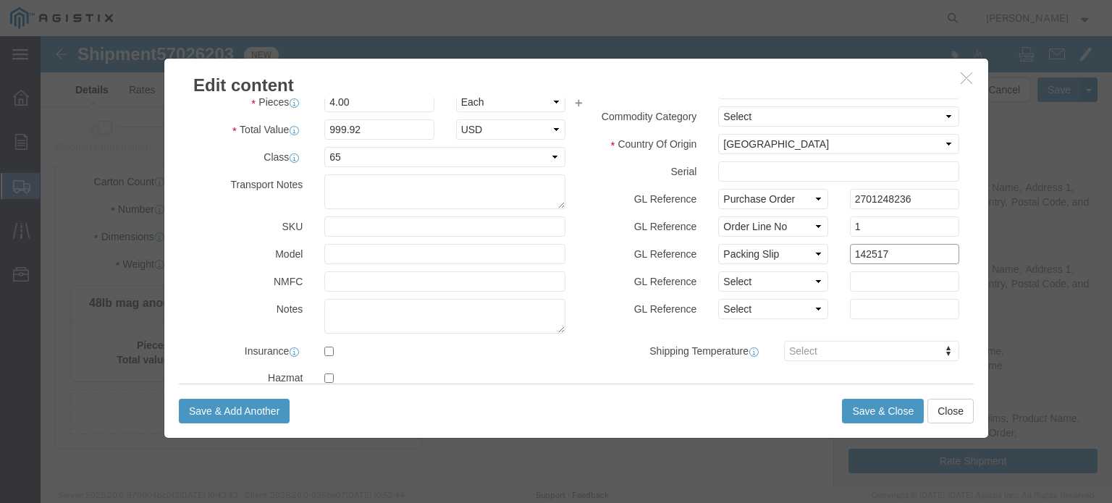
type input "142517"
click input "text"
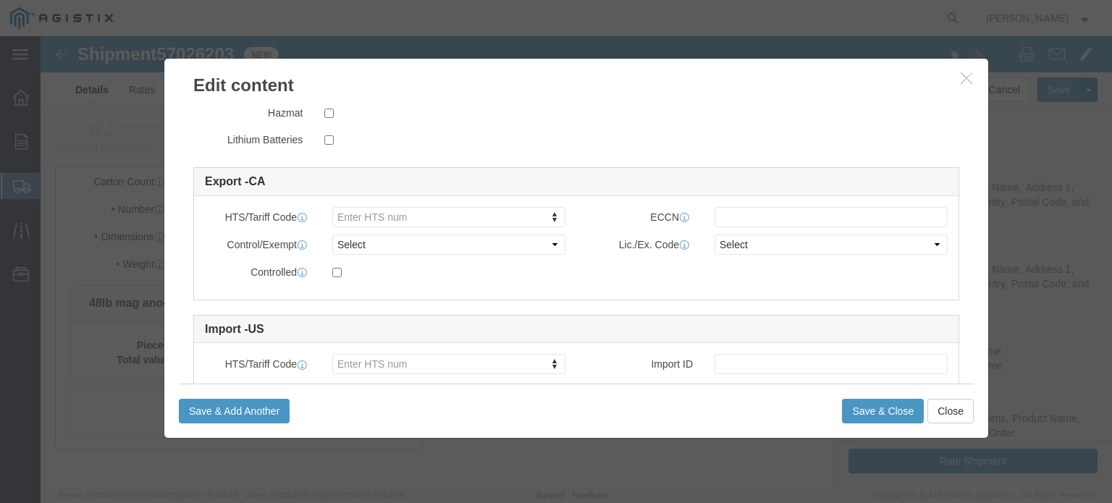
scroll to position [405, 0]
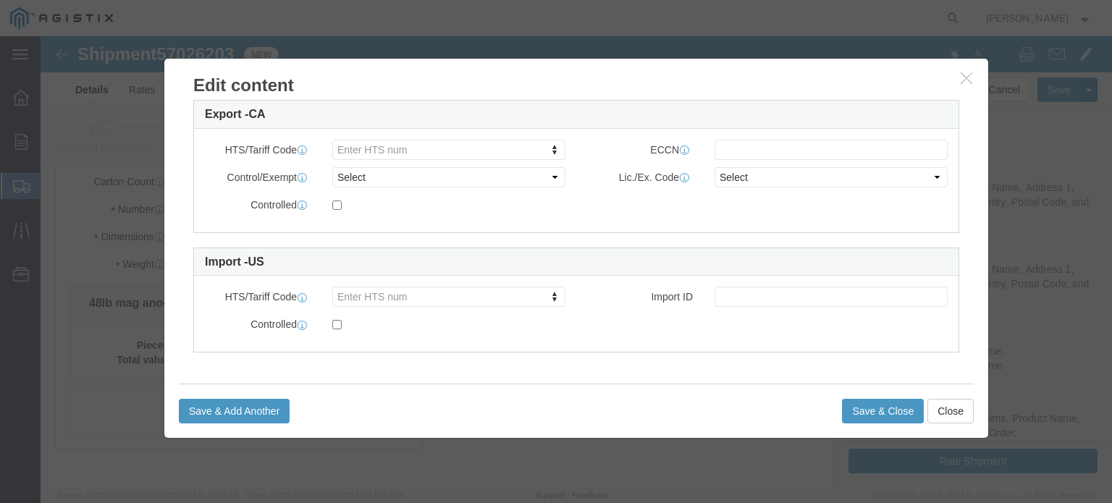
type input "MAQ00602"
type input "8543309080"
drag, startPoint x: 391, startPoint y: 159, endPoint x: 442, endPoint y: 201, distance: 66.4
type input "8543309080"
click button "Save & Close"
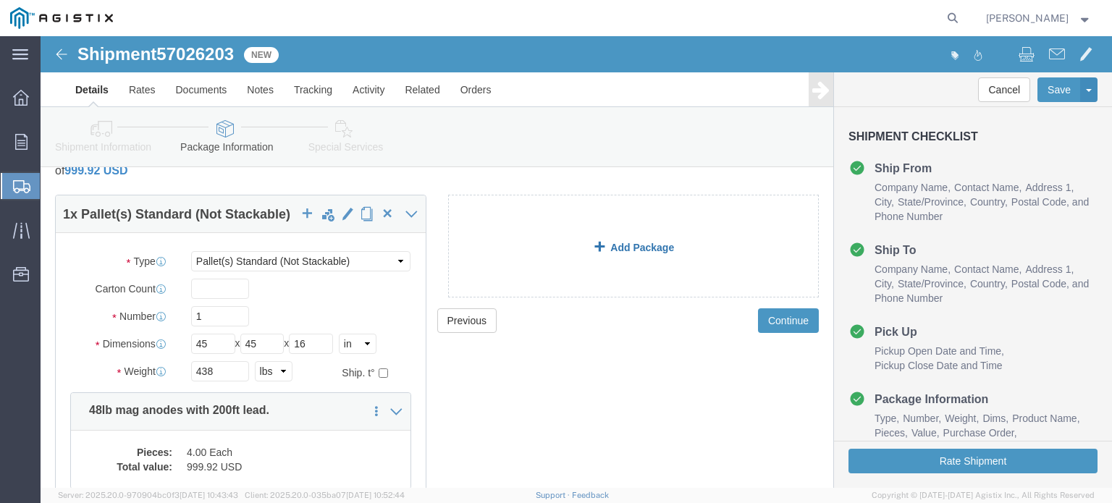
scroll to position [0, 0]
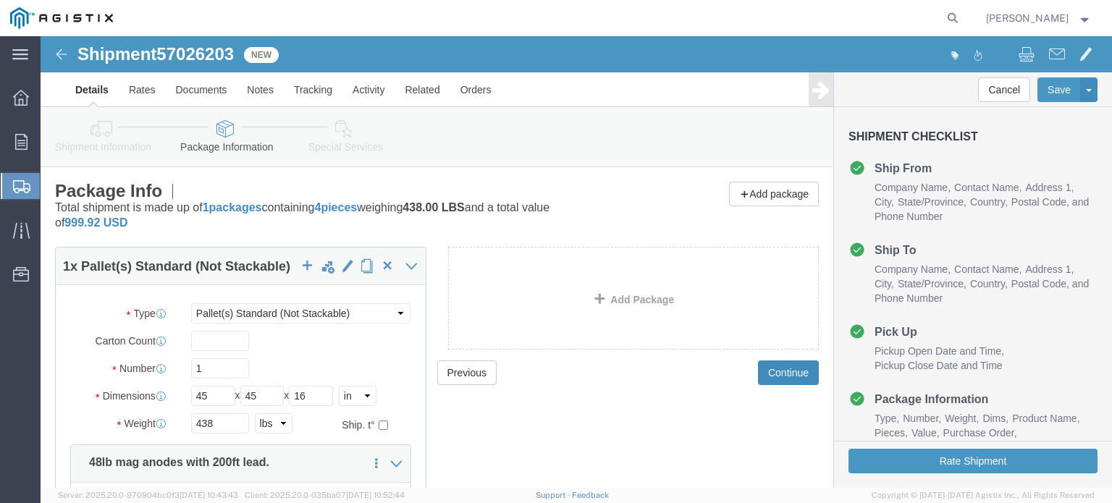
click button "Continue"
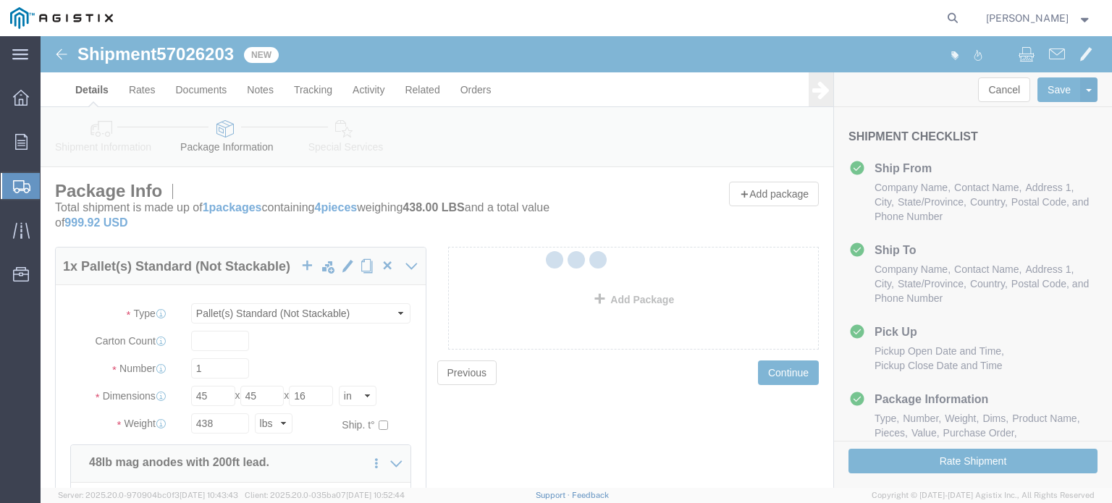
select select
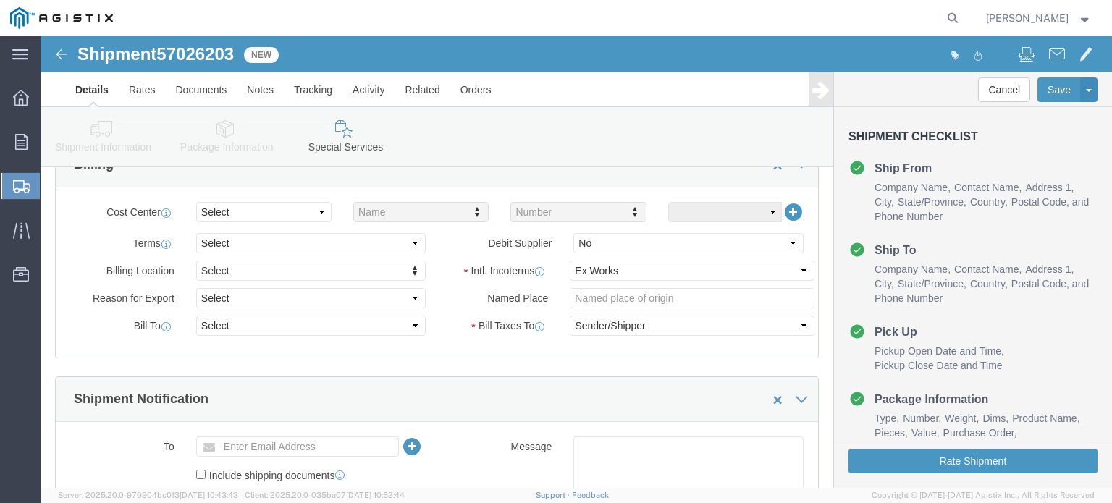
scroll to position [434, 0]
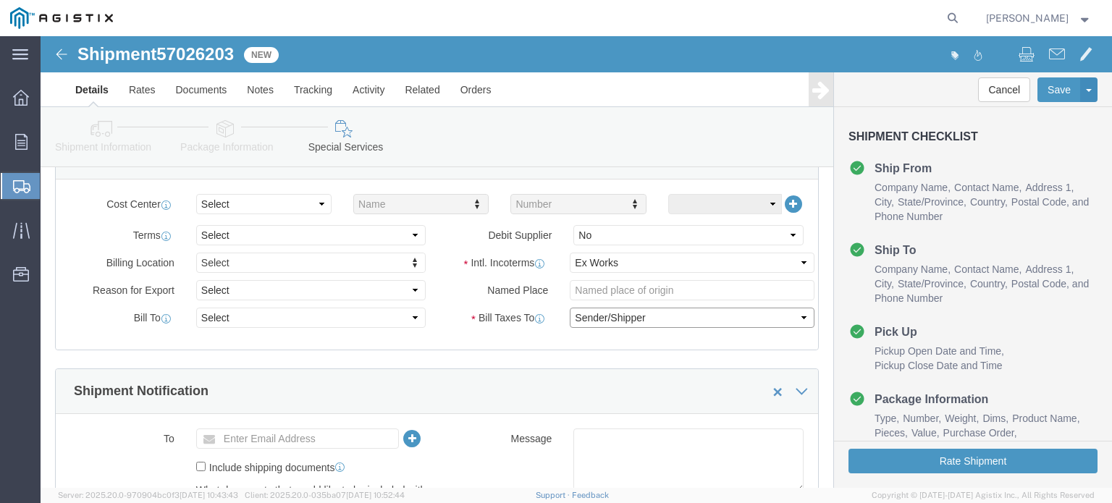
click select "Select Recipient Account Sender/Shipper Third Party Account"
select select "RCPN"
click select "Select Recipient Account Sender/Shipper Third Party Account"
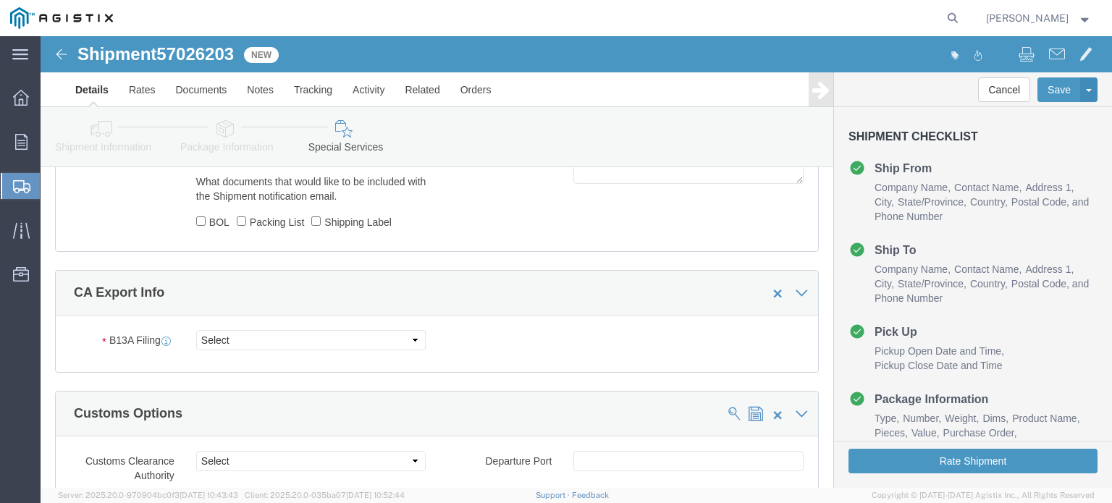
scroll to position [869, 0]
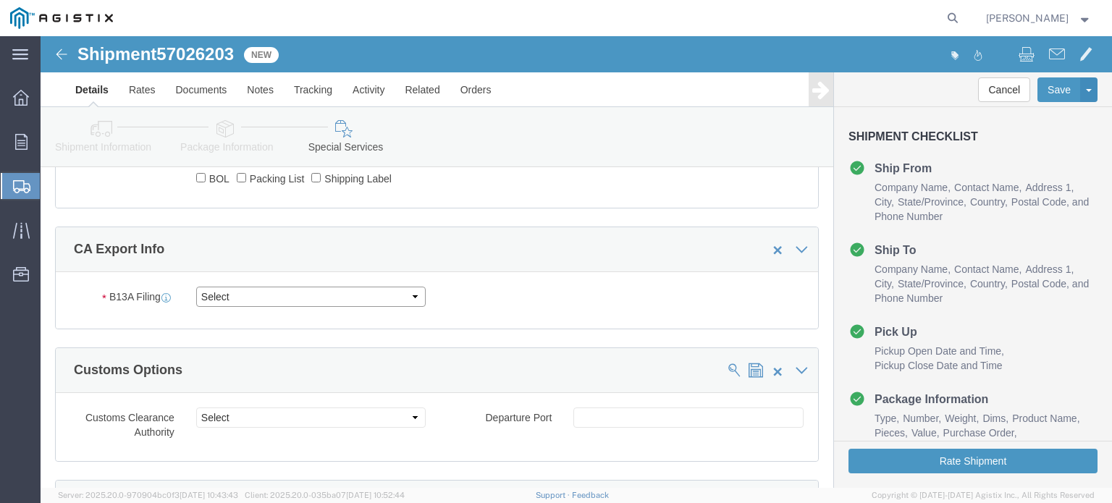
click select "Select Filed Electronically Manually Attached Not Required Summary Reporting"
select select "NOT_REQUIRED"
click select "Select Filed Electronically Manually Attached Not Required Summary Reporting"
click select "Select 01 02 03 04 05 06 07 08 10 11 12 13 14 15 16"
select select "01"
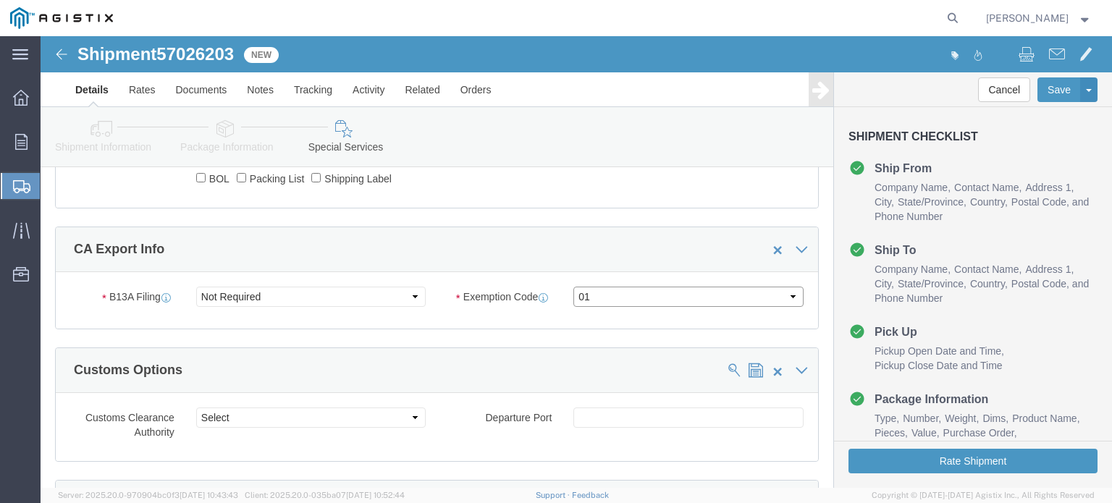
click select "Select 01 02 03 04 05 06 07 08 10 11 12 13 14 15 16"
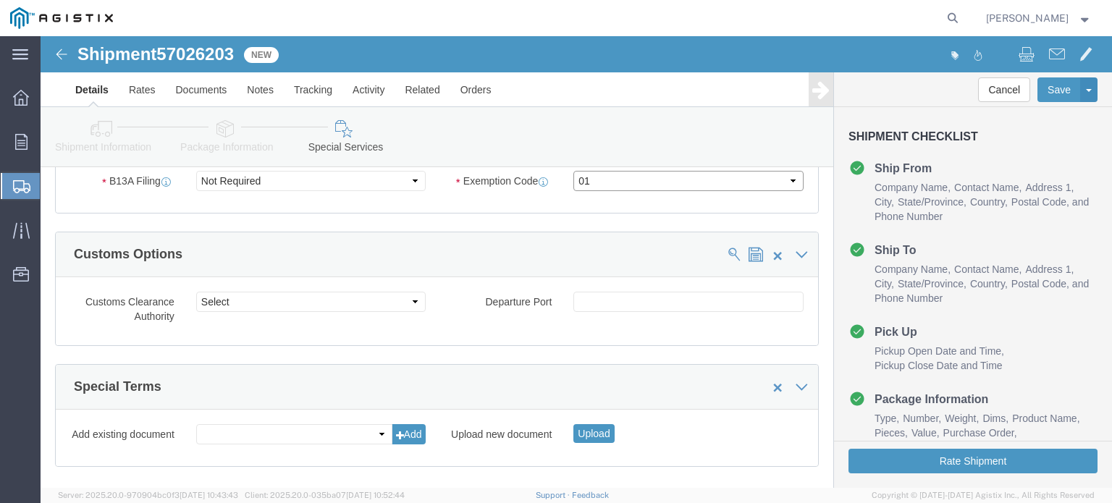
scroll to position [1065, 0]
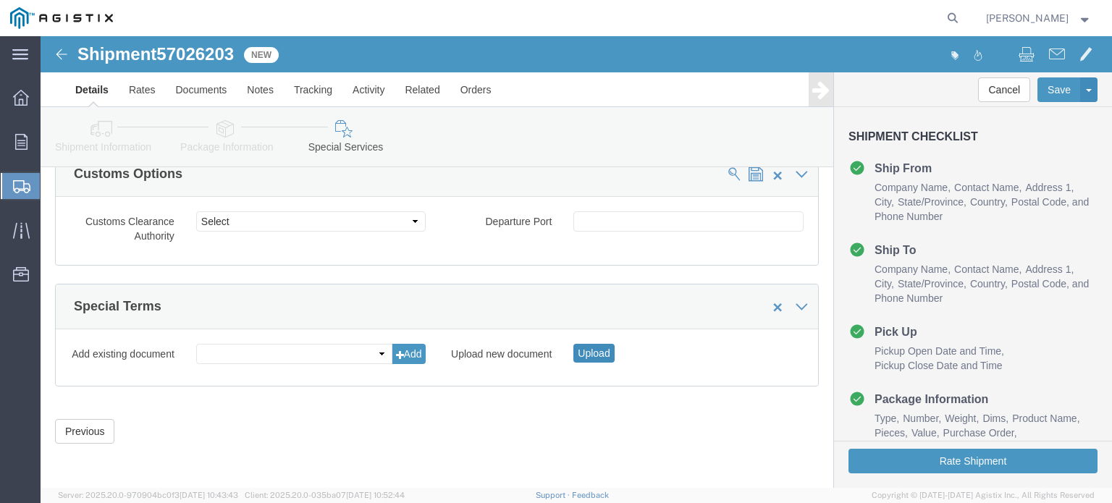
click button "Upload"
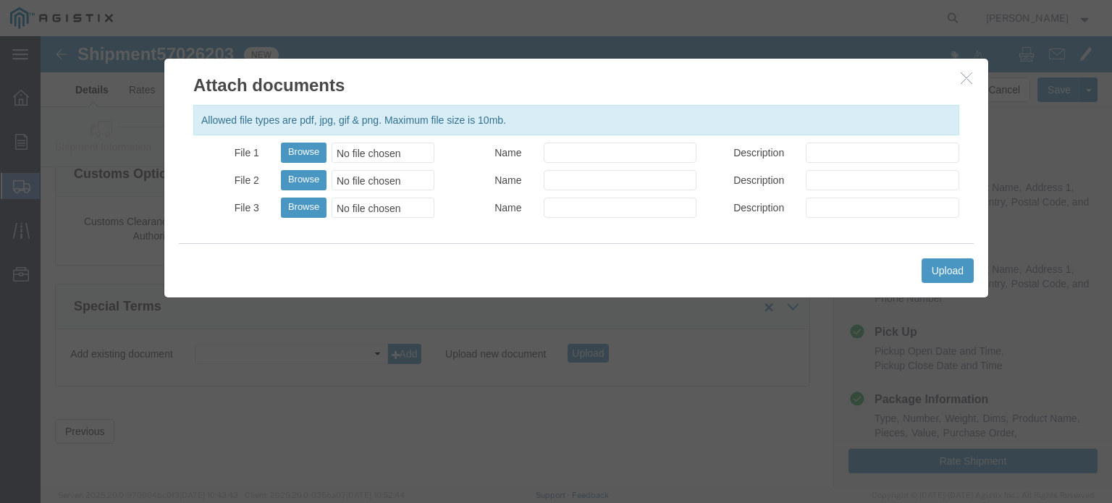
click div "Allowed file types are pdf, jpg, gif & png. Maximum file size is 10mb. File 1 B…"
drag, startPoint x: 256, startPoint y: 112, endPoint x: 263, endPoint y: 116, distance: 7.8
click button "Browse"
type input "C:\fakepath\USMCA_26197_20251003.pdf"
click input "Name"
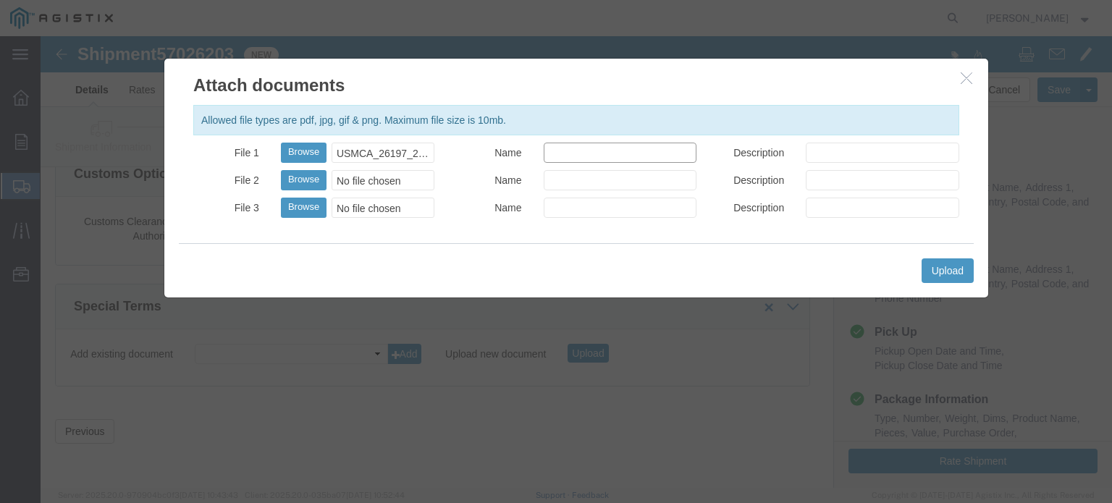
type input "USMCA Declaration"
drag, startPoint x: 814, startPoint y: 116, endPoint x: 807, endPoint y: 122, distance: 9.7
click input "Description"
type input "USMCA"
click button "Upload"
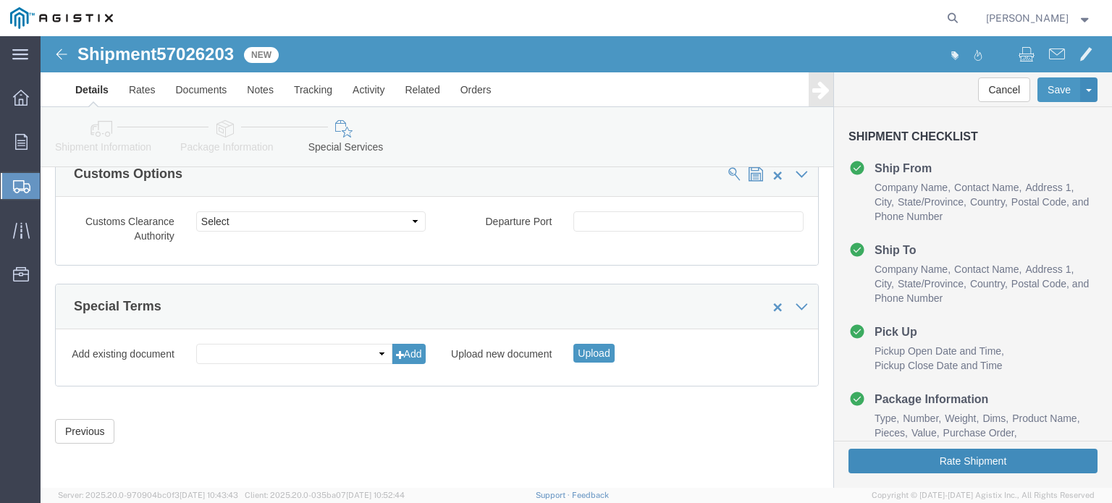
click button "Rate Shipment"
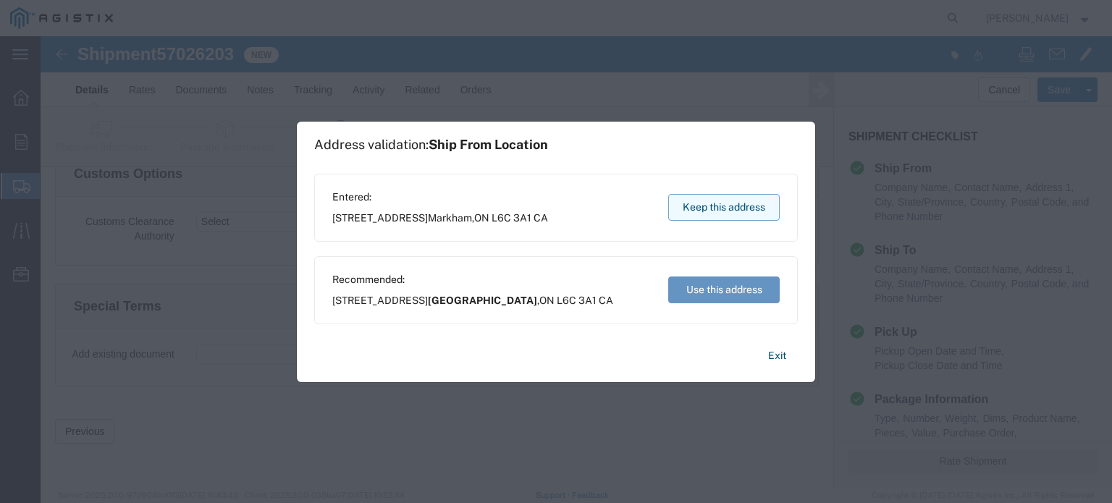
click at [707, 208] on button "Keep this address" at bounding box center [724, 207] width 112 height 27
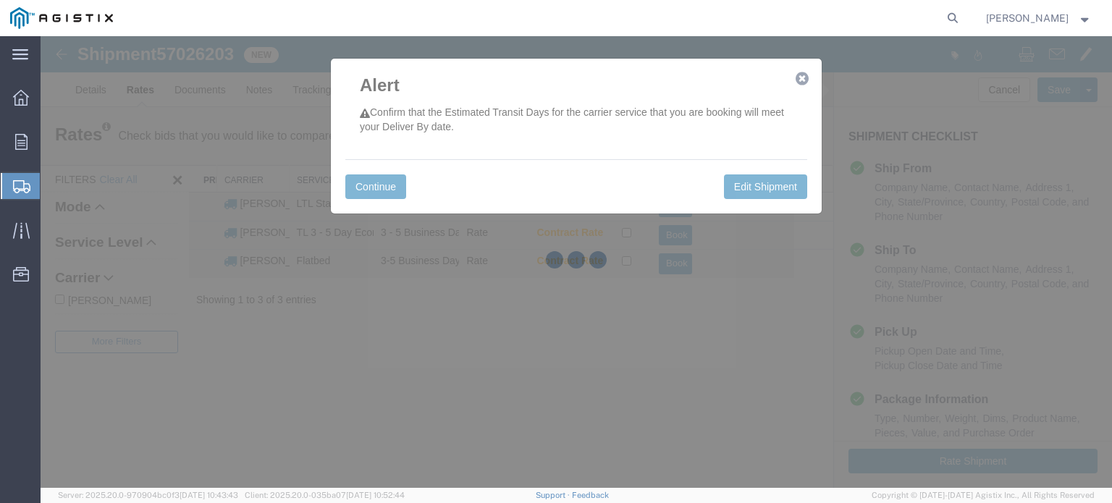
scroll to position [0, 0]
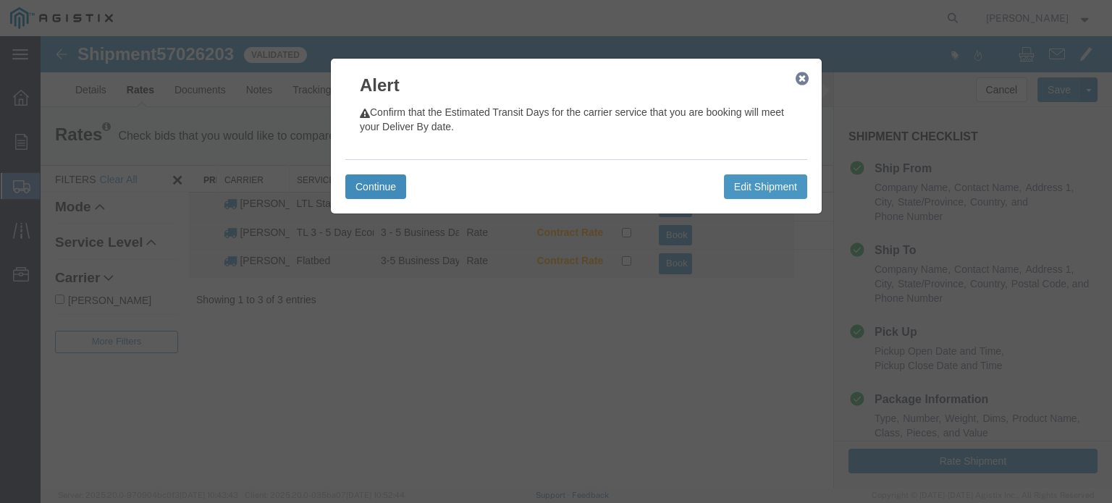
click at [374, 187] on button "Continue" at bounding box center [375, 187] width 61 height 25
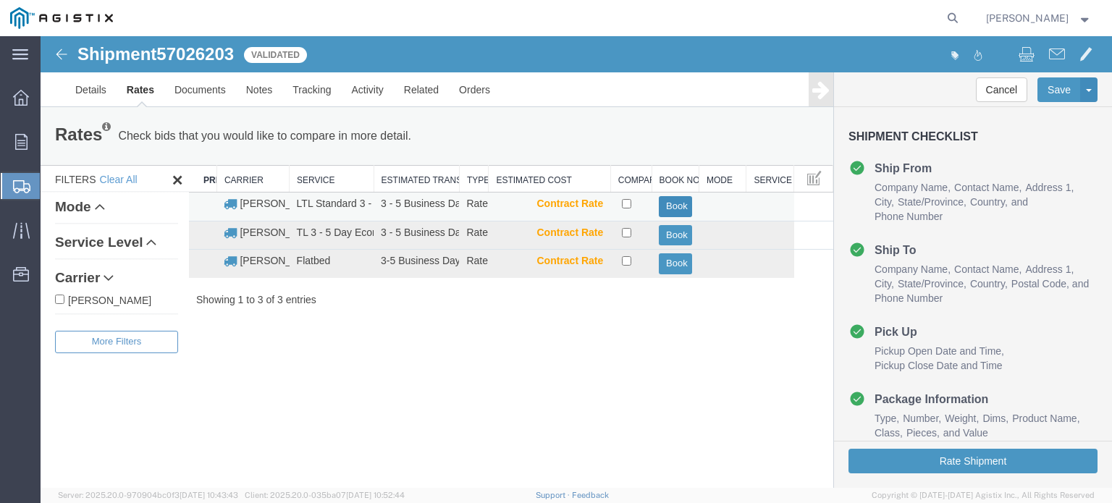
click at [669, 212] on button "Book" at bounding box center [675, 206] width 33 height 21
